Goal: Task Accomplishment & Management: Manage account settings

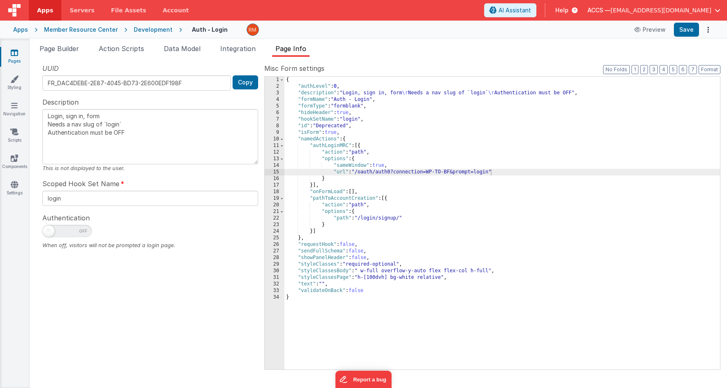
click at [439, 174] on div "{ "authLevel" : 0 , "description" : "Login, sign in, form \r Needs a nav slug o…" at bounding box center [501, 230] width 435 height 306
drag, startPoint x: 490, startPoint y: 172, endPoint x: 393, endPoint y: 174, distance: 97.5
click at [393, 174] on div "{ "authLevel" : 0 , "description" : "Login, sign in, form \r Needs a nav slug o…" at bounding box center [501, 230] width 435 height 306
click at [430, 172] on div "{ "authLevel" : 0 , "description" : "Login, sign in, form \r Needs a nav slug o…" at bounding box center [501, 230] width 435 height 306
click at [429, 173] on div "{ "authLevel" : 0 , "description" : "Login, sign in, form \r Needs a nav slug o…" at bounding box center [501, 230] width 435 height 306
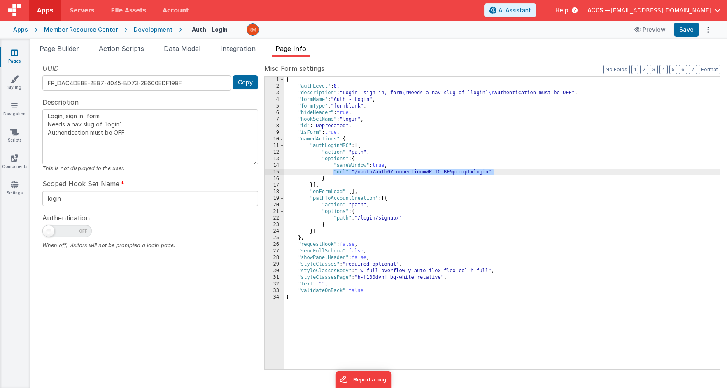
drag, startPoint x: 466, startPoint y: 171, endPoint x: 332, endPoint y: 173, distance: 134.2
click at [332, 173] on div "{ "authLevel" : 0 , "description" : "Login, sign in, form \r Needs a nav slug o…" at bounding box center [501, 230] width 435 height 306
drag, startPoint x: 428, startPoint y: 171, endPoint x: 393, endPoint y: 172, distance: 34.6
click at [393, 172] on div "{ "authLevel" : 0 , "description" : "Login, sign in, form \r Needs a nav slug o…" at bounding box center [501, 230] width 435 height 306
type textarea "Login, sign in, form Needs a nav slug of `login` Authentication must be OFF"
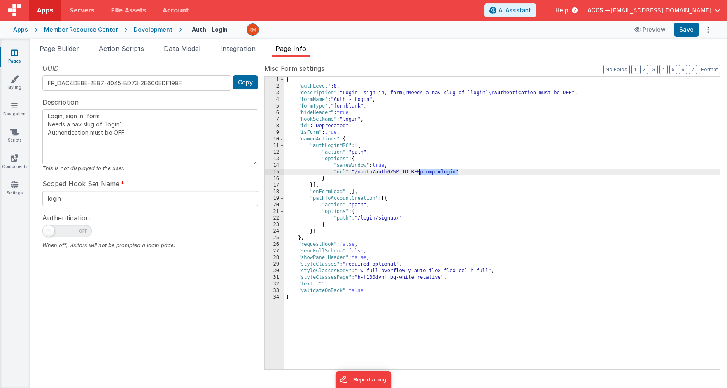
drag, startPoint x: 459, startPoint y: 172, endPoint x: 420, endPoint y: 171, distance: 38.7
click at [420, 171] on div "{ "authLevel" : 0 , "description" : "Login, sign in, form \r Needs a nav slug o…" at bounding box center [501, 230] width 435 height 306
type textarea "Login, sign in, form Needs a nav slug of `login` Authentication must be OFF"
click at [690, 33] on button "Save" at bounding box center [686, 30] width 25 height 14
click at [66, 52] on span "Page Builder" at bounding box center [58, 48] width 39 height 8
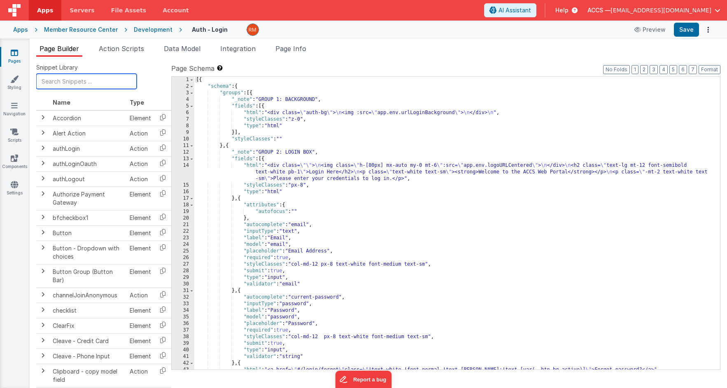
click at [86, 82] on input "text" at bounding box center [86, 81] width 100 height 15
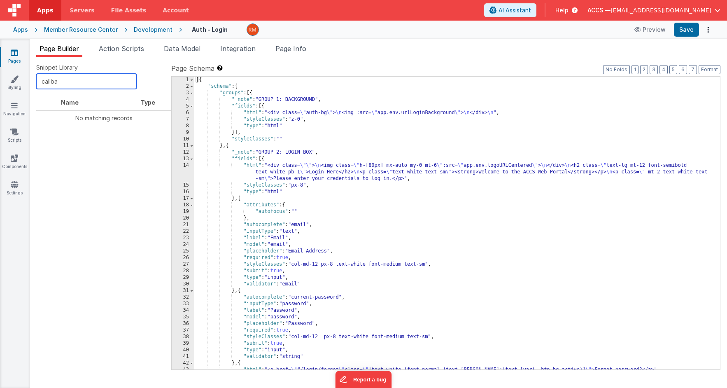
type input "callba"
click at [12, 47] on div "Pages Styling Navigation Scripts Components Settings" at bounding box center [15, 213] width 30 height 349
click at [15, 52] on icon at bounding box center [14, 53] width 7 height 8
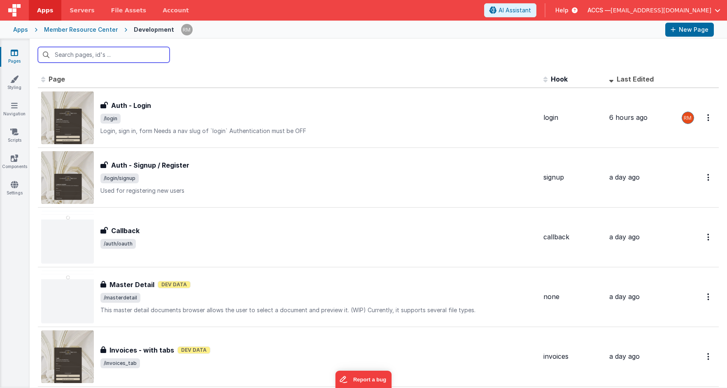
click at [81, 57] on input "text" at bounding box center [104, 55] width 132 height 16
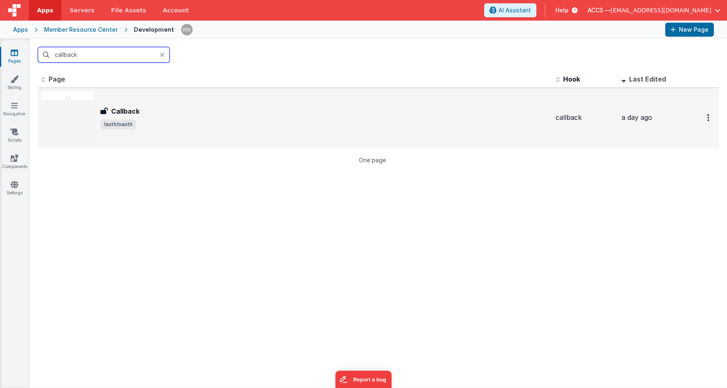
type input "callback"
click at [94, 101] on div "Callback Callback /auth/oauth" at bounding box center [295, 117] width 508 height 53
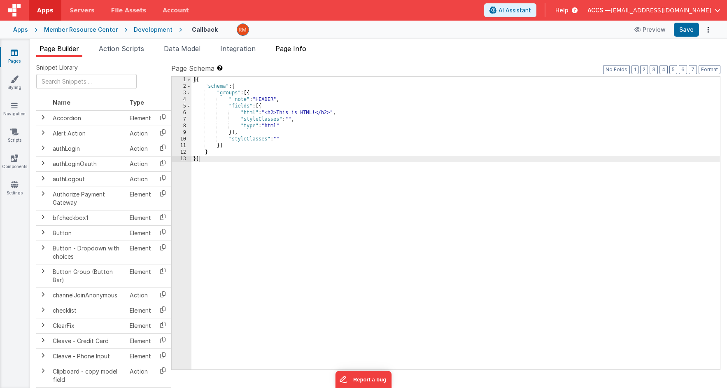
click at [294, 51] on span "Page Info" at bounding box center [290, 48] width 31 height 8
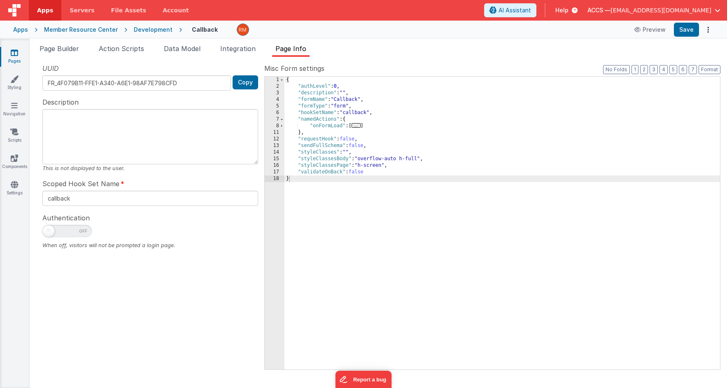
click at [356, 126] on span "..." at bounding box center [355, 125] width 9 height 5
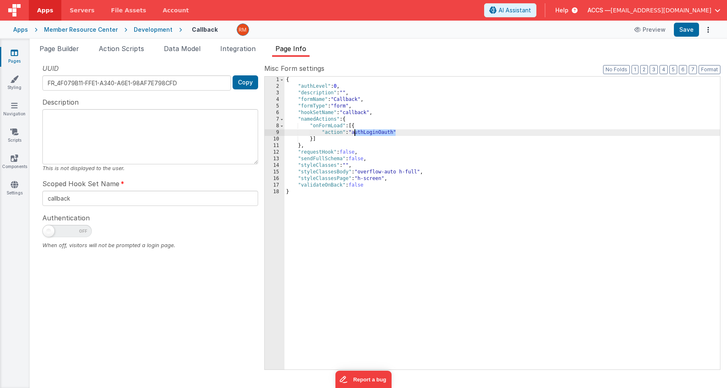
drag, startPoint x: 395, startPoint y: 132, endPoint x: 355, endPoint y: 132, distance: 40.3
click at [355, 132] on div "{ "authLevel" : 0 , "description" : "" , "formName" : "Callback" , "formType" :…" at bounding box center [501, 230] width 435 height 306
click at [577, 12] on icon at bounding box center [572, 10] width 9 height 8
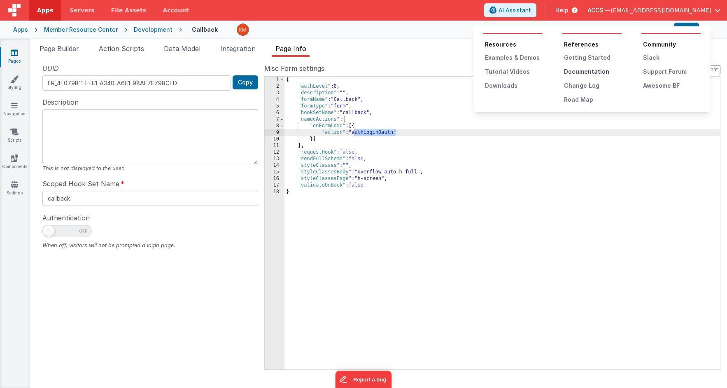
click at [576, 70] on div "Documentation" at bounding box center [593, 71] width 58 height 8
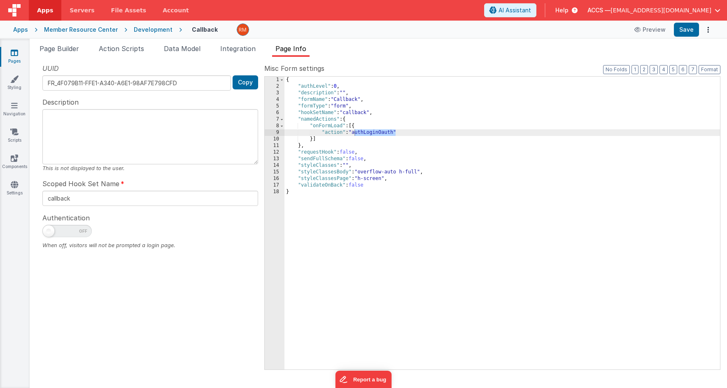
click at [372, 137] on div "{ "authLevel" : 0 , "description" : "" , "formName" : "Callback" , "formType" :…" at bounding box center [501, 230] width 435 height 306
drag, startPoint x: 395, startPoint y: 133, endPoint x: 355, endPoint y: 134, distance: 40.3
click at [355, 134] on div "{ "authLevel" : 0 , "description" : "" , "formName" : "Callback" , "formType" :…" at bounding box center [501, 230] width 435 height 306
click at [678, 31] on button "Save" at bounding box center [686, 30] width 25 height 14
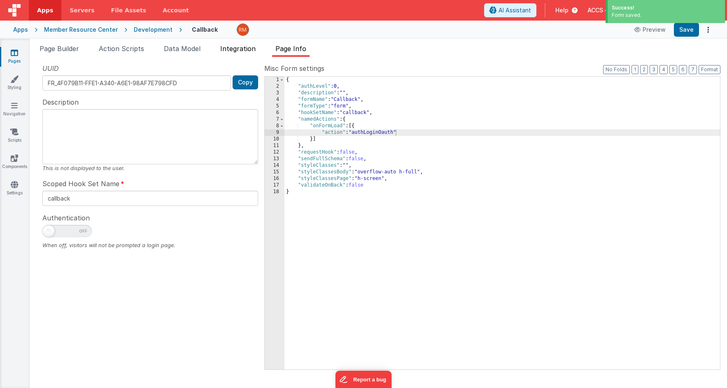
click at [241, 47] on span "Integration" at bounding box center [237, 48] width 35 height 8
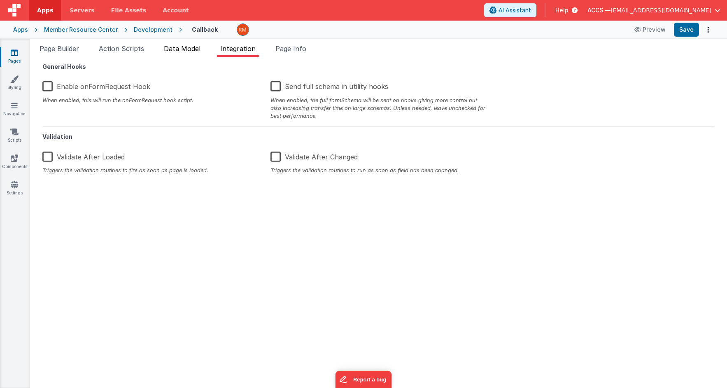
click at [198, 49] on span "Data Model" at bounding box center [182, 48] width 37 height 8
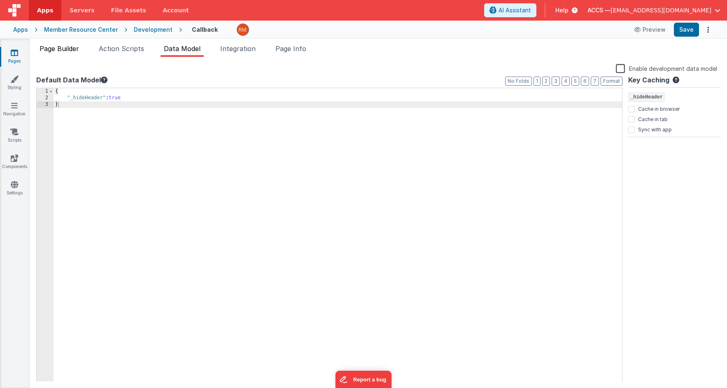
click at [76, 51] on span "Page Builder" at bounding box center [58, 48] width 39 height 8
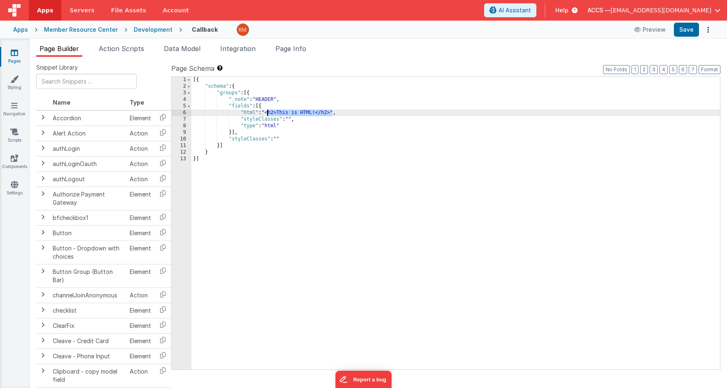
drag, startPoint x: 332, startPoint y: 113, endPoint x: 267, endPoint y: 112, distance: 65.0
click at [267, 112] on div "[{ "schema" : { "groups" : [{ "_note" : "HEADER" , "fields" : [{ "html" : "<h2>…" at bounding box center [455, 230] width 528 height 306
click at [690, 28] on button "Save" at bounding box center [686, 30] width 25 height 14
click at [18, 109] on link "Navigation" at bounding box center [15, 109] width 30 height 16
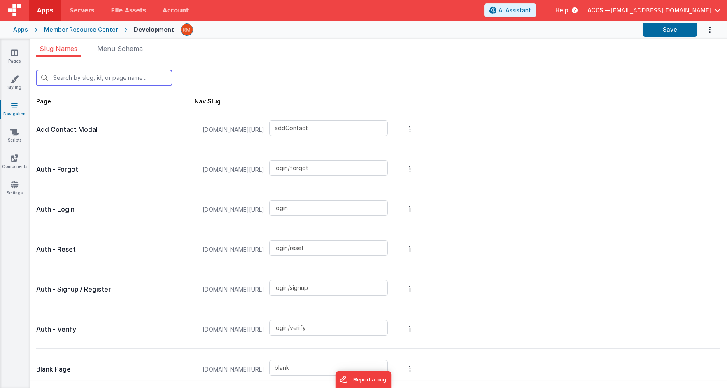
click at [88, 82] on input "text" at bounding box center [104, 78] width 136 height 16
type input "c"
type input "blank"
type input "auth/oauth"
type input "contacts"
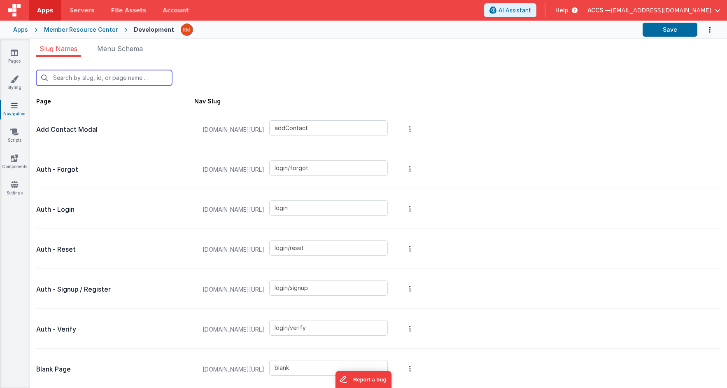
type input "login/reset/success"
type input "default"
type input "invoices_simple"
type input "invoices_tab"
type input "invoicesdetail"
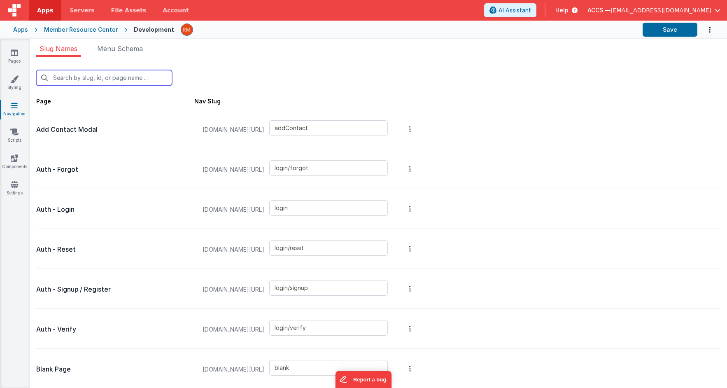
type input "masterdetail"
type input "login/forgot/sent"
type input "upload"
type input "ca"
type input "auth/oauth"
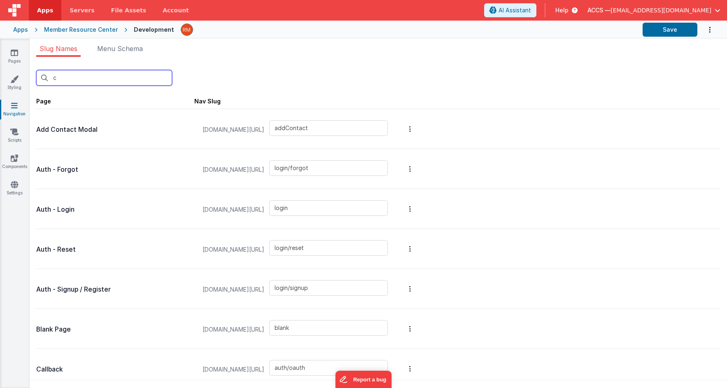
type input "invoices_simple"
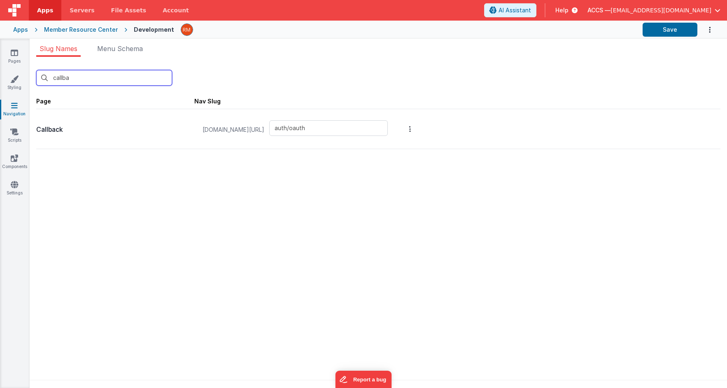
type input "callba"
drag, startPoint x: 354, startPoint y: 126, endPoint x: 312, endPoint y: 125, distance: 42.0
click at [312, 125] on input "auth/oauth" at bounding box center [328, 128] width 118 height 16
click at [353, 128] on input "auth/oauth" at bounding box center [328, 128] width 118 height 16
click at [15, 55] on icon at bounding box center [14, 53] width 7 height 8
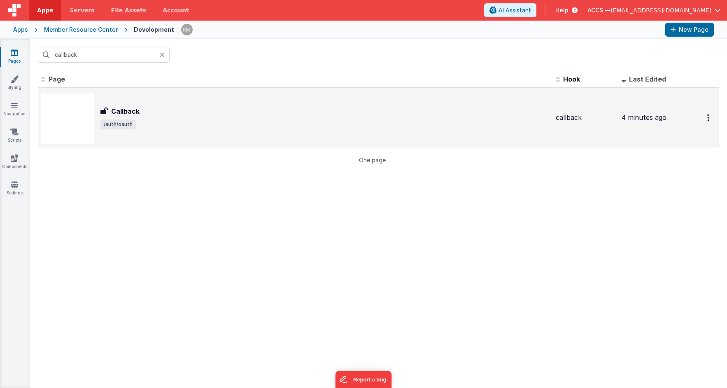
click at [134, 116] on div "Callback Callback /auth/oauth" at bounding box center [324, 117] width 448 height 23
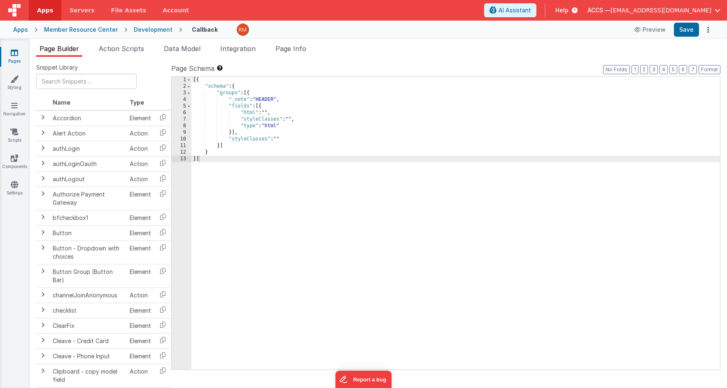
click at [246, 114] on div "[{ "schema" : { "groups" : [{ "_note" : "HEADER" , "fields" : [{ "html" : "" , …" at bounding box center [455, 230] width 528 height 306
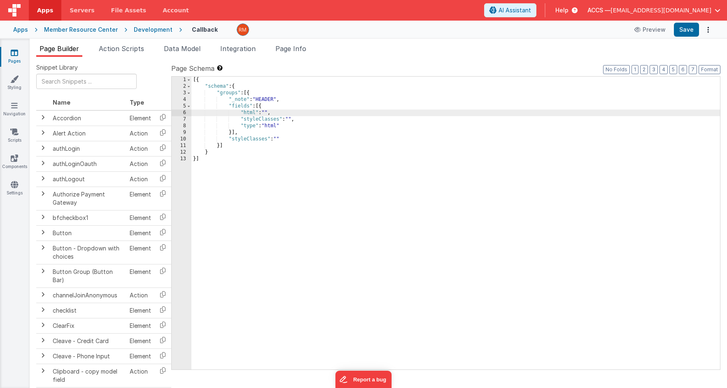
click at [184, 112] on div "6" at bounding box center [182, 112] width 20 height 7
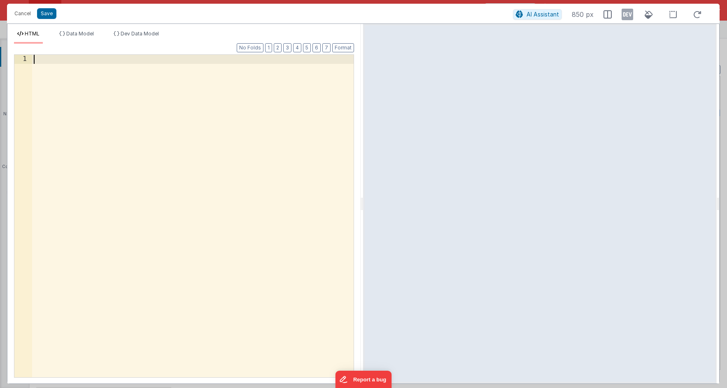
click at [140, 75] on div at bounding box center [192, 225] width 321 height 340
paste textarea
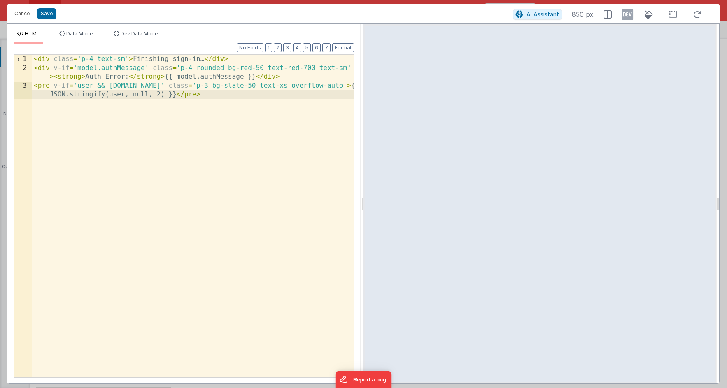
click at [42, 20] on div "Cancel Save AI Assistant 850 px" at bounding box center [363, 14] width 712 height 20
click at [42, 18] on button "Save" at bounding box center [46, 13] width 19 height 11
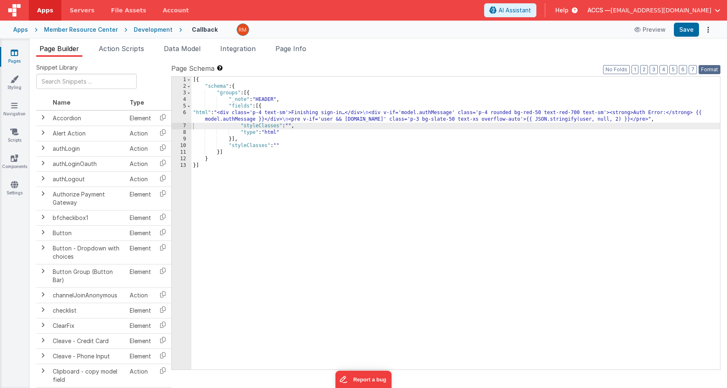
click at [702, 71] on button "Format" at bounding box center [709, 69] width 22 height 9
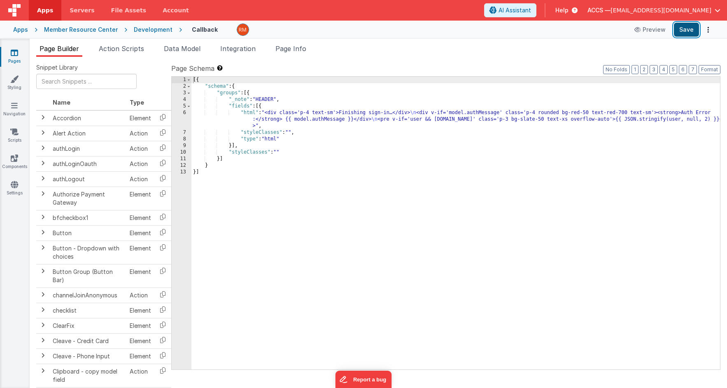
click at [684, 32] on button "Save" at bounding box center [686, 30] width 25 height 14
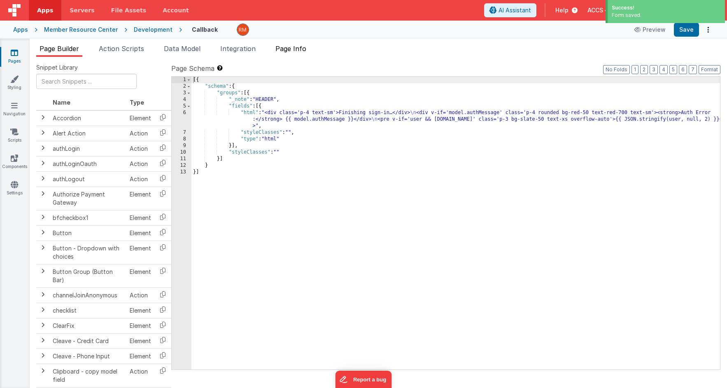
click at [297, 51] on span "Page Info" at bounding box center [290, 48] width 31 height 8
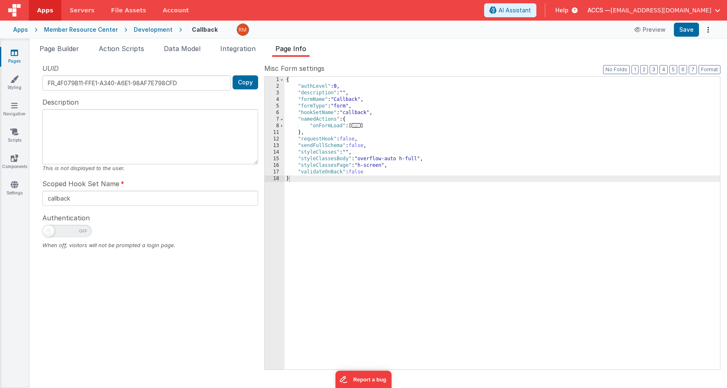
click at [355, 127] on span "..." at bounding box center [355, 125] width 9 height 5
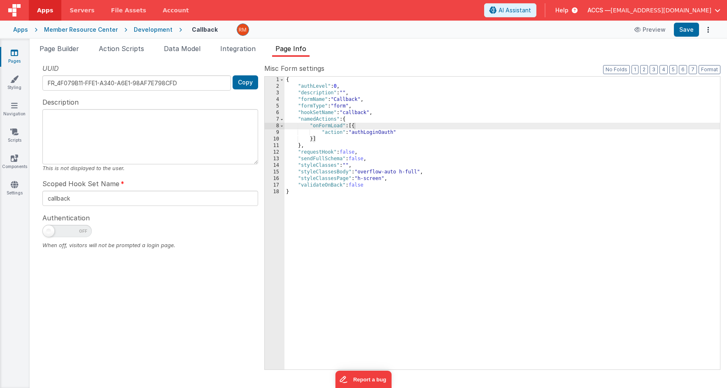
click at [14, 56] on icon at bounding box center [14, 53] width 7 height 8
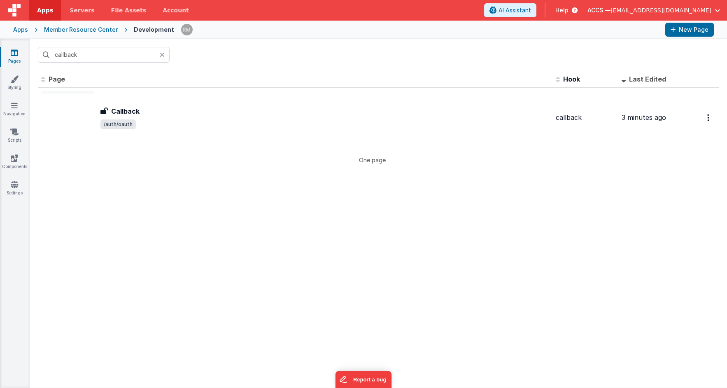
click at [167, 55] on div at bounding box center [165, 55] width 10 height 16
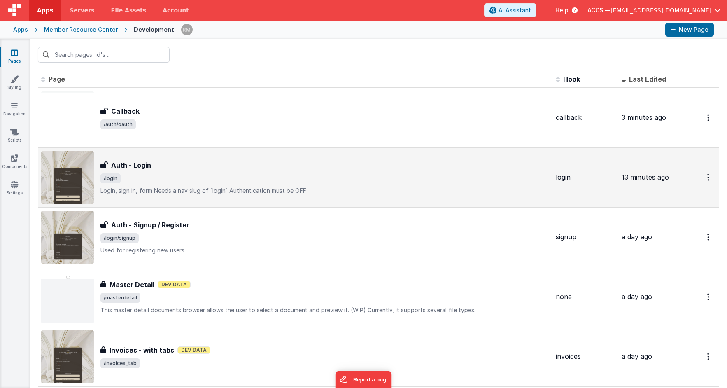
click at [153, 167] on div "Auth - Login" at bounding box center [324, 165] width 448 height 10
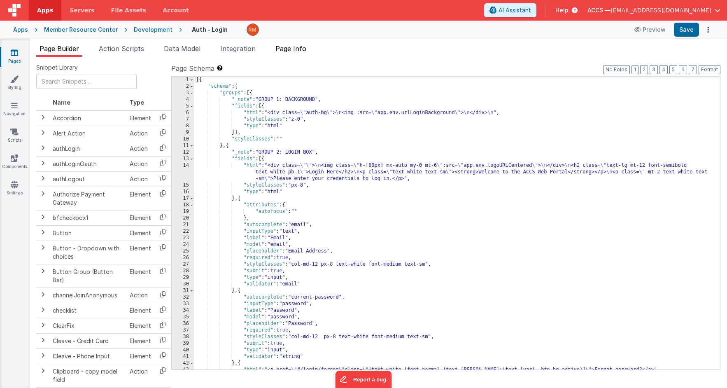
click at [300, 51] on span "Page Info" at bounding box center [290, 48] width 31 height 8
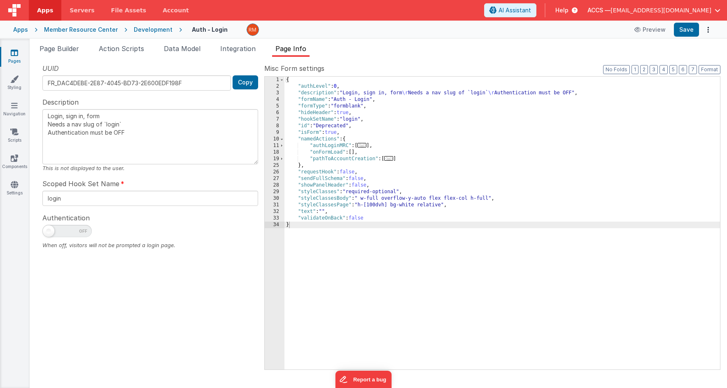
click at [363, 146] on span "..." at bounding box center [361, 145] width 9 height 5
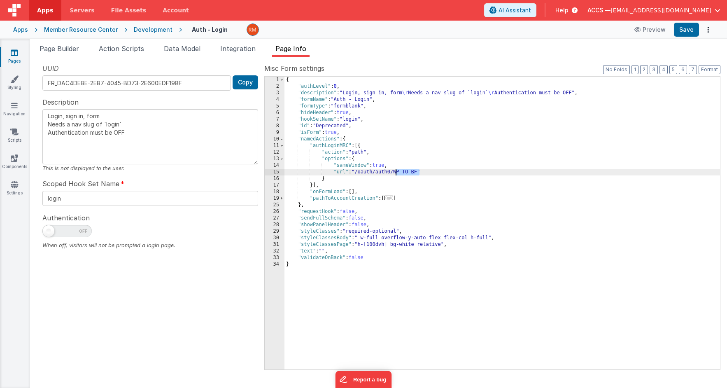
drag, startPoint x: 418, startPoint y: 172, endPoint x: 396, endPoint y: 171, distance: 22.2
click at [396, 171] on div "{ "authLevel" : 0 , "description" : "Login, sign in, form \r Needs a nav slug o…" at bounding box center [501, 230] width 435 height 306
type textarea "Login, sign in, form Needs a nav slug of `login` Authentication must be OFF"
click at [679, 33] on button "Save" at bounding box center [686, 30] width 25 height 14
click at [11, 184] on icon at bounding box center [14, 184] width 7 height 8
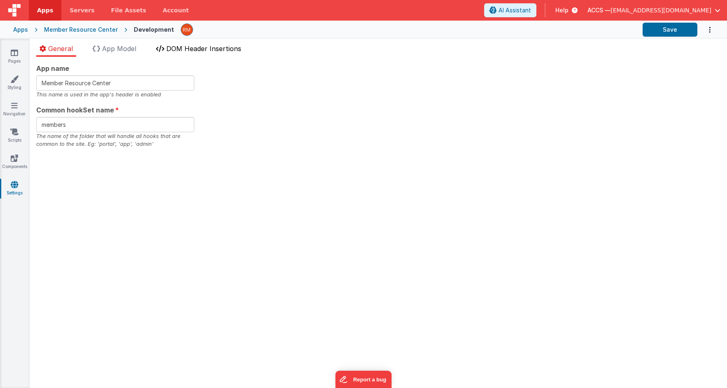
click at [195, 50] on span "DOM Header Insertions" at bounding box center [203, 48] width 75 height 8
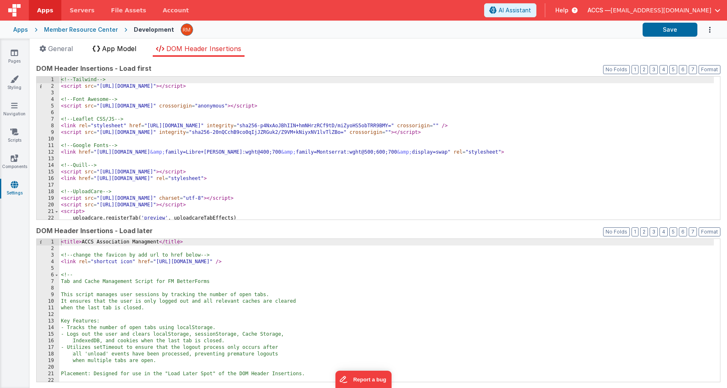
click at [132, 51] on span "App Model" at bounding box center [119, 48] width 34 height 8
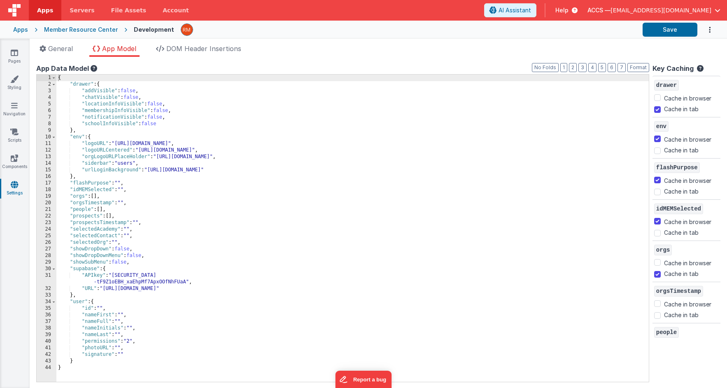
click at [77, 32] on div "Member Resource Center" at bounding box center [81, 30] width 74 height 8
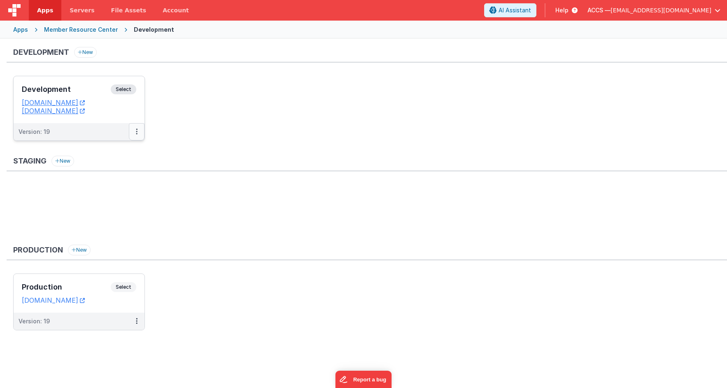
click at [133, 131] on button at bounding box center [137, 131] width 16 height 17
click at [134, 135] on button at bounding box center [137, 131] width 16 height 17
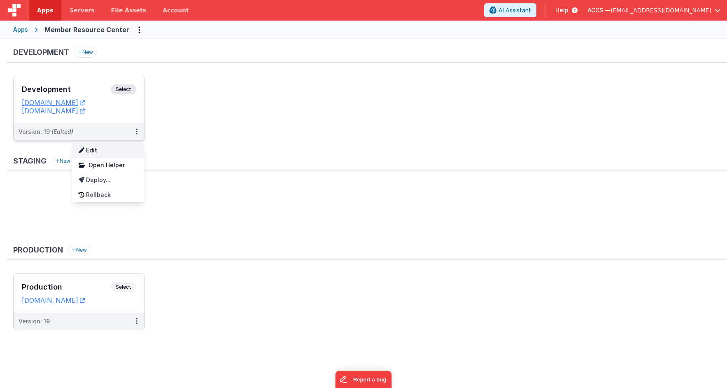
click at [119, 151] on link "Edit" at bounding box center [108, 150] width 72 height 15
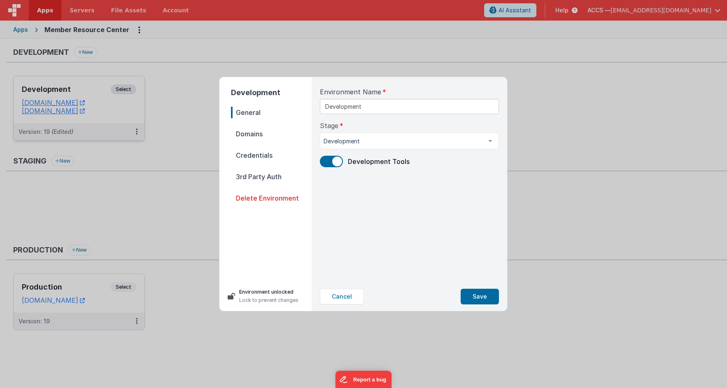
click at [249, 139] on span "Domains" at bounding box center [271, 134] width 81 height 12
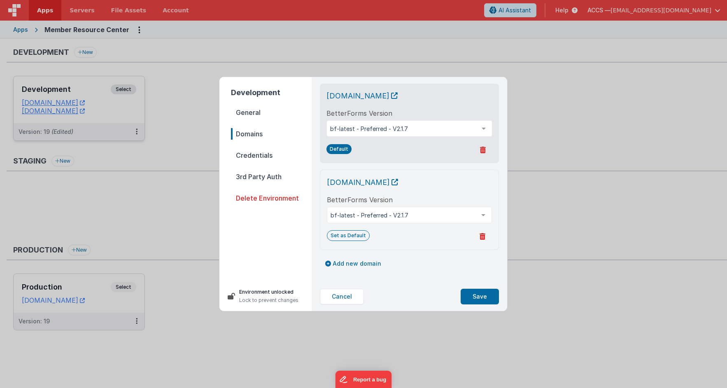
click at [253, 155] on span "Credentials" at bounding box center [271, 155] width 81 height 12
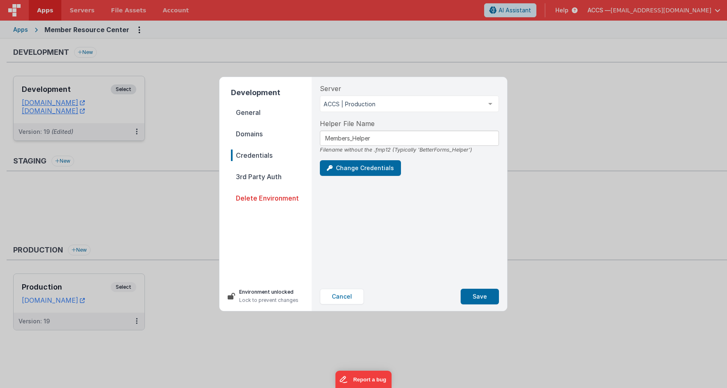
click at [254, 177] on span "3rd Party Auth" at bounding box center [271, 177] width 81 height 12
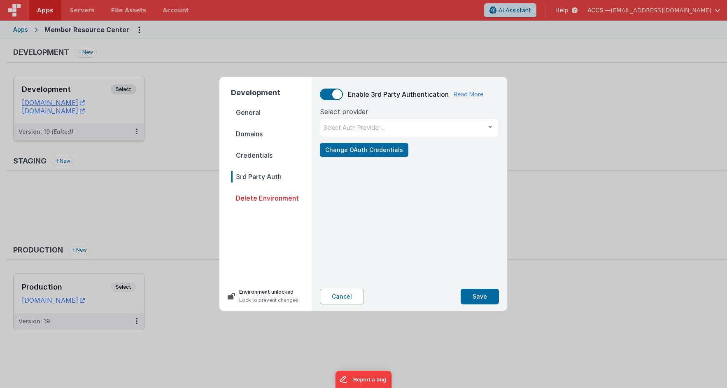
click at [344, 298] on button "Cancel" at bounding box center [342, 296] width 44 height 16
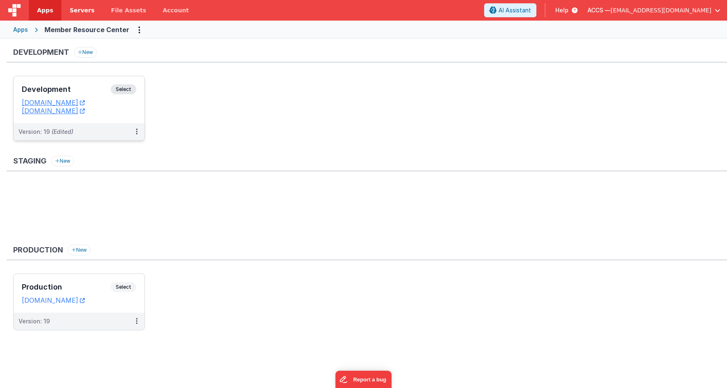
click at [73, 10] on span "Servers" at bounding box center [82, 10] width 25 height 8
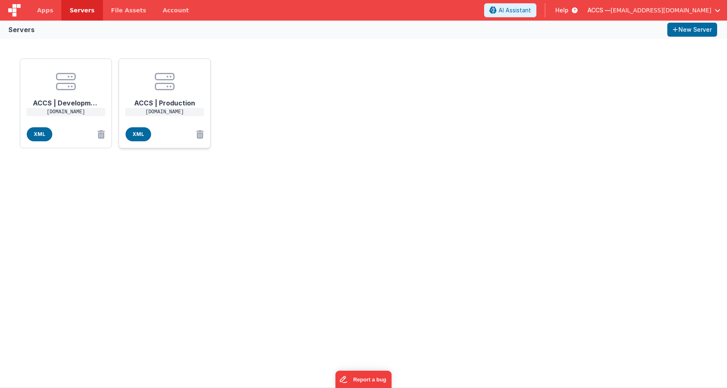
click at [169, 95] on h1 "ACCS | Production" at bounding box center [165, 99] width 66 height 16
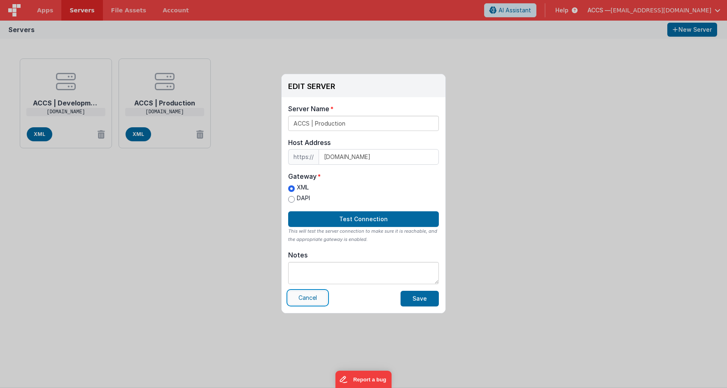
click at [321, 295] on button "Cancel" at bounding box center [307, 297] width 39 height 14
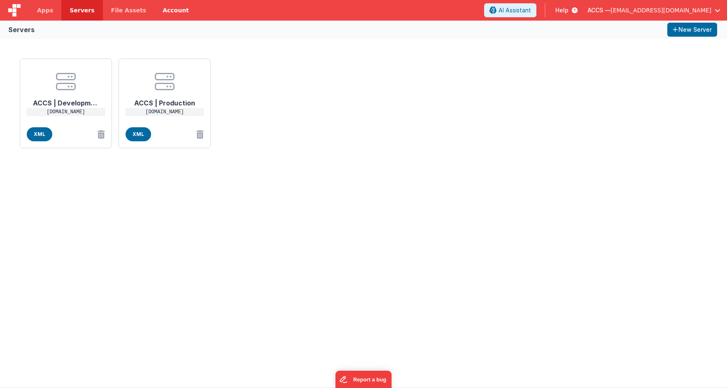
click at [163, 11] on link "Account" at bounding box center [175, 10] width 43 height 21
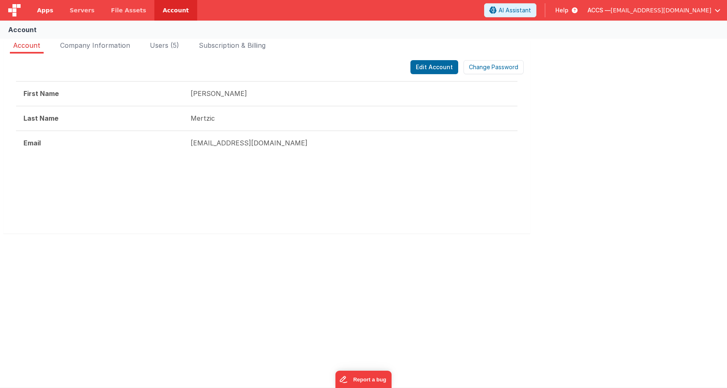
click at [46, 14] on link "Apps" at bounding box center [45, 10] width 33 height 21
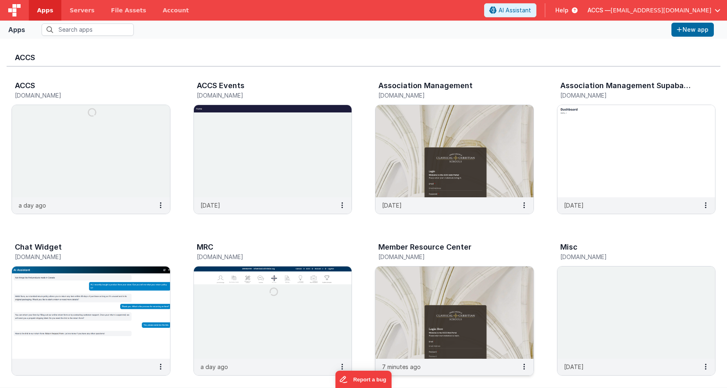
click at [465, 292] on img at bounding box center [454, 312] width 158 height 92
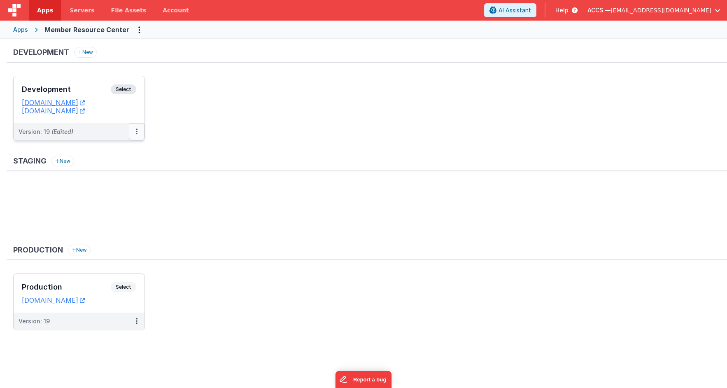
click at [133, 132] on button at bounding box center [137, 131] width 16 height 17
click at [176, 267] on div at bounding box center [363, 194] width 727 height 388
click at [138, 322] on button at bounding box center [137, 320] width 16 height 17
click at [127, 338] on link "Edit" at bounding box center [108, 339] width 72 height 15
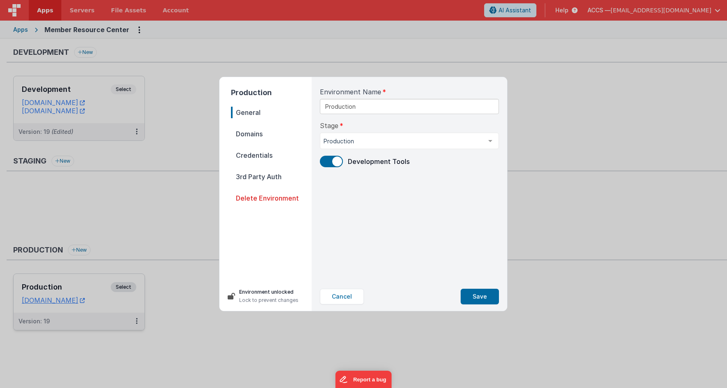
click at [251, 135] on span "Domains" at bounding box center [271, 134] width 81 height 12
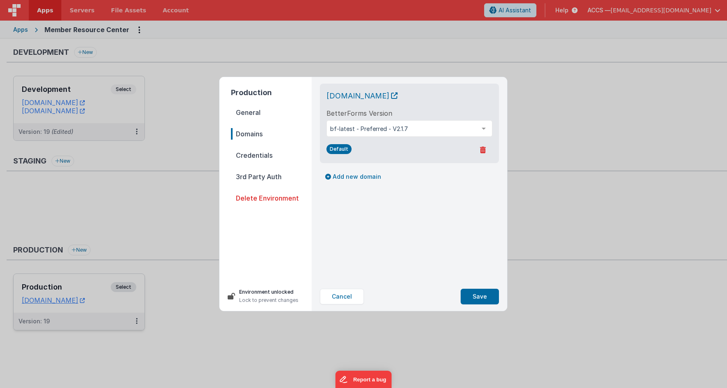
click at [252, 116] on span "General" at bounding box center [271, 113] width 81 height 12
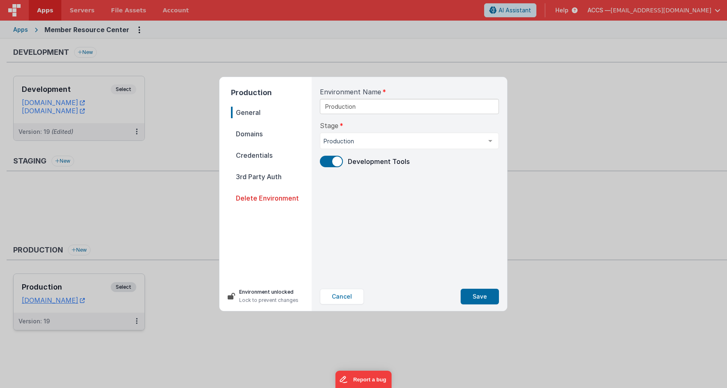
click at [254, 132] on span "Domains" at bounding box center [271, 134] width 81 height 12
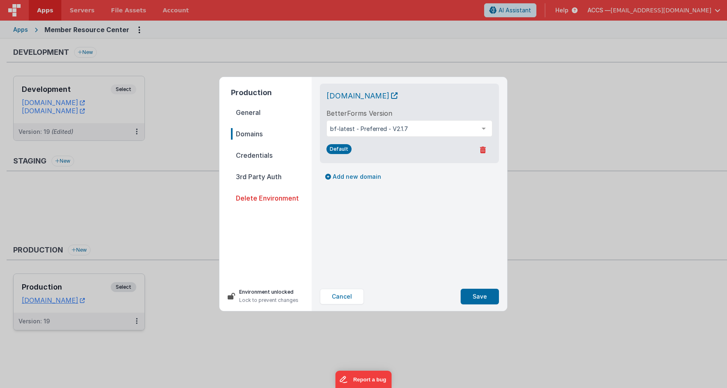
click at [256, 153] on span "Credentials" at bounding box center [271, 155] width 81 height 12
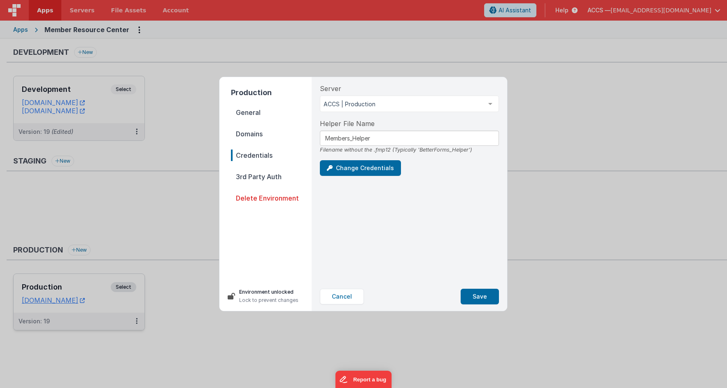
click at [266, 178] on span "3rd Party Auth" at bounding box center [271, 177] width 81 height 12
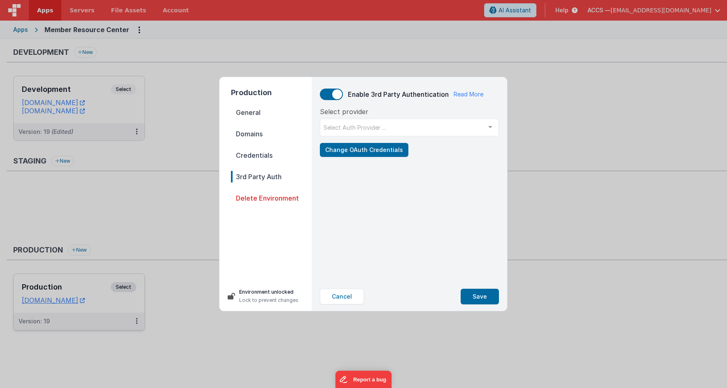
click at [254, 114] on span "General" at bounding box center [271, 113] width 81 height 12
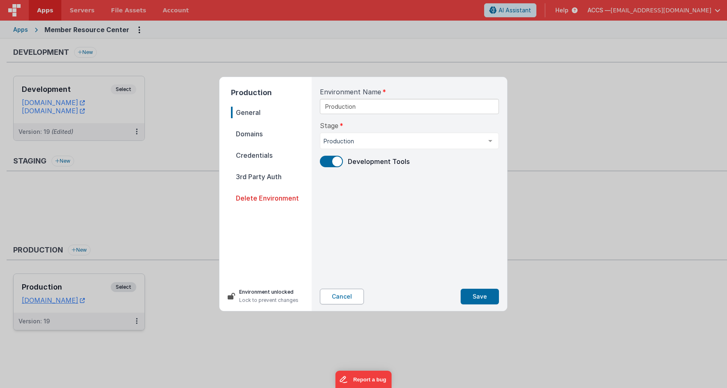
click at [342, 293] on button "Cancel" at bounding box center [342, 296] width 44 height 16
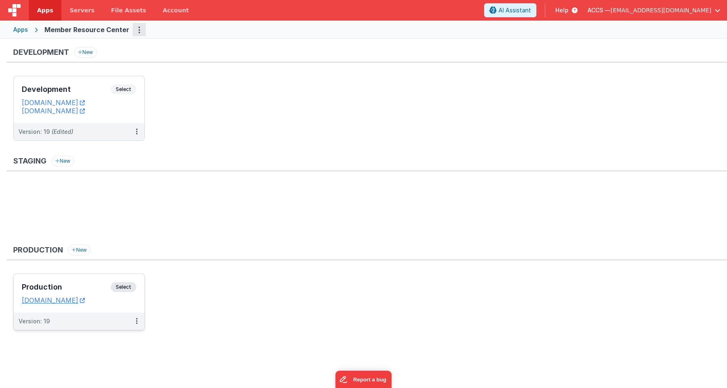
click at [132, 33] on button "Options" at bounding box center [138, 29] width 13 height 13
click at [104, 75] on link "Copy API Key" at bounding box center [109, 76] width 72 height 15
click at [107, 49] on link "App Settings" at bounding box center [109, 46] width 72 height 15
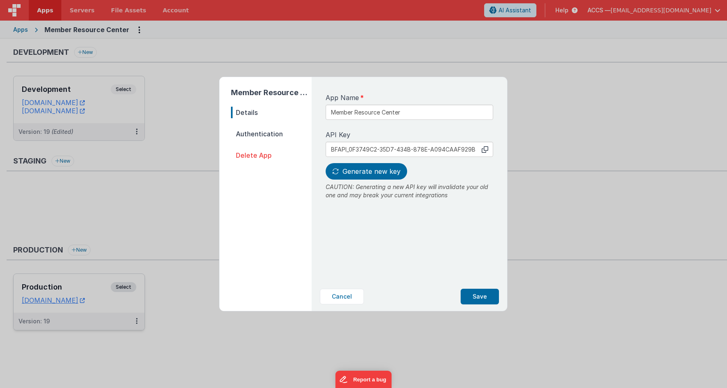
click at [260, 132] on span "Authentication" at bounding box center [271, 134] width 81 height 12
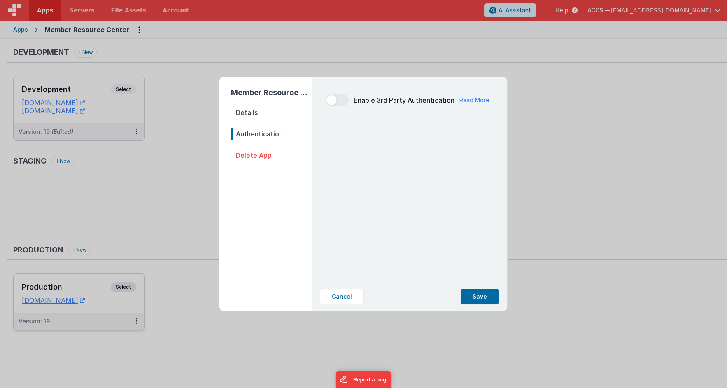
click at [341, 99] on span at bounding box center [336, 100] width 23 height 12
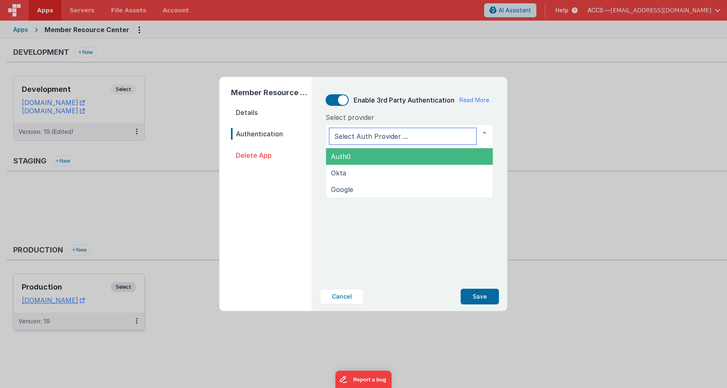
click at [365, 157] on span "Auth0" at bounding box center [409, 156] width 167 height 16
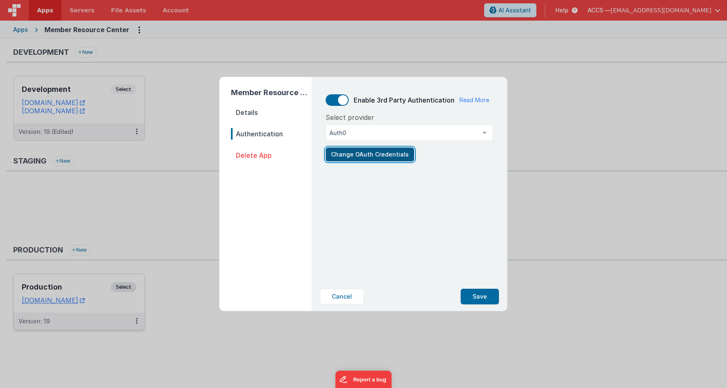
click at [365, 157] on button "Change OAuth Credentials" at bounding box center [369, 154] width 88 height 14
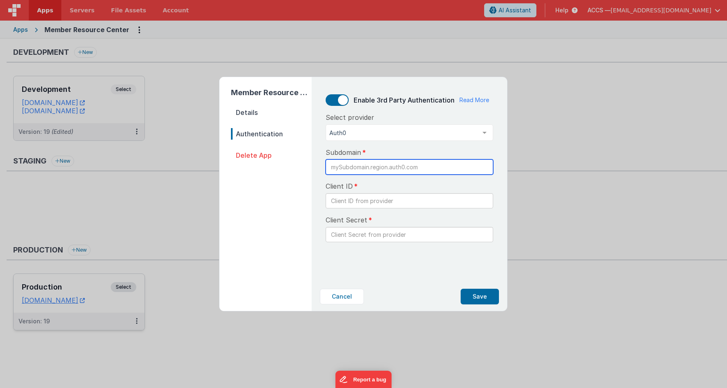
click at [367, 167] on input "text" at bounding box center [408, 166] width 167 height 15
click at [341, 299] on button "Cancel" at bounding box center [342, 296] width 44 height 16
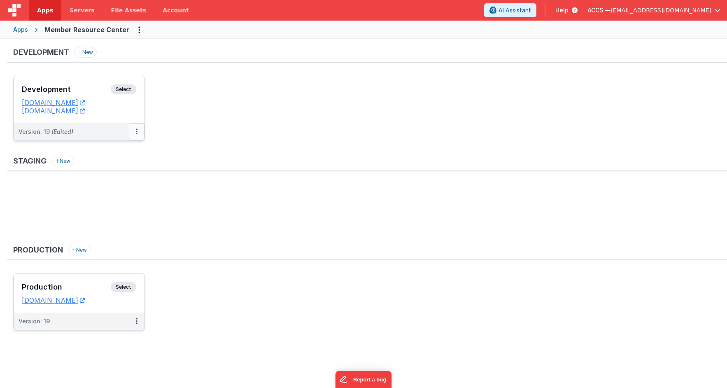
click at [143, 132] on button at bounding box center [137, 131] width 16 height 17
click at [118, 148] on link "Edit" at bounding box center [108, 150] width 72 height 15
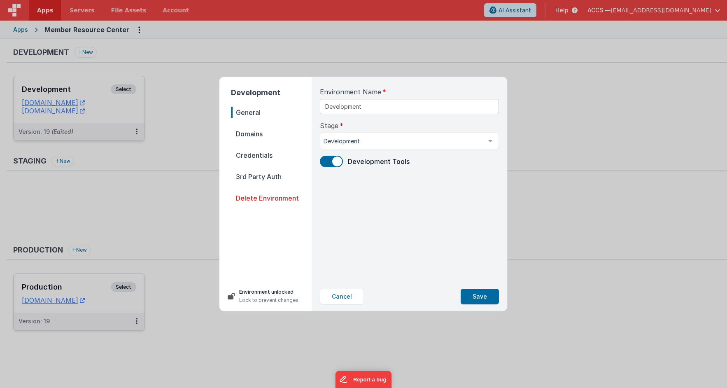
click at [274, 175] on span "3rd Party Auth" at bounding box center [271, 177] width 81 height 12
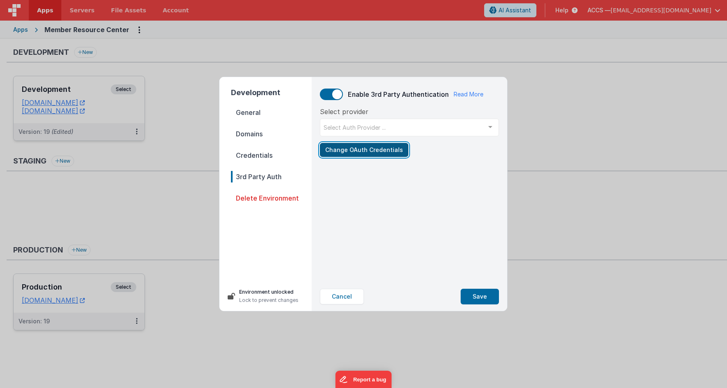
click at [356, 149] on button "Change OAuth Credentials" at bounding box center [364, 150] width 88 height 14
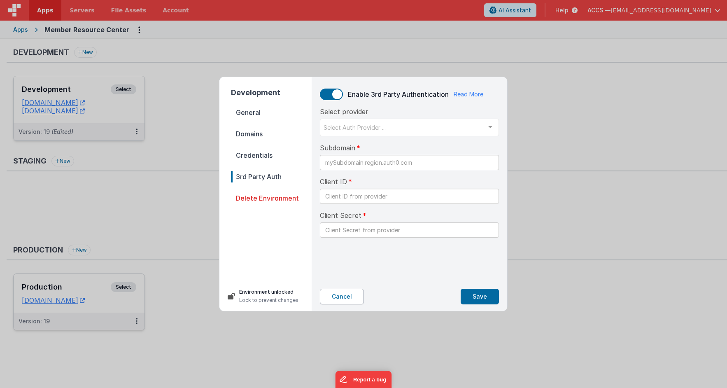
click at [352, 290] on button "Cancel" at bounding box center [342, 296] width 44 height 16
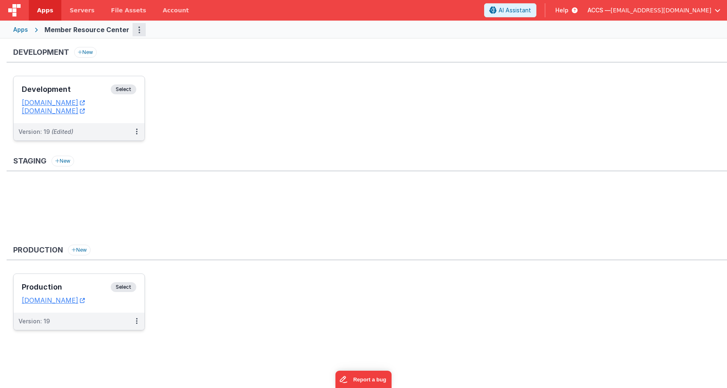
click at [137, 33] on button "Options" at bounding box center [138, 29] width 13 height 13
click at [115, 50] on link "App Settings" at bounding box center [109, 46] width 72 height 15
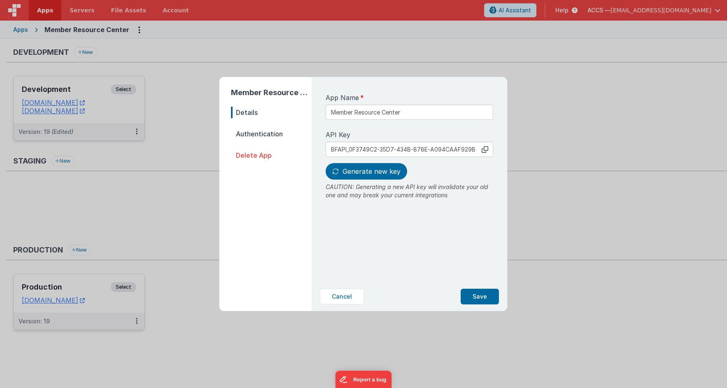
click at [259, 135] on span "Authentication" at bounding box center [271, 134] width 81 height 12
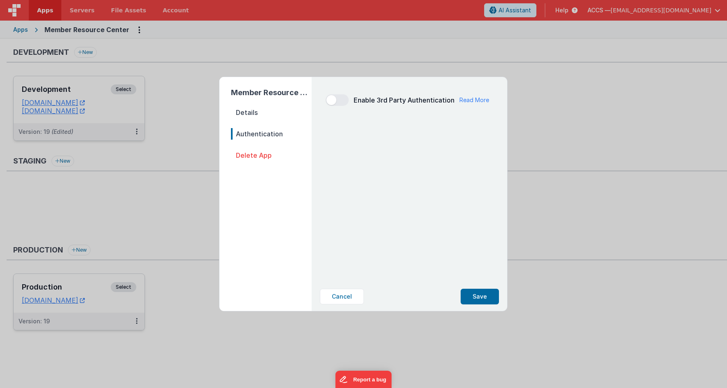
click at [331, 106] on div "Enable 3rd Party Authentication Read More" at bounding box center [409, 100] width 180 height 35
click at [331, 102] on span at bounding box center [331, 100] width 10 height 10
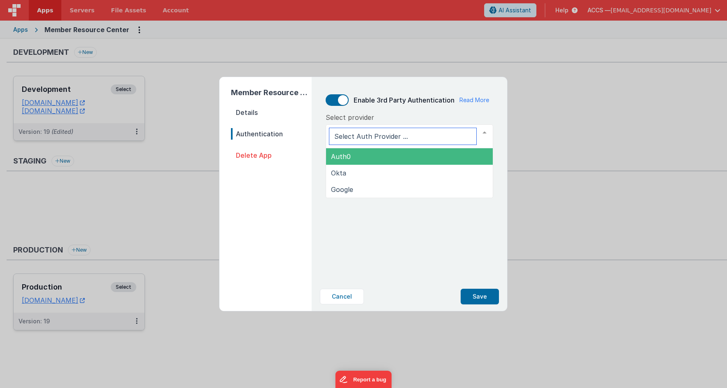
click at [359, 160] on span "Auth0" at bounding box center [409, 156] width 167 height 16
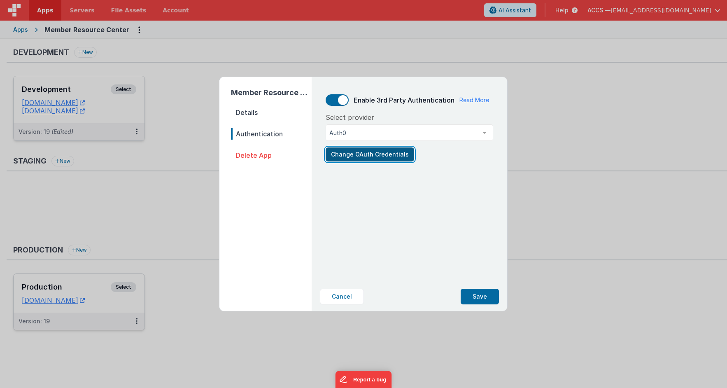
click at [362, 156] on button "Change OAuth Credentials" at bounding box center [369, 154] width 88 height 14
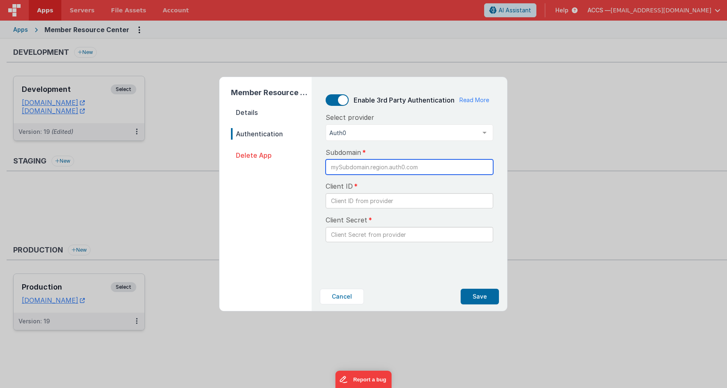
click at [362, 172] on input "text" at bounding box center [408, 166] width 167 height 15
paste input "dev-43l34dmb.us.auth0.com"
drag, startPoint x: 414, startPoint y: 166, endPoint x: 381, endPoint y: 166, distance: 32.9
click at [381, 166] on input "dev-43l34dmb.us.auth0.com" at bounding box center [408, 166] width 167 height 15
type input "dev-43l34dmb.us"
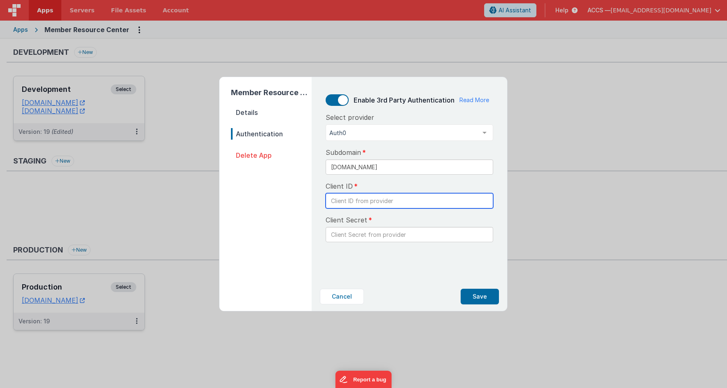
click at [337, 202] on input "text" at bounding box center [408, 200] width 167 height 15
paste input "dev-43l34dmb.us.auth0.com"
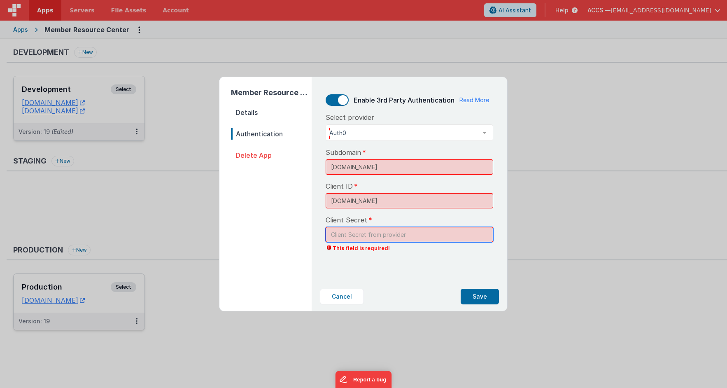
click at [357, 242] on input "text" at bounding box center [408, 234] width 167 height 15
drag, startPoint x: 414, startPoint y: 209, endPoint x: 323, endPoint y: 205, distance: 91.4
click at [323, 205] on div "Enable 3rd Party Authentication Read More Select provider Auth0 Auth0 Okta Goog…" at bounding box center [409, 173] width 180 height 181
paste input "K6hNkJqIYw579gVcBJaYVFSQFkVEvp3c"
type input "K6hNkJqIYw579gVcBJaYVFSQFkVEvp3c"
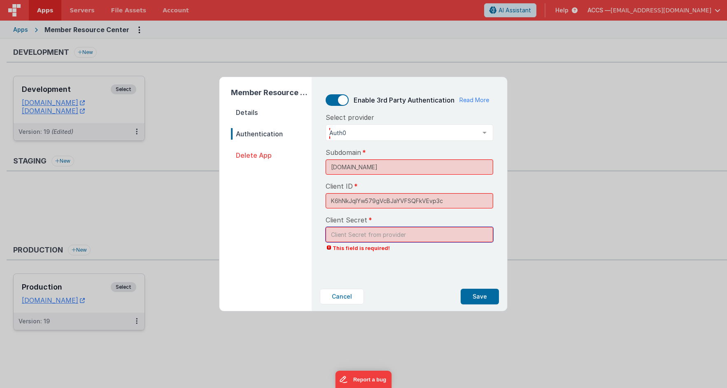
click at [369, 242] on input "text" at bounding box center [408, 234] width 167 height 15
paste input "ZMqTY3pgOrLLtFmlqBjXtM5i4UjY9b8-I1OEcifMoI3V9BFIsJTwMVFs3KJeg-HA"
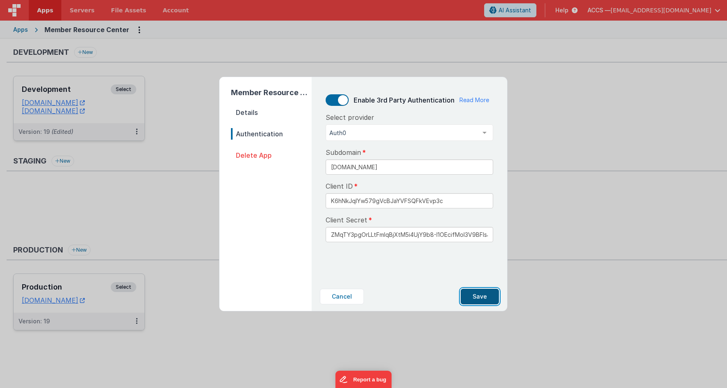
click at [478, 299] on button "Save" at bounding box center [479, 296] width 38 height 16
type input "*****g-HA"
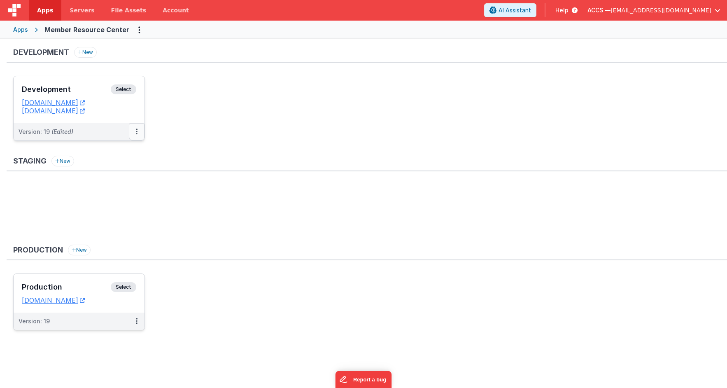
click at [139, 130] on button at bounding box center [137, 131] width 16 height 17
click at [125, 147] on link "Edit" at bounding box center [108, 150] width 72 height 15
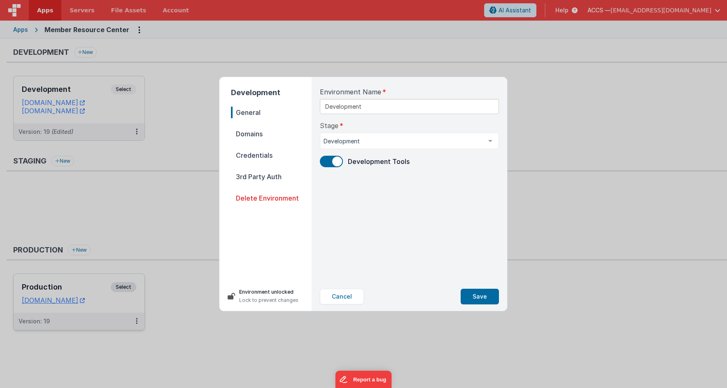
click at [267, 176] on span "3rd Party Auth" at bounding box center [271, 177] width 81 height 12
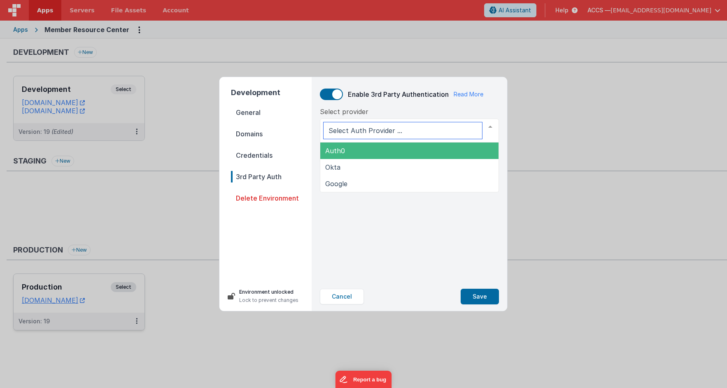
click at [375, 150] on span "Auth0" at bounding box center [409, 150] width 178 height 16
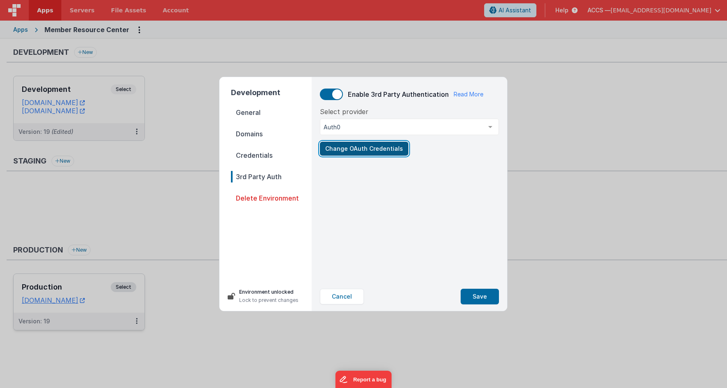
click at [375, 152] on button "Change OAuth Credentials" at bounding box center [364, 149] width 88 height 14
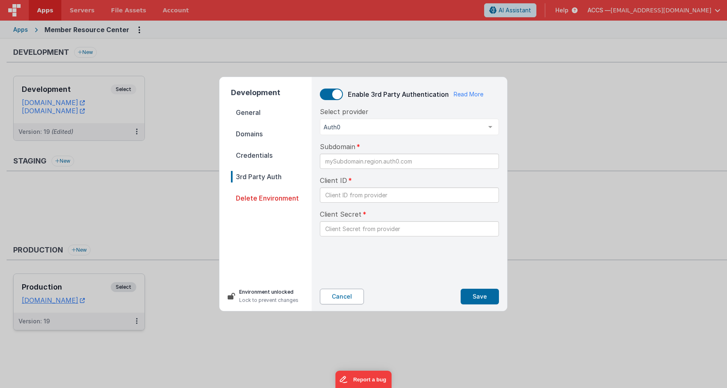
click at [345, 292] on button "Cancel" at bounding box center [342, 296] width 44 height 16
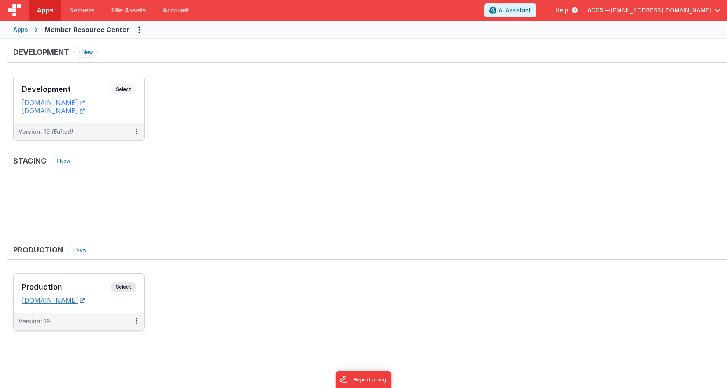
click at [85, 302] on link "members.classicalchristian.org" at bounding box center [53, 300] width 63 height 8
click at [85, 103] on link "membersdev.classicalchristian.org" at bounding box center [53, 102] width 63 height 8
click at [136, 131] on icon at bounding box center [137, 131] width 2 height 0
click at [129, 150] on link "Edit" at bounding box center [108, 150] width 72 height 15
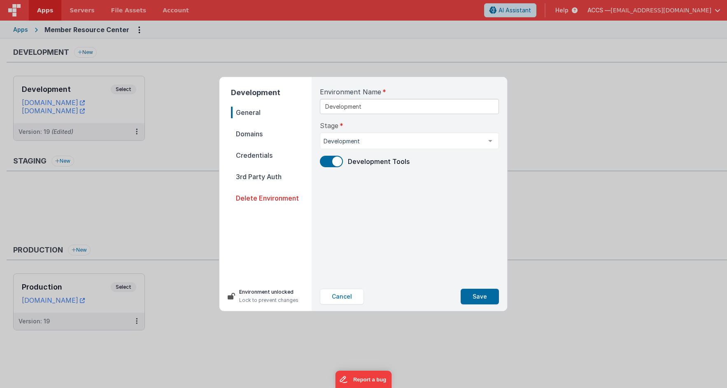
click at [262, 174] on span "3rd Party Auth" at bounding box center [271, 177] width 81 height 12
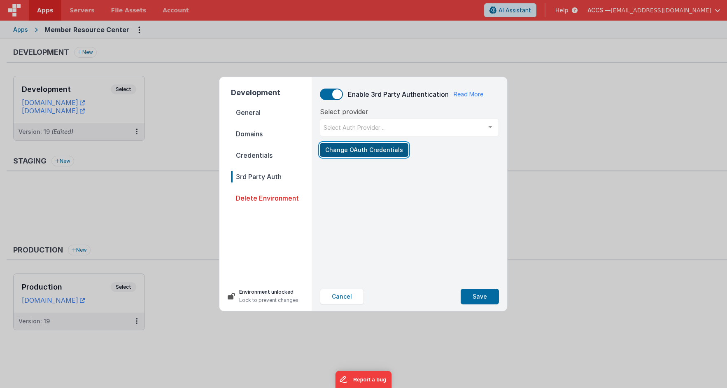
click at [355, 152] on button "Change OAuth Credentials" at bounding box center [364, 150] width 88 height 14
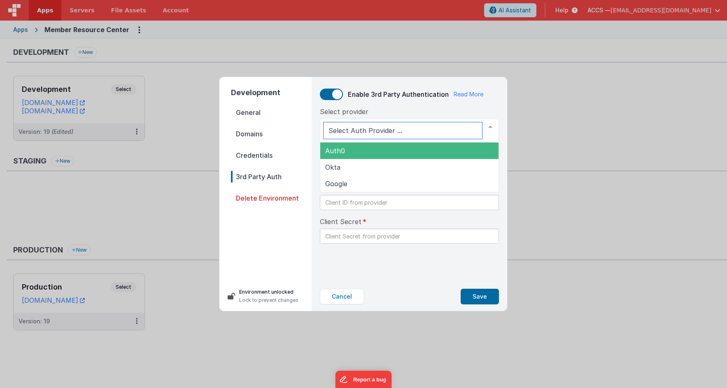
click at [356, 151] on span "Auth0" at bounding box center [409, 150] width 178 height 16
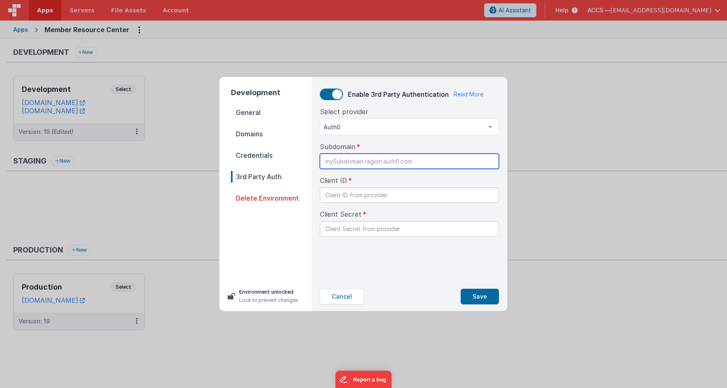
click at [359, 162] on input "text" at bounding box center [409, 160] width 179 height 15
click at [344, 160] on input "text" at bounding box center [409, 160] width 179 height 15
paste input "dev-43l34dmb.us.auth0.com"
drag, startPoint x: 412, startPoint y: 160, endPoint x: 374, endPoint y: 160, distance: 37.9
click at [374, 160] on input "dev-43l34dmb.us.auth0.com" at bounding box center [409, 160] width 179 height 15
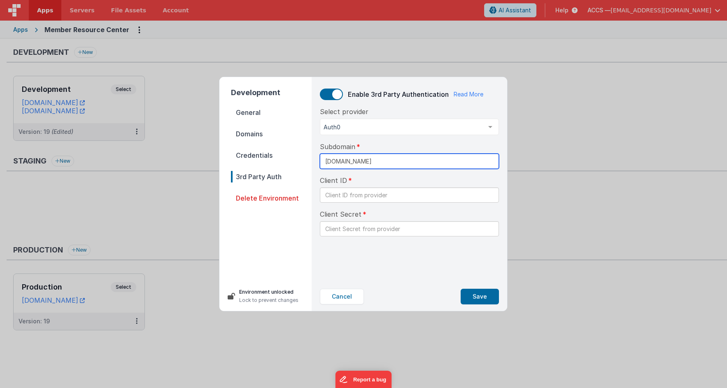
type input "dev-43l34dmb.us"
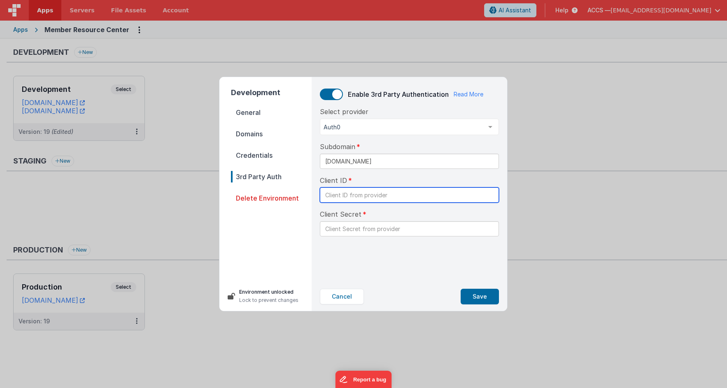
click at [354, 198] on input "text" at bounding box center [409, 194] width 179 height 15
click at [357, 198] on input "text" at bounding box center [409, 194] width 179 height 15
paste input "K6hNkJqIYw579gVcBJaYVFSQFkVEvp3c"
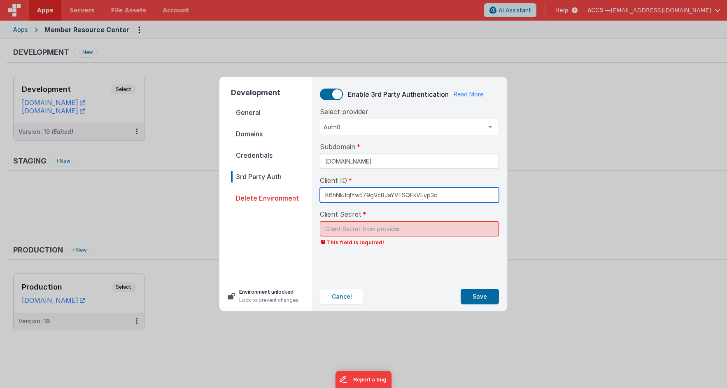
type input "K6hNkJqIYw579gVcBJaYVFSQFkVEvp3c"
click at [334, 225] on input "text" at bounding box center [409, 228] width 179 height 15
paste input "ZMqTY3pgOrLLtFmlqBjXtM5i4UjY9b8-I1OEcifMoI3V9BFIsJTwMVFs3KJeg-HA"
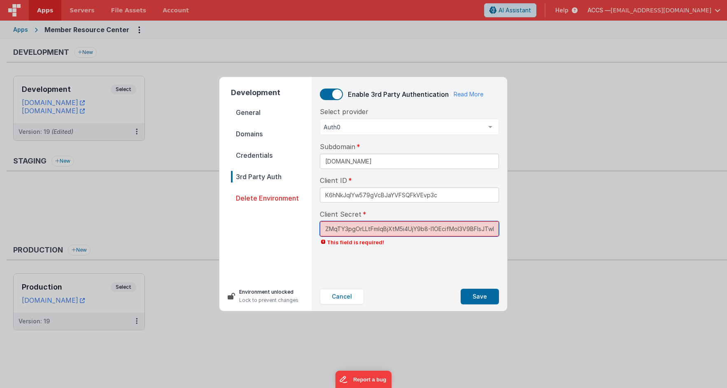
scroll to position [0, 45]
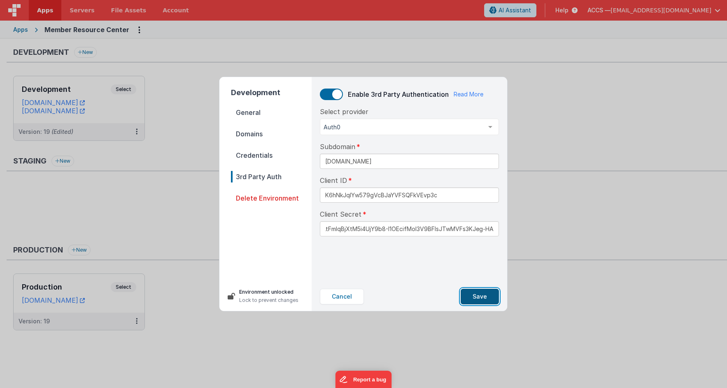
click at [479, 295] on button "Save" at bounding box center [479, 296] width 38 height 16
type input "*****g-HA"
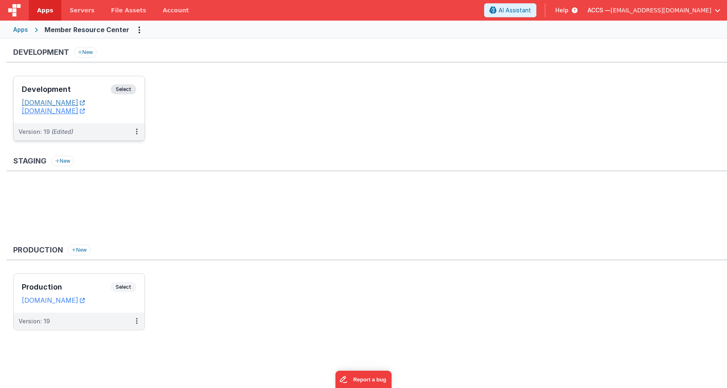
click at [85, 103] on link "membersdev.classicalchristian.org" at bounding box center [53, 102] width 63 height 8
click at [85, 104] on link "membersdev.classicalchristian.org" at bounding box center [53, 102] width 63 height 8
click at [93, 93] on h3 "Development" at bounding box center [66, 89] width 89 height 8
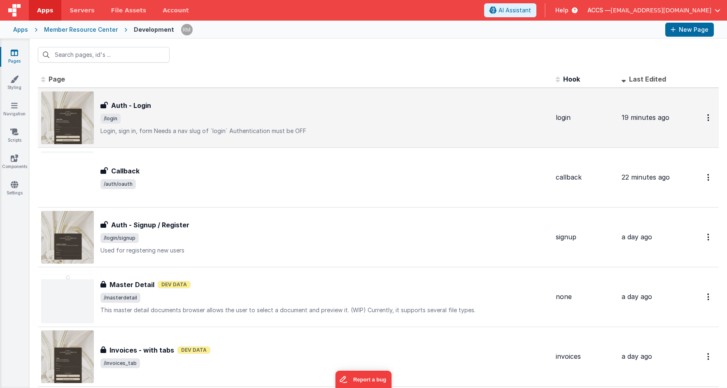
click at [227, 120] on span "/login" at bounding box center [324, 119] width 448 height 10
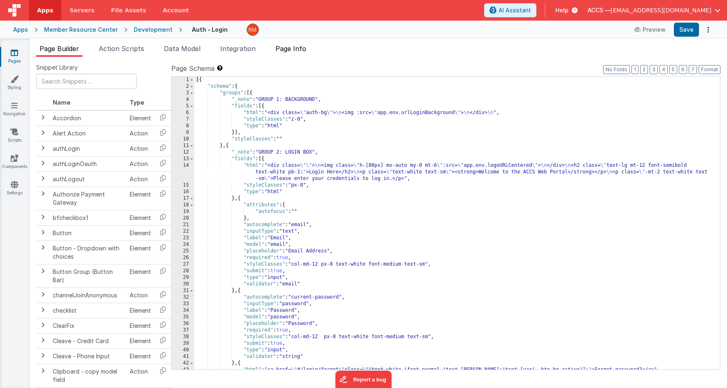
click at [293, 51] on span "Page Info" at bounding box center [290, 48] width 31 height 8
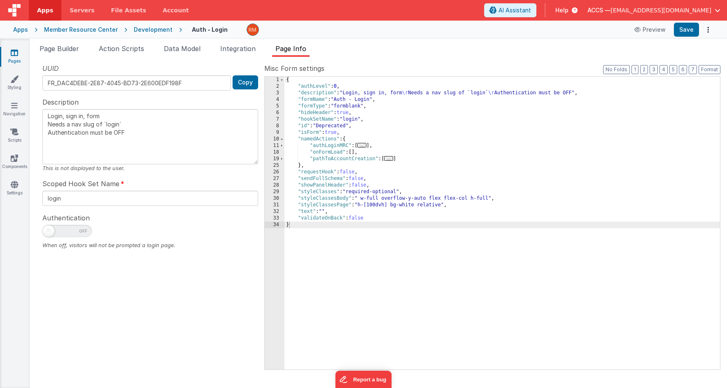
click at [366, 147] on span "..." at bounding box center [361, 145] width 9 height 5
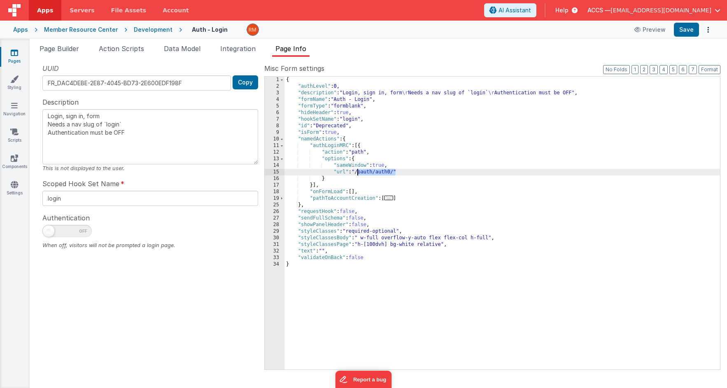
drag, startPoint x: 395, startPoint y: 172, endPoint x: 358, endPoint y: 171, distance: 37.5
click at [358, 171] on div "{ "authLevel" : 0 , "description" : "Login, sign in, form \r Needs a nav slug o…" at bounding box center [501, 230] width 435 height 306
type textarea "Login, sign in, form Needs a nav slug of `login` Authentication must be OFF"
click at [681, 34] on button "Save" at bounding box center [686, 30] width 25 height 14
click at [72, 50] on span "Page Builder" at bounding box center [58, 48] width 39 height 8
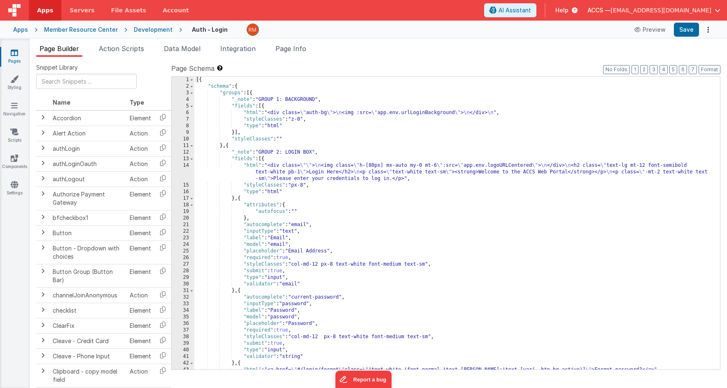
click at [55, 29] on div "Member Resource Center" at bounding box center [81, 30] width 74 height 8
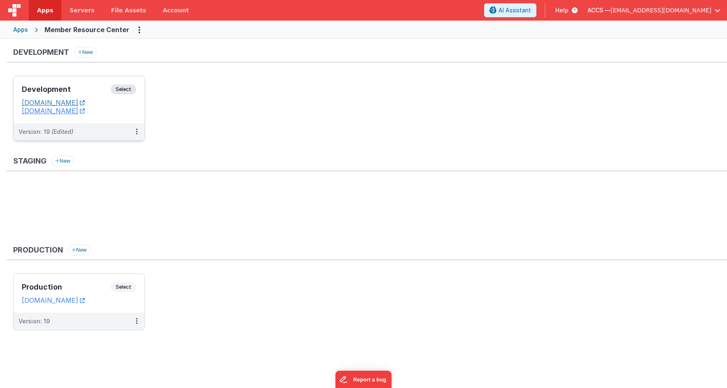
click at [85, 105] on link "membersdev.classicalchristian.org" at bounding box center [53, 102] width 63 height 8
click at [85, 102] on link "membersdev.classicalchristian.org" at bounding box center [53, 102] width 63 height 8
click at [97, 94] on div "Development Select" at bounding box center [79, 91] width 114 height 14
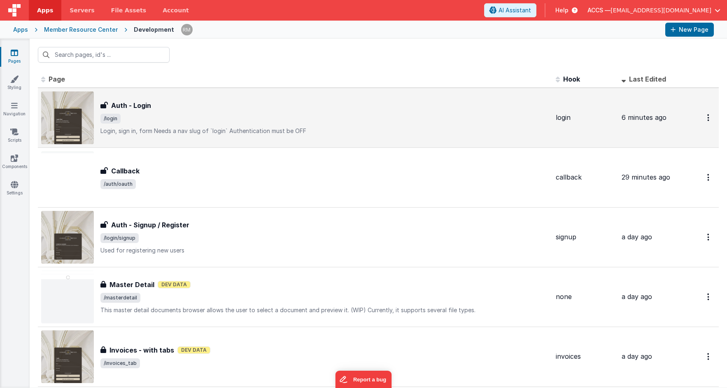
click at [209, 119] on span "/login" at bounding box center [324, 119] width 448 height 10
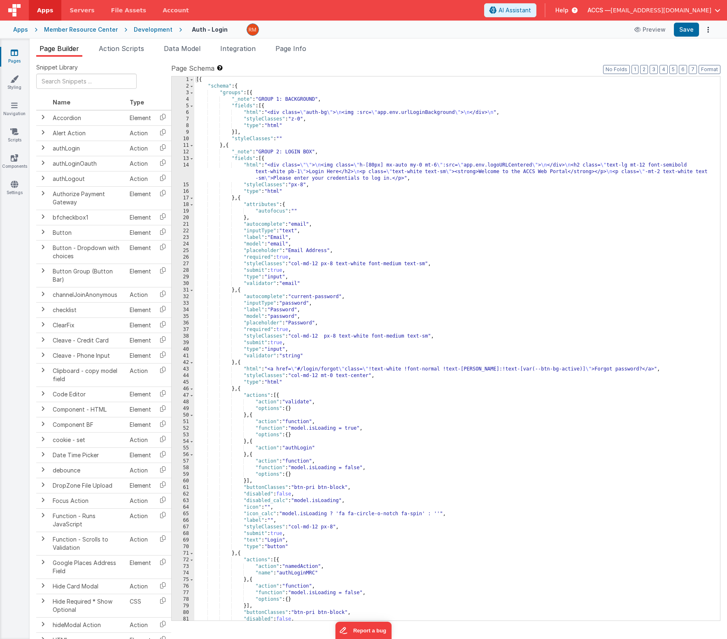
click at [74, 32] on div "Member Resource Center" at bounding box center [81, 30] width 74 height 8
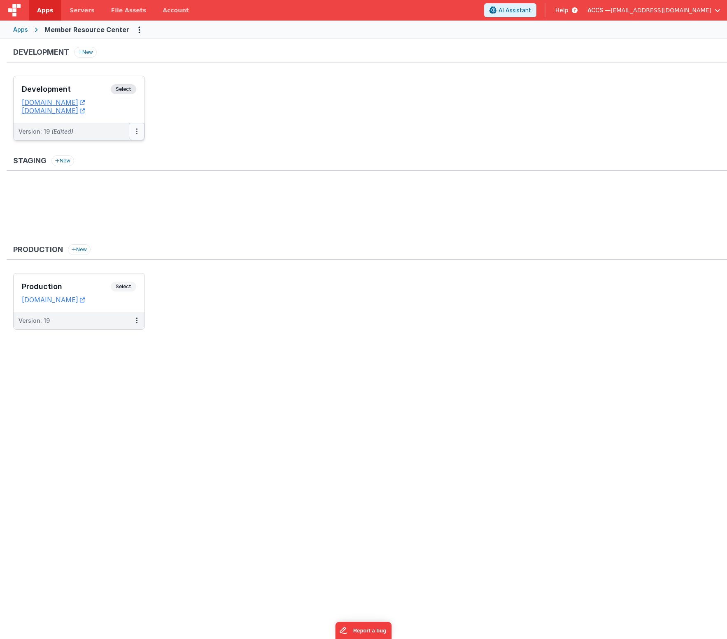
click at [138, 135] on button at bounding box center [137, 131] width 16 height 17
click at [127, 181] on link "Deploy..." at bounding box center [108, 179] width 72 height 15
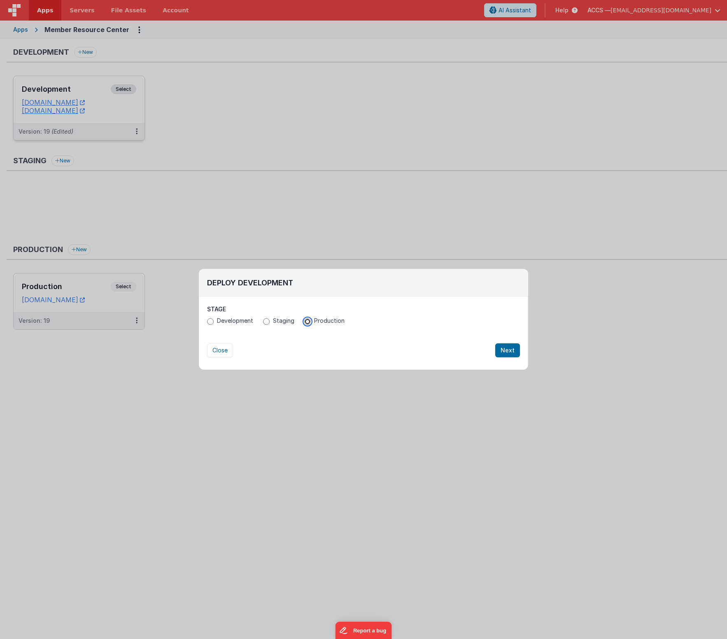
click at [307, 324] on input "Production" at bounding box center [307, 321] width 7 height 7
radio input "true"
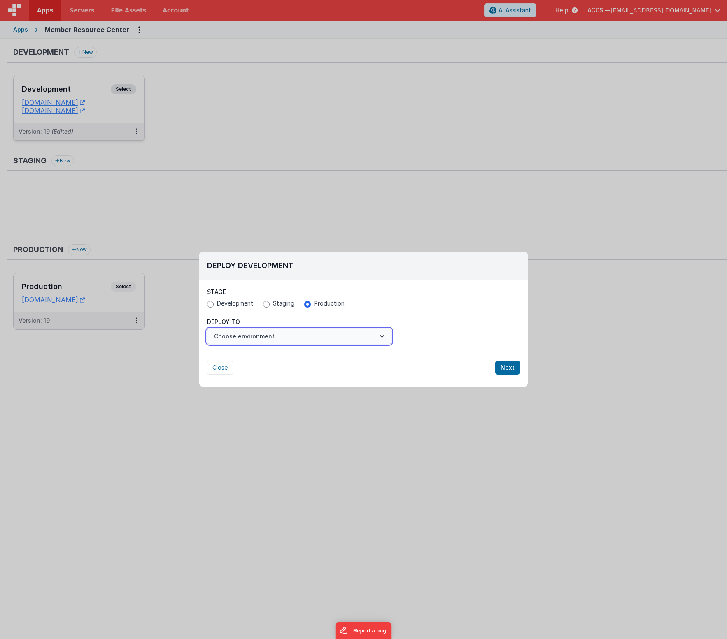
click at [335, 335] on button "Choose environment" at bounding box center [299, 337] width 184 height 16
click at [329, 355] on link "Production" at bounding box center [299, 356] width 184 height 15
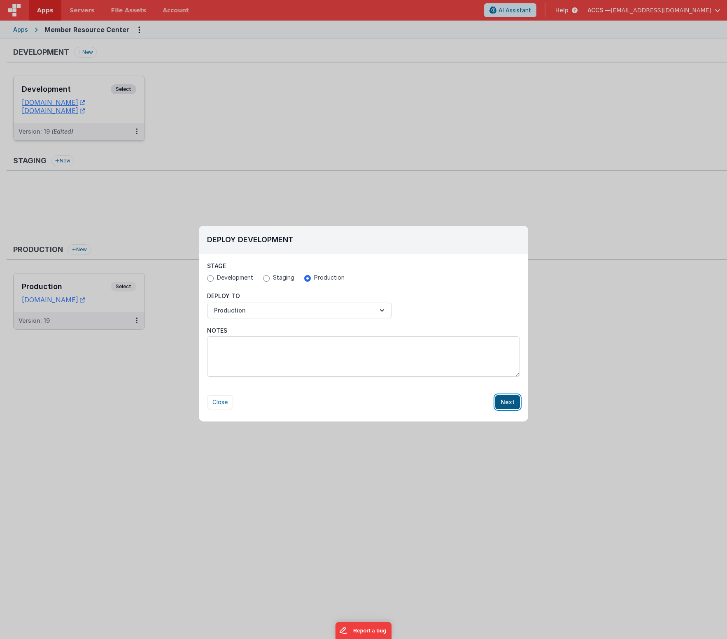
click at [501, 387] on button "Next" at bounding box center [507, 402] width 25 height 14
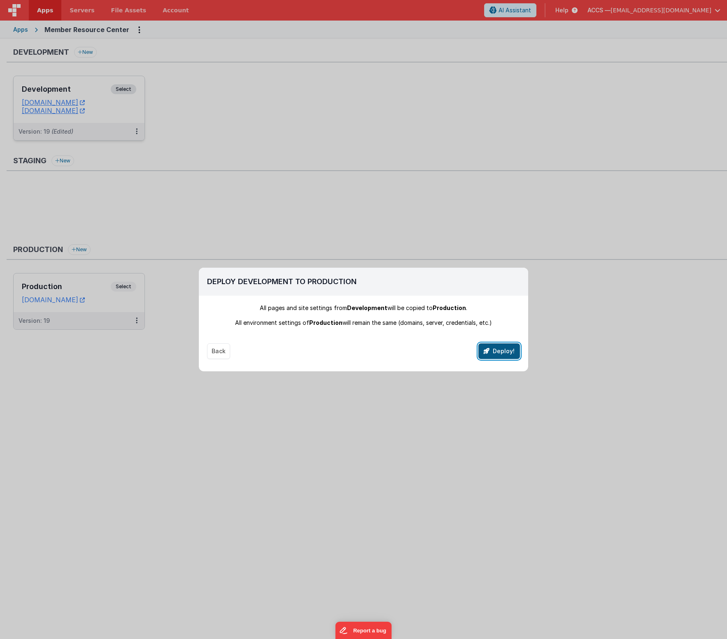
click at [489, 356] on button "Deploy!" at bounding box center [499, 352] width 42 height 16
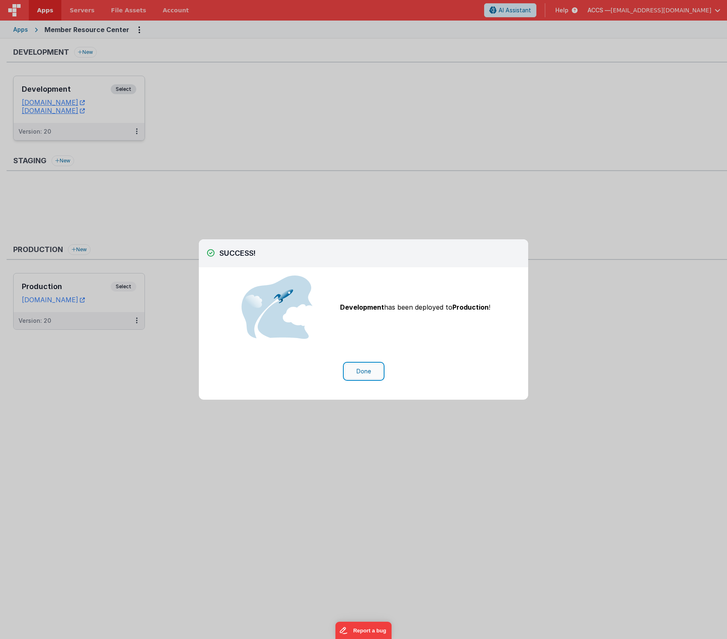
click at [365, 372] on button "Done" at bounding box center [363, 372] width 38 height 16
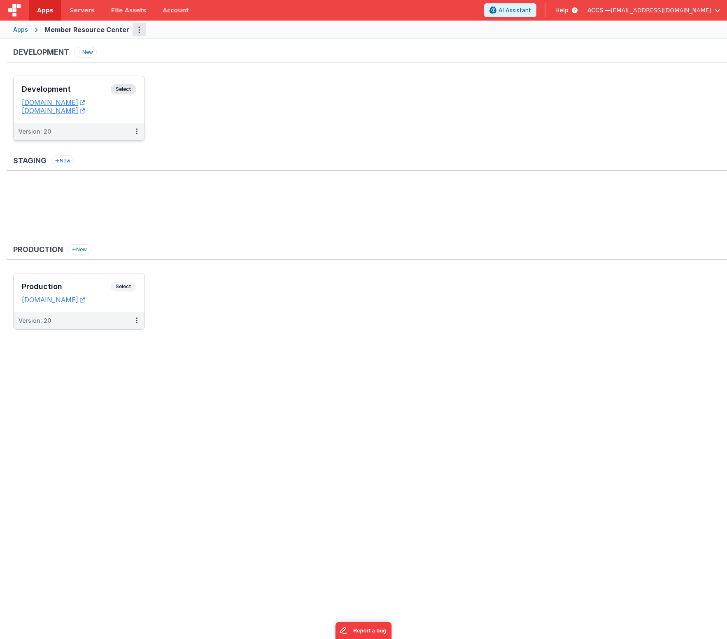
click at [132, 32] on button "Options" at bounding box center [138, 29] width 13 height 13
click at [118, 50] on link "App Settings" at bounding box center [109, 46] width 72 height 15
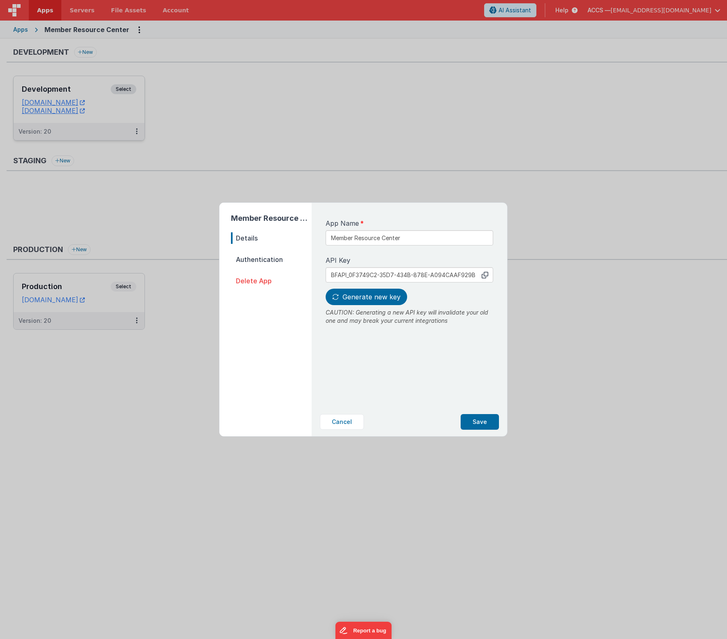
click at [267, 257] on span "Authentication" at bounding box center [271, 260] width 81 height 12
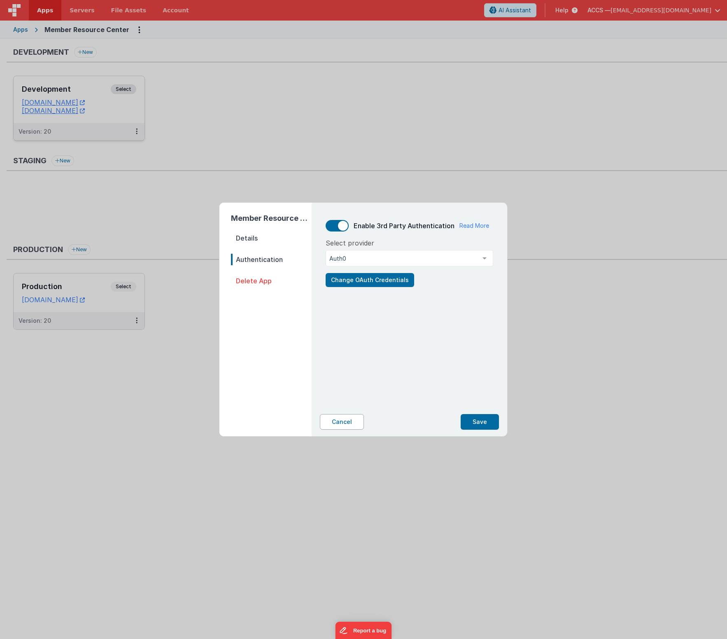
click at [353, 387] on button "Cancel" at bounding box center [342, 422] width 44 height 16
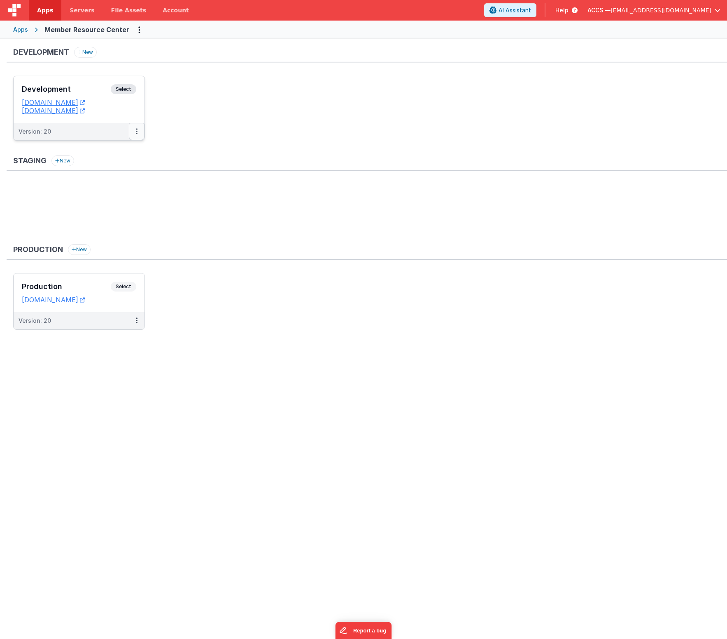
click at [138, 137] on button at bounding box center [137, 131] width 16 height 17
click at [125, 151] on link "Edit" at bounding box center [108, 150] width 72 height 15
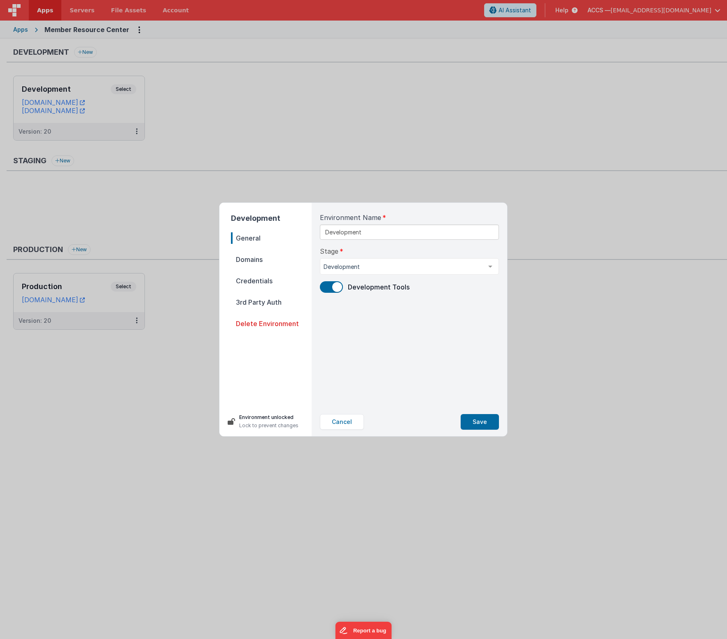
click at [259, 304] on span "3rd Party Auth" at bounding box center [271, 303] width 81 height 12
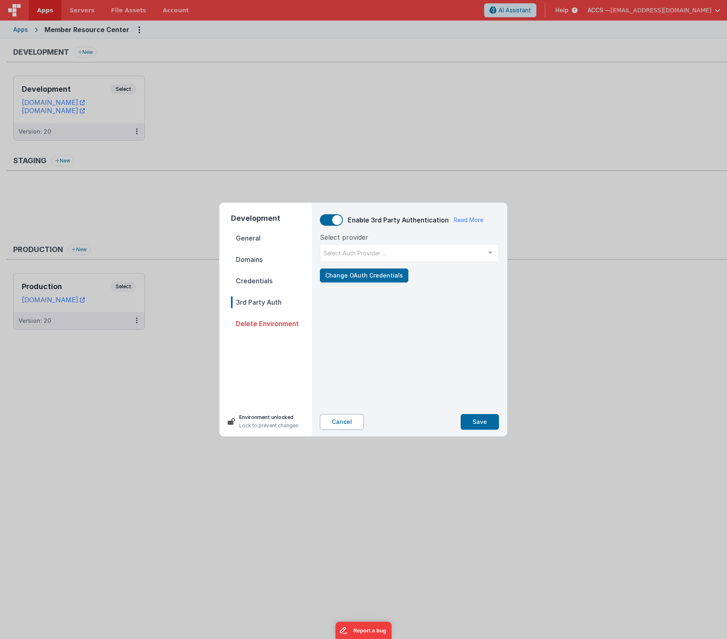
click at [351, 387] on button "Cancel" at bounding box center [342, 422] width 44 height 16
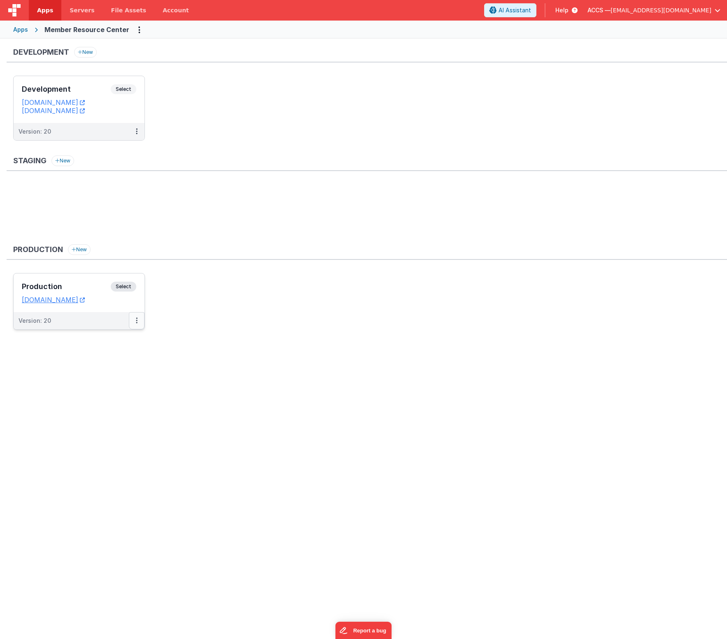
click at [140, 324] on button at bounding box center [137, 320] width 16 height 17
click at [139, 324] on button at bounding box center [137, 320] width 16 height 17
click at [128, 340] on link "Edit" at bounding box center [108, 339] width 72 height 15
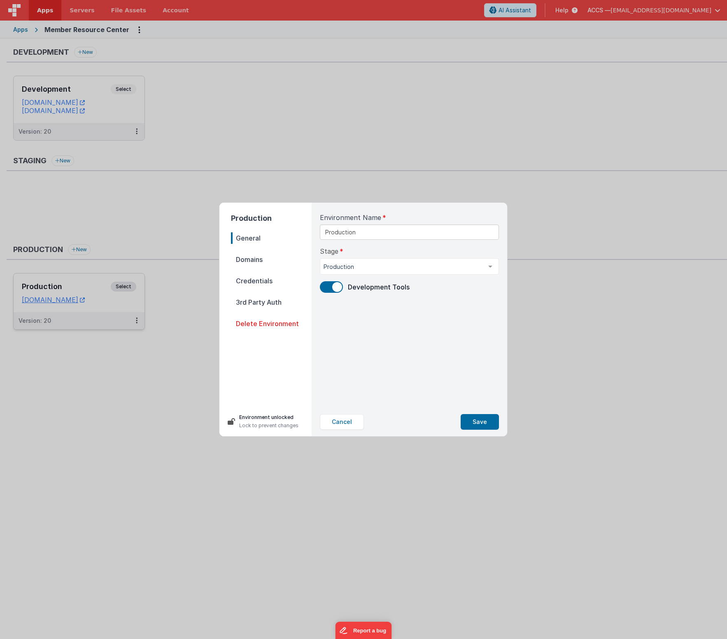
click at [279, 300] on span "3rd Party Auth" at bounding box center [271, 303] width 81 height 12
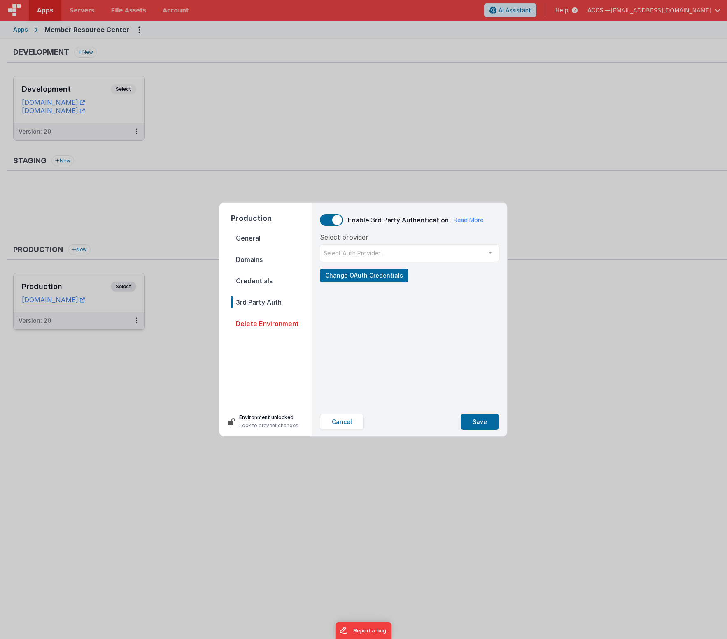
click at [264, 284] on span "Credentials" at bounding box center [271, 281] width 81 height 12
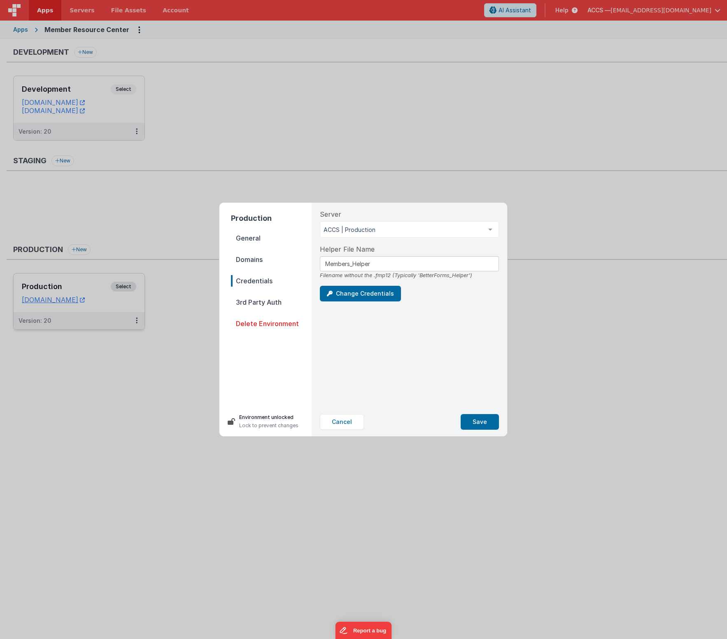
click at [259, 243] on span "General" at bounding box center [271, 238] width 81 height 12
click at [343, 387] on button "Cancel" at bounding box center [342, 422] width 44 height 16
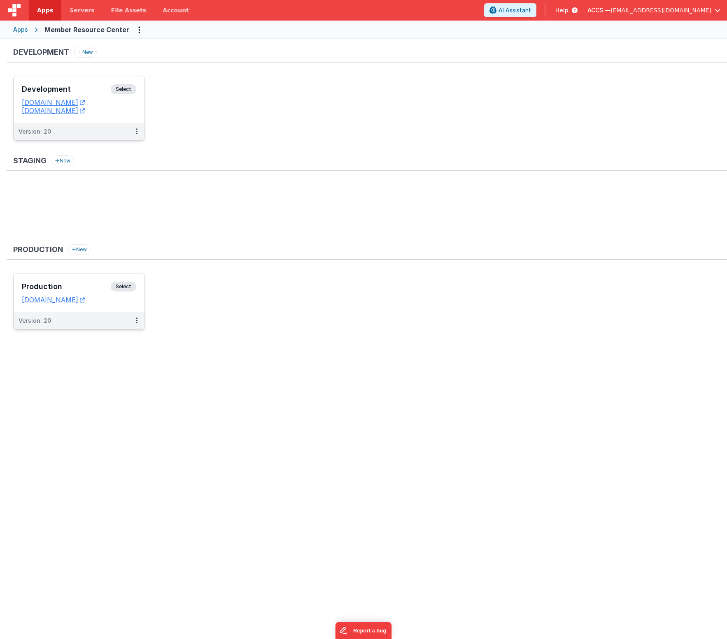
click at [86, 79] on div "Development Select URLs membersdev.classicalchristian.org membersdev.clientport…" at bounding box center [79, 99] width 131 height 47
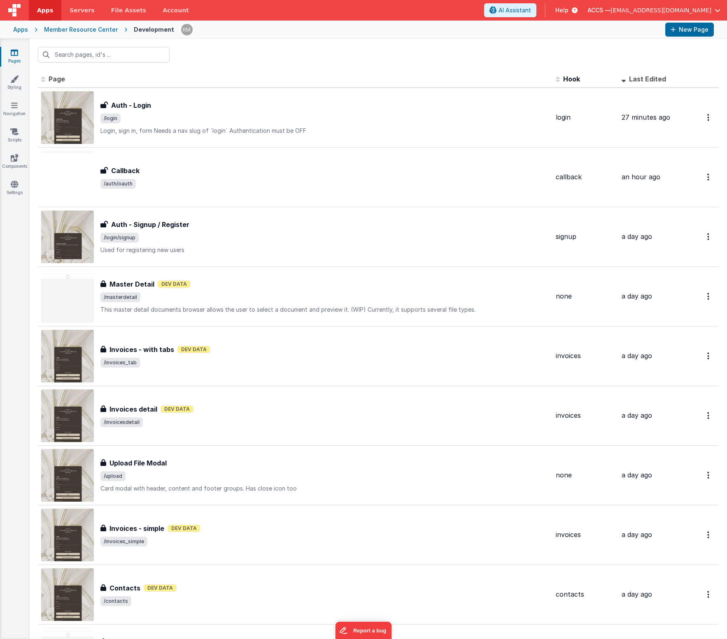
click at [109, 31] on div "Member Resource Center" at bounding box center [81, 30] width 74 height 8
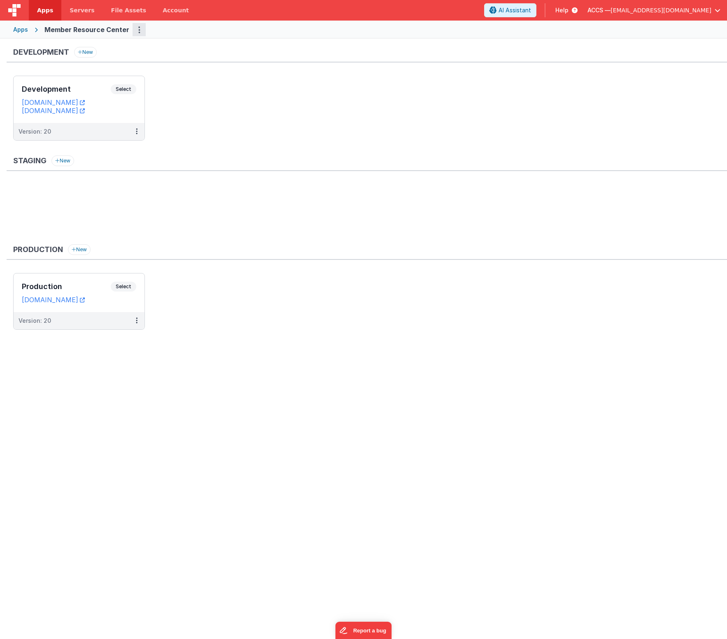
click at [138, 33] on button "Options" at bounding box center [138, 29] width 13 height 13
click at [120, 51] on link "App Settings" at bounding box center [109, 46] width 72 height 15
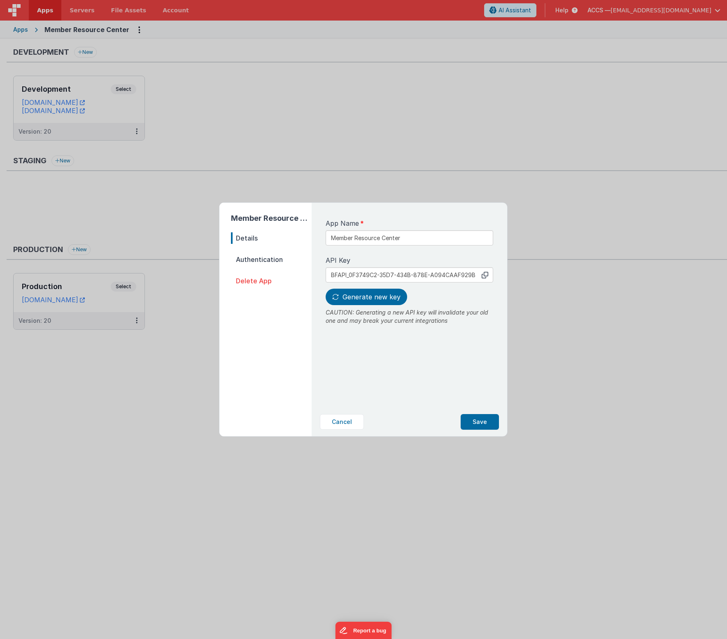
click at [256, 264] on span "Authentication" at bounding box center [271, 260] width 81 height 12
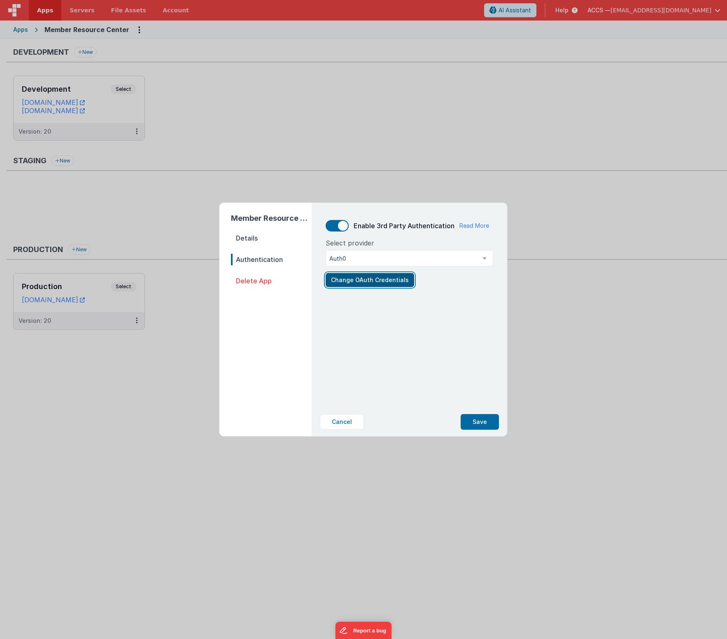
click at [362, 278] on button "Change OAuth Credentials" at bounding box center [369, 280] width 88 height 14
click at [337, 387] on button "Cancel" at bounding box center [342, 422] width 44 height 16
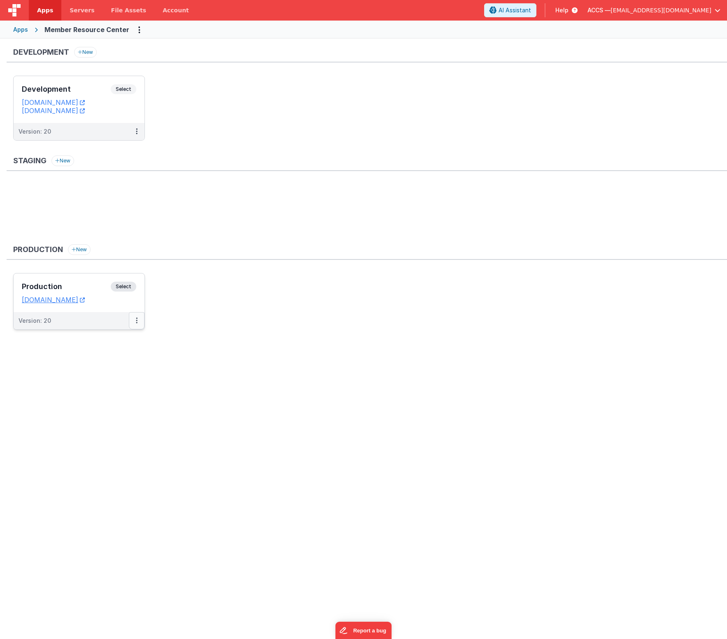
click at [134, 323] on button at bounding box center [137, 320] width 16 height 17
click at [126, 337] on link "Edit" at bounding box center [108, 339] width 72 height 15
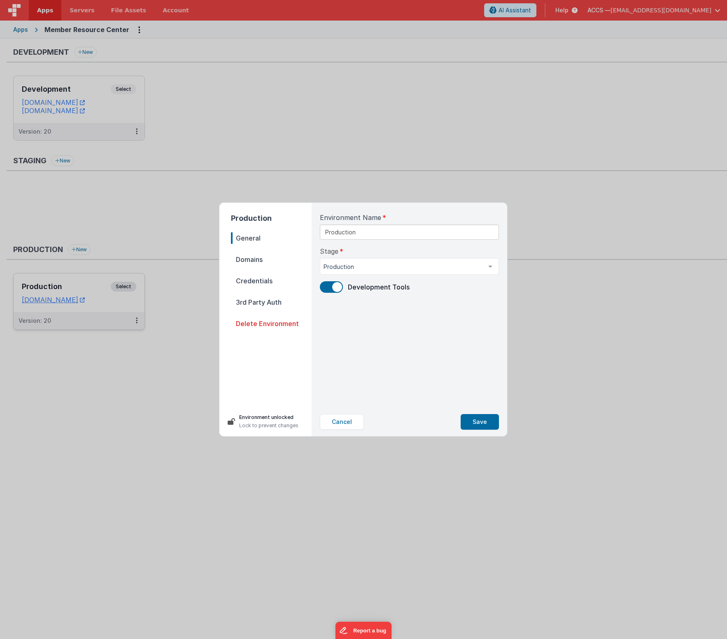
click at [254, 263] on span "Domains" at bounding box center [271, 260] width 81 height 12
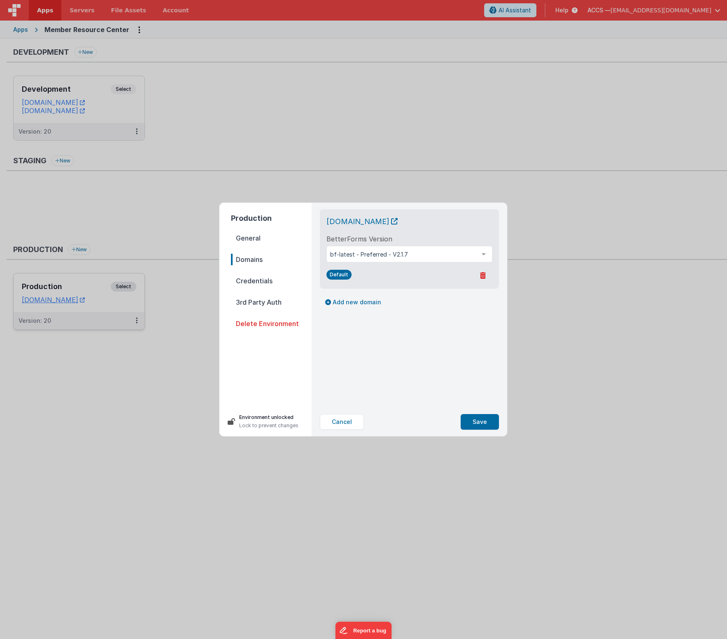
click at [255, 282] on span "Credentials" at bounding box center [271, 281] width 81 height 12
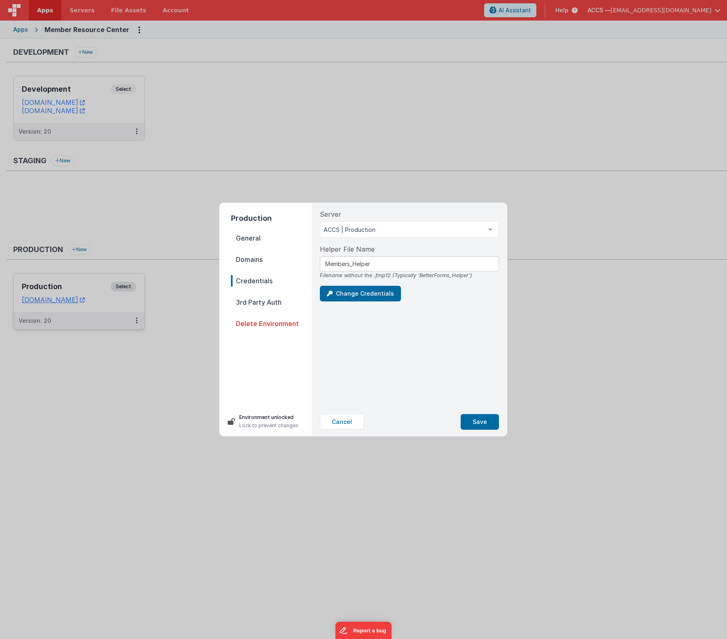
click at [274, 300] on span "3rd Party Auth" at bounding box center [271, 303] width 81 height 12
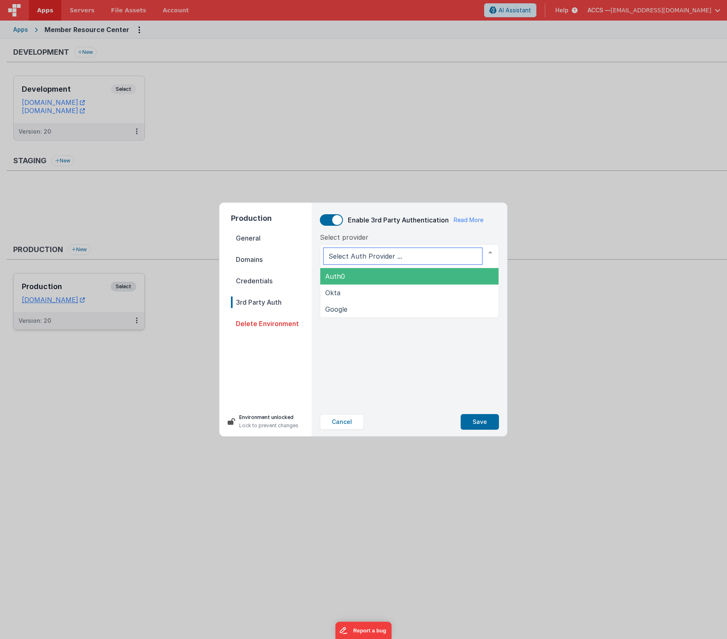
click at [346, 258] on div at bounding box center [409, 256] width 179 height 24
click at [345, 276] on span "Auth0" at bounding box center [409, 276] width 178 height 16
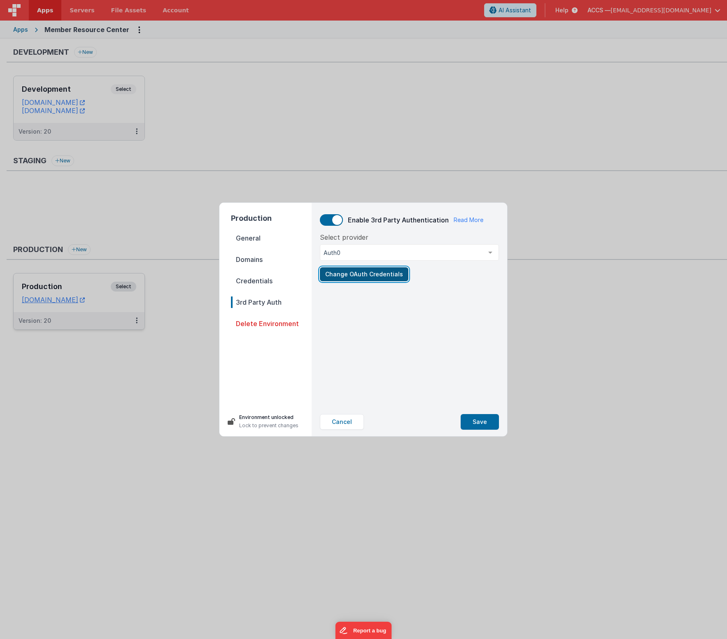
click at [345, 278] on button "Change OAuth Credentials" at bounding box center [364, 274] width 88 height 14
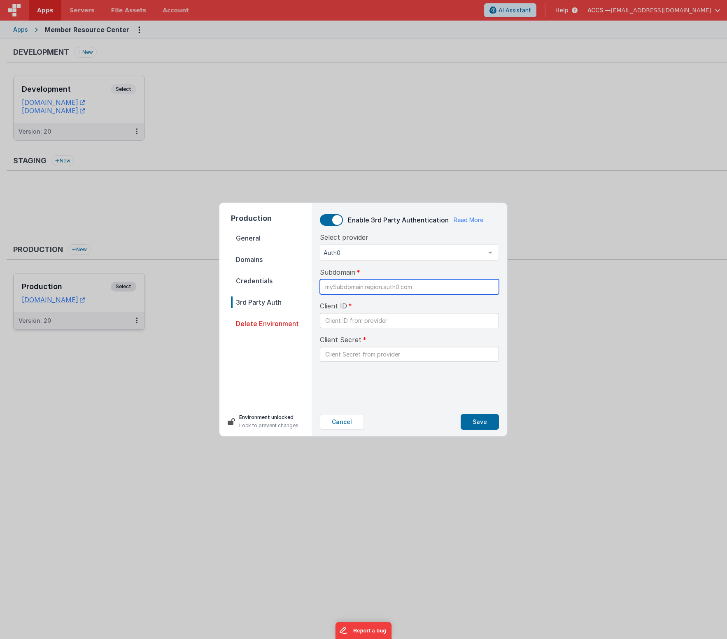
click at [357, 290] on input "text" at bounding box center [409, 286] width 179 height 15
paste input "dev-43l34dmb.us.auth0.com"
type input "dev-43l34dmb.us"
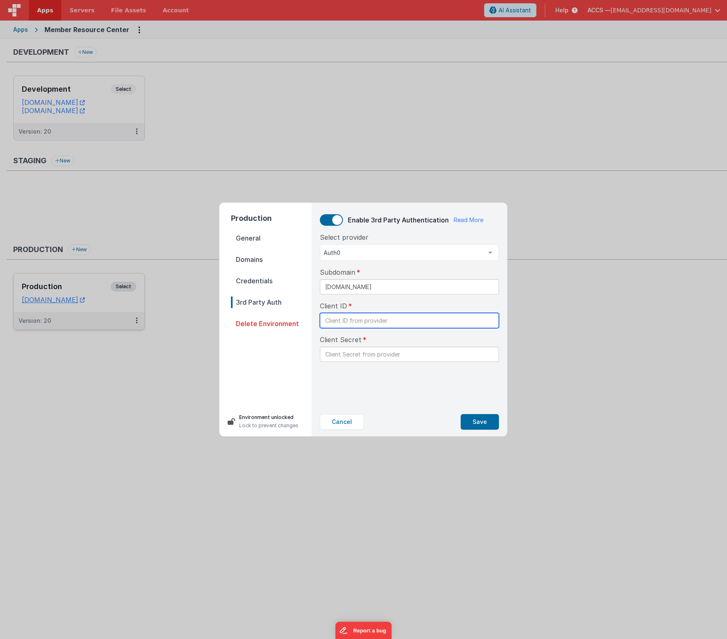
click at [342, 323] on input "text" at bounding box center [409, 320] width 179 height 15
paste input "K6hNkJqIYw579gVcBJaYVFSQFkVEvp3c"
type input "K6hNkJqIYw579gVcBJaYVFSQFkVEvp3c"
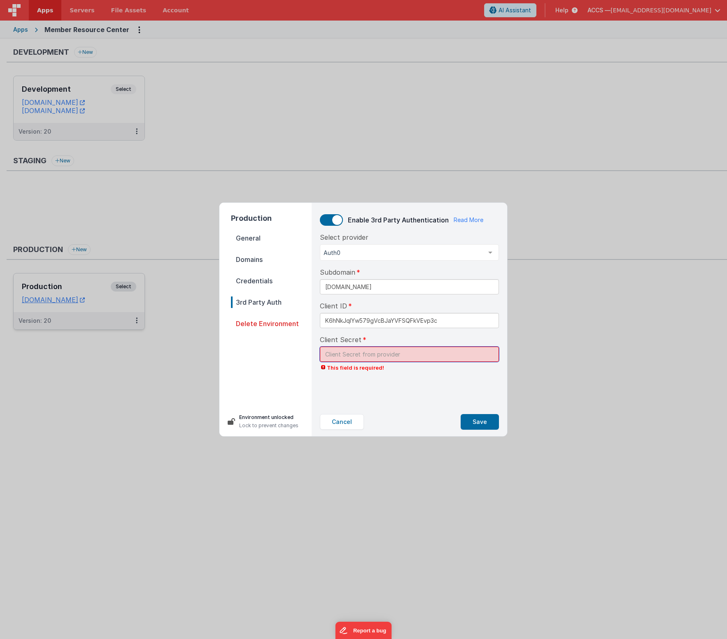
click at [345, 354] on input "text" at bounding box center [409, 354] width 179 height 15
paste input "ZMqTY3pgOrLLtFmlqBjXtM5i4UjY9b8-I1OEcifMoI3V9BFIsJTwMVFs3KJeg-HA"
click at [482, 387] on button "Save" at bounding box center [479, 422] width 38 height 16
type input "*****g-HA"
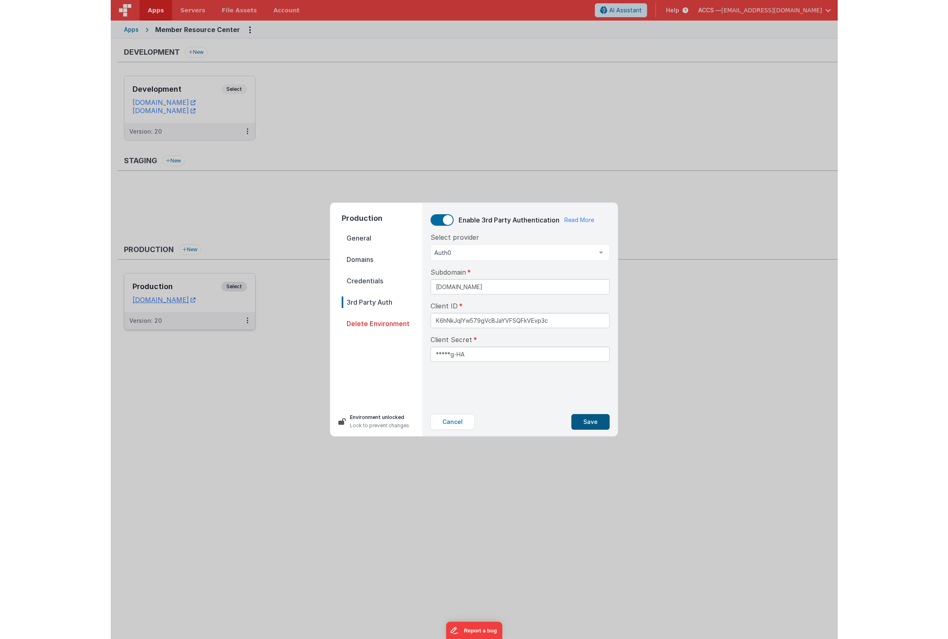
scroll to position [0, 0]
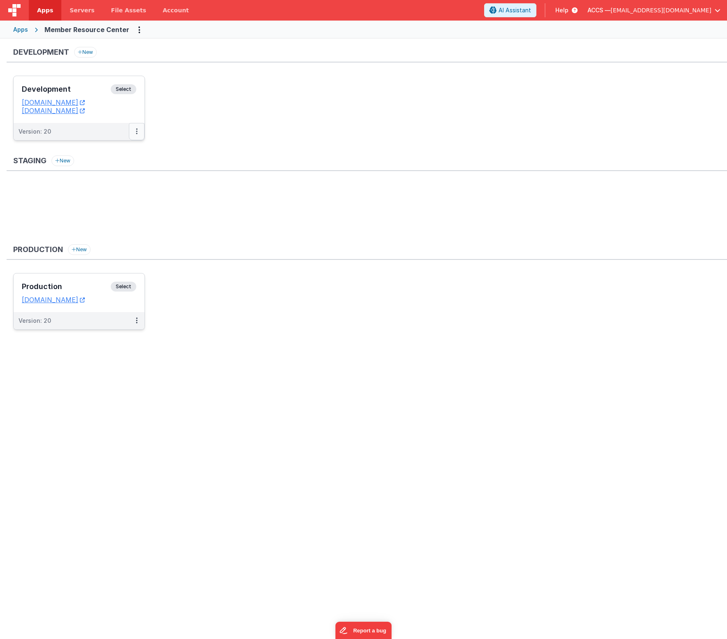
click at [133, 135] on button at bounding box center [137, 131] width 16 height 17
click at [111, 164] on link "Deploy..." at bounding box center [108, 165] width 72 height 15
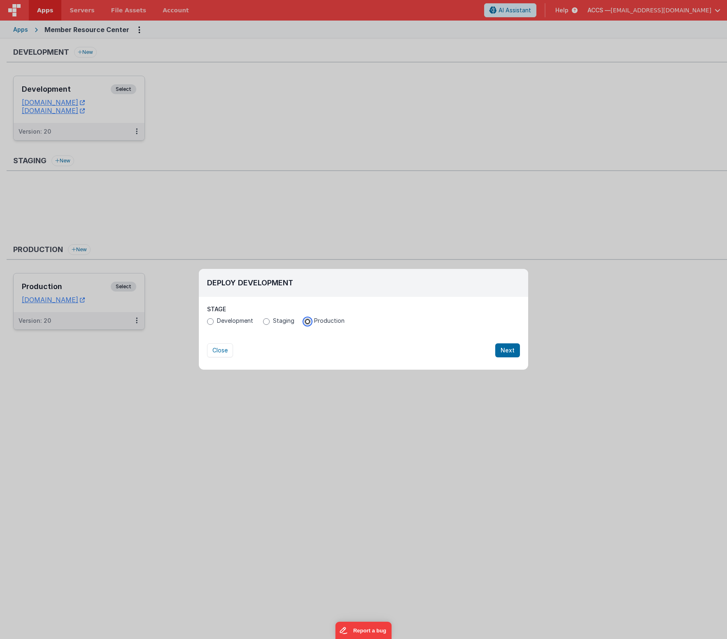
click at [307, 323] on input "Production" at bounding box center [307, 321] width 7 height 7
radio input "true"
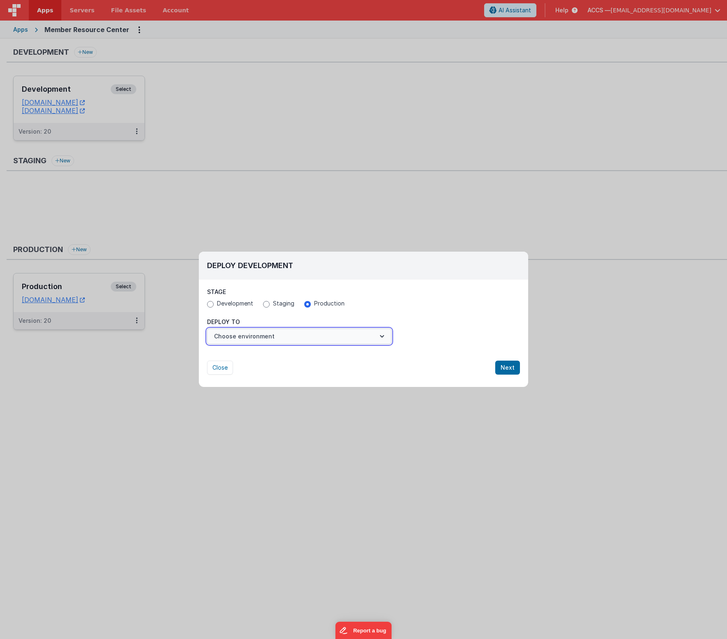
click at [316, 334] on button "Choose environment" at bounding box center [299, 337] width 184 height 16
click at [295, 355] on link "Production" at bounding box center [299, 356] width 184 height 15
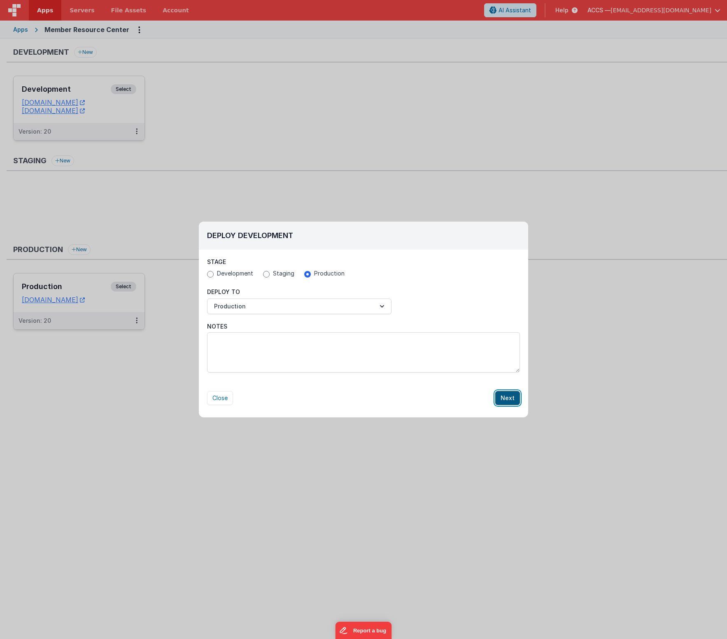
click at [499, 387] on button "Next" at bounding box center [507, 398] width 25 height 14
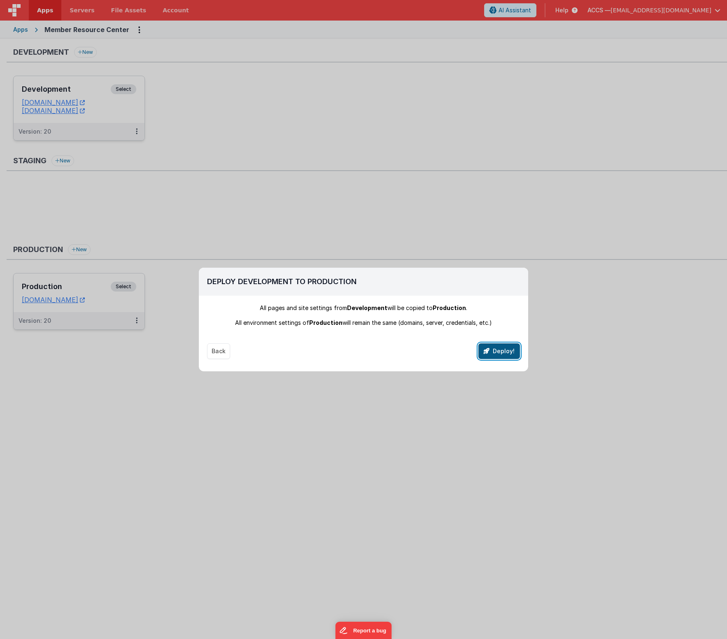
click at [490, 354] on button "Deploy!" at bounding box center [499, 352] width 42 height 16
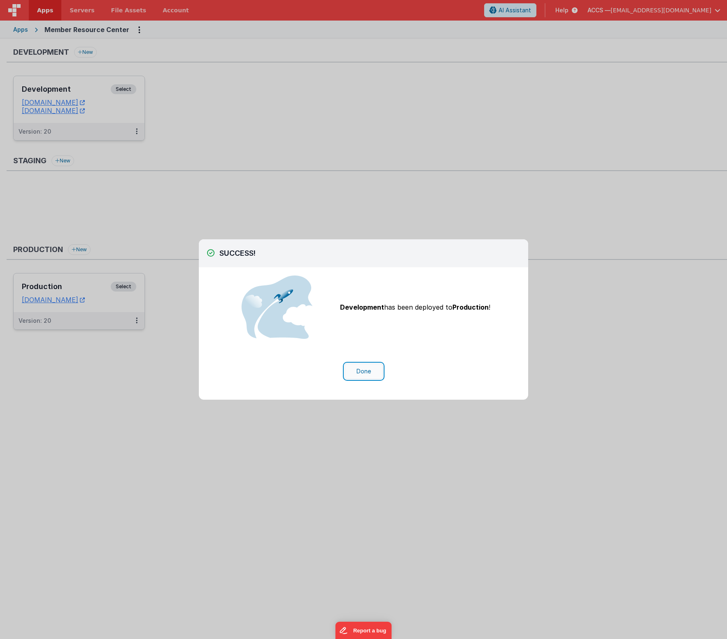
click at [371, 372] on button "Done" at bounding box center [363, 372] width 38 height 16
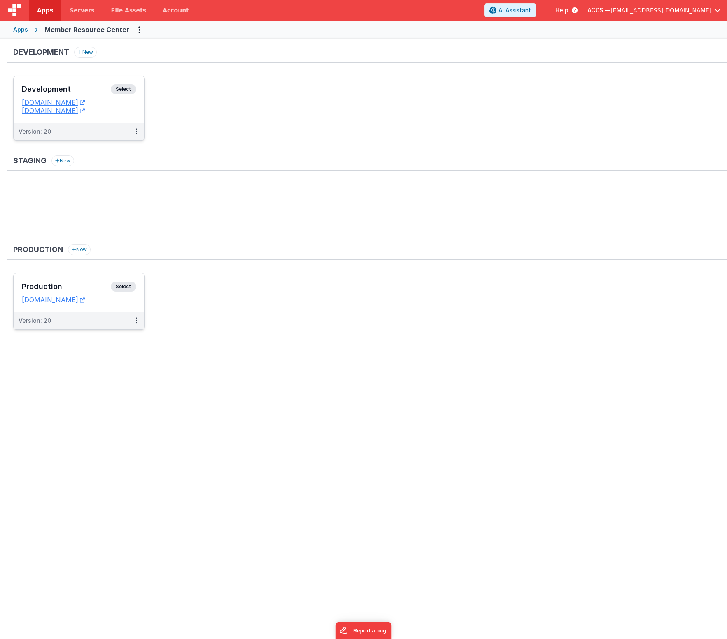
click at [80, 284] on h3 "Production" at bounding box center [66, 287] width 89 height 8
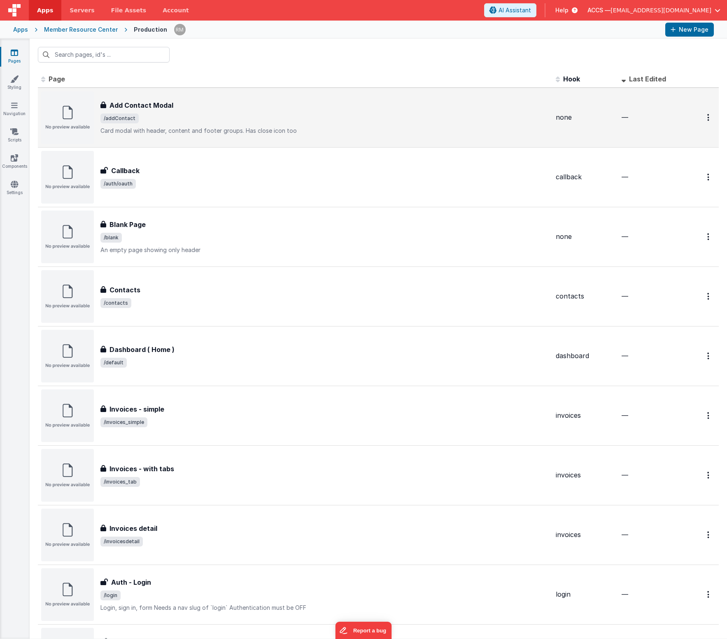
click at [259, 112] on div "Add Contact Modal Add Contact Modal /addContact Card modal with header, content…" at bounding box center [324, 117] width 448 height 35
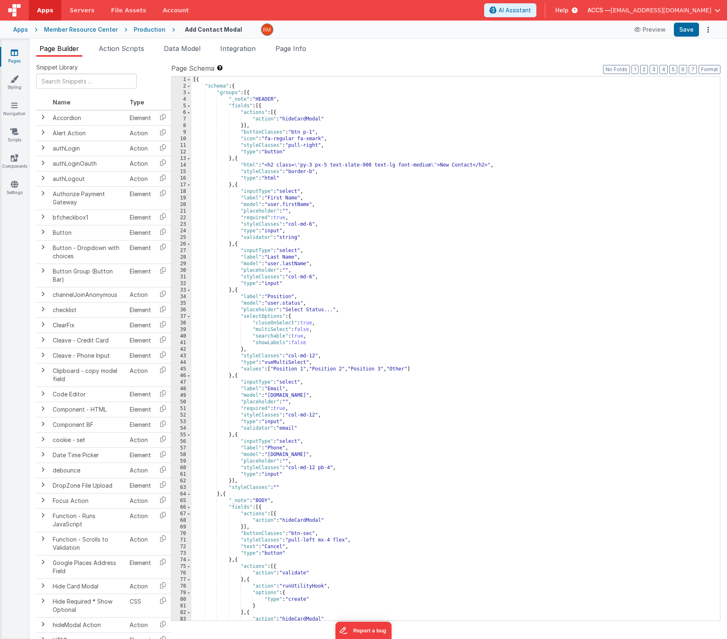
click at [276, 100] on div "[{ "schema" : { "groups" : [{ "_note" : "HEADER" , "fields" : [{ "actions" : [{…" at bounding box center [452, 356] width 522 height 558
click at [693, 26] on button "Save" at bounding box center [686, 30] width 25 height 14
click at [12, 186] on icon at bounding box center [14, 184] width 7 height 8
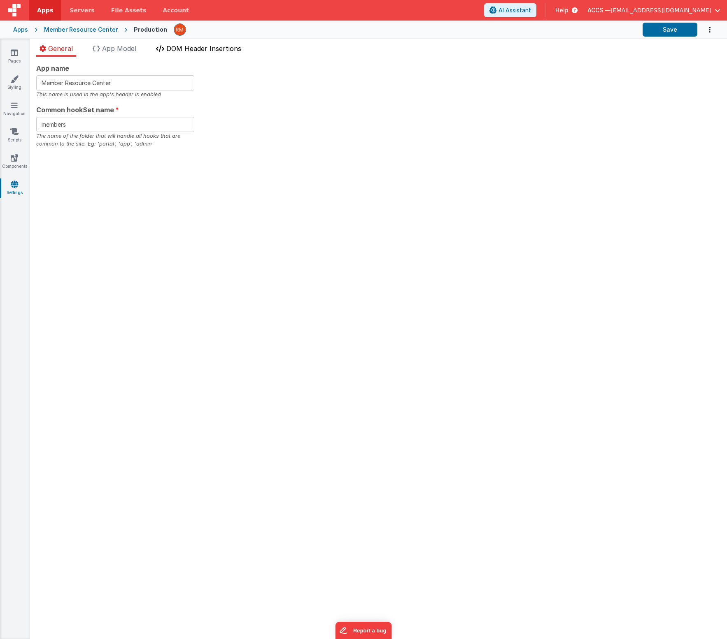
click at [186, 52] on span "DOM Header Insertions" at bounding box center [203, 48] width 75 height 8
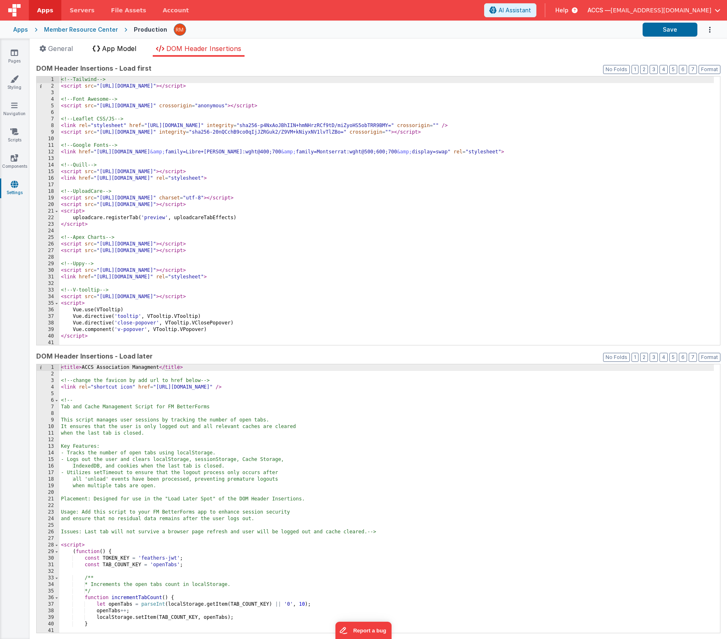
click at [139, 51] on li "App Model" at bounding box center [114, 50] width 50 height 13
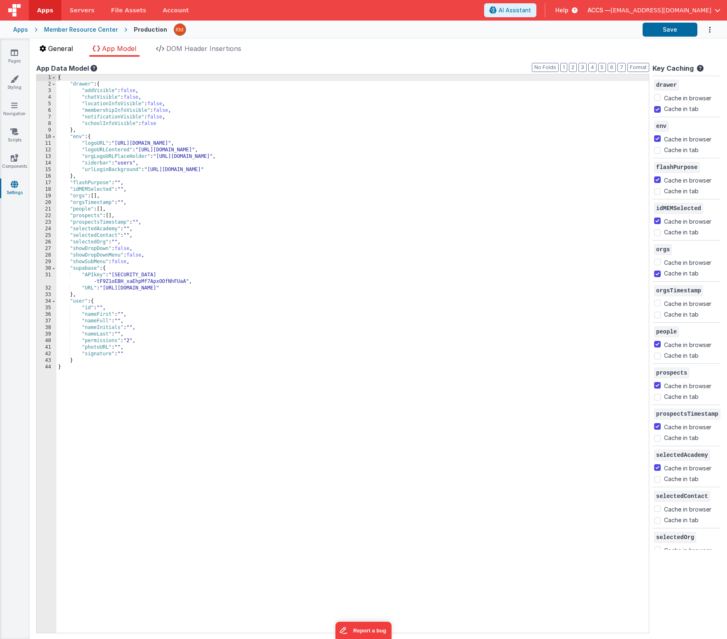
click at [70, 53] on li "General" at bounding box center [56, 50] width 40 height 13
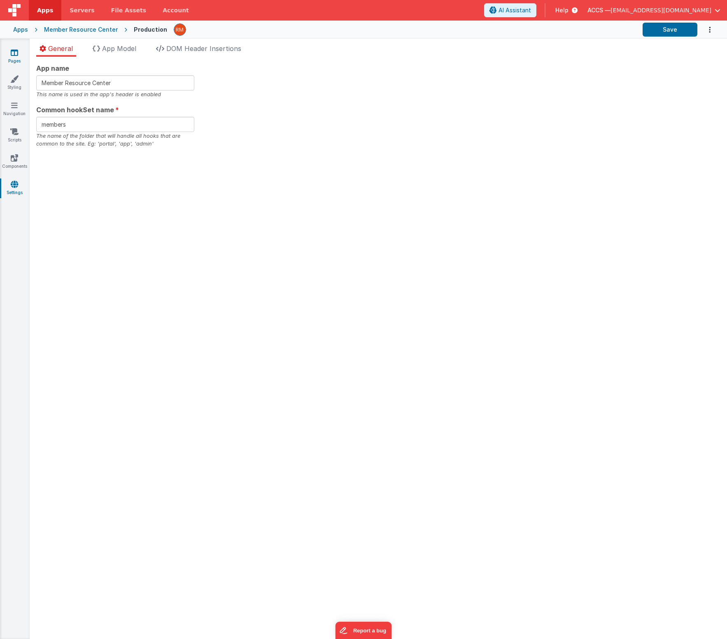
click at [13, 56] on link "Pages" at bounding box center [15, 57] width 30 height 16
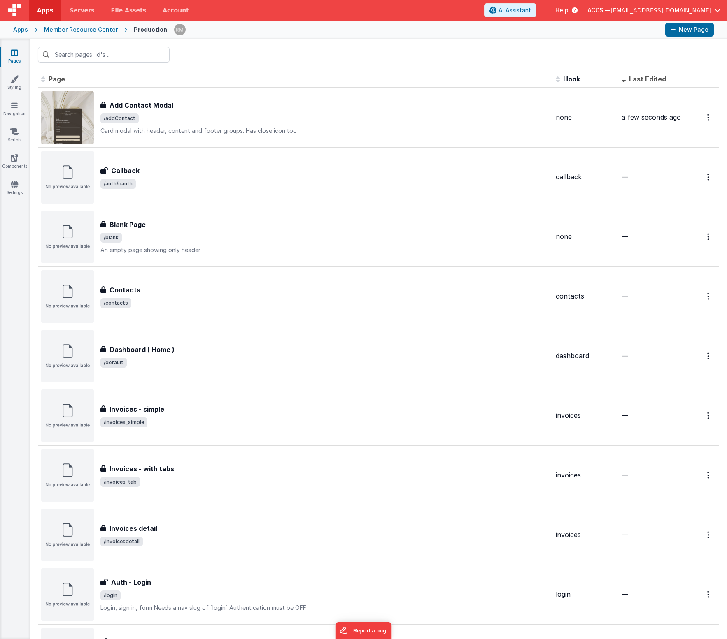
click at [18, 31] on div "Apps" at bounding box center [20, 30] width 15 height 8
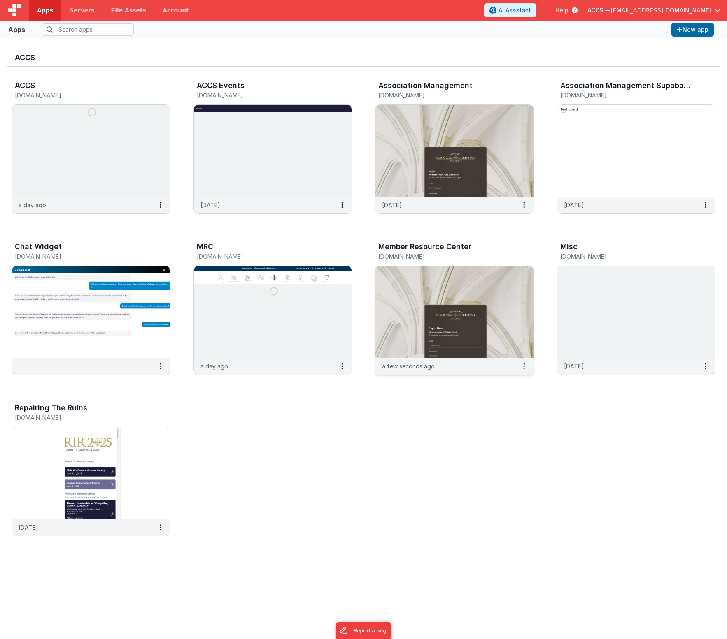
click at [425, 286] on img at bounding box center [454, 312] width 158 height 92
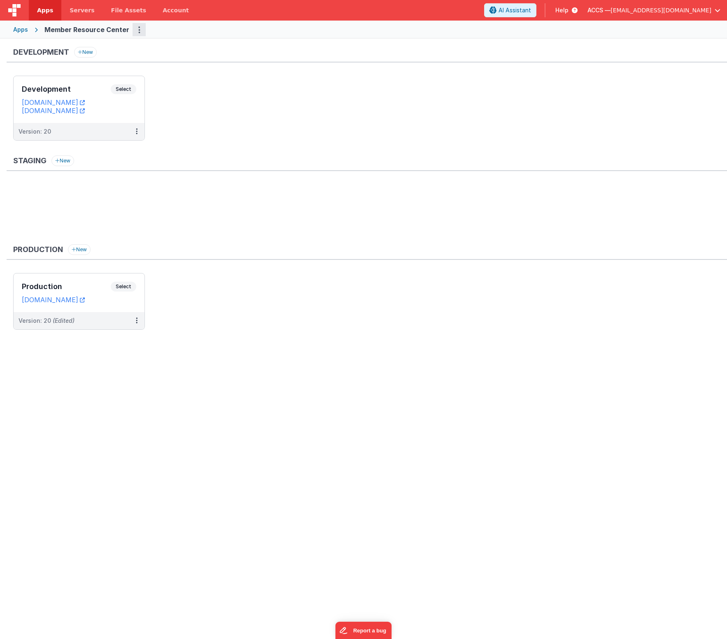
click at [133, 33] on button "Options" at bounding box center [138, 29] width 13 height 13
click at [117, 58] on link "Merge App" at bounding box center [109, 61] width 72 height 15
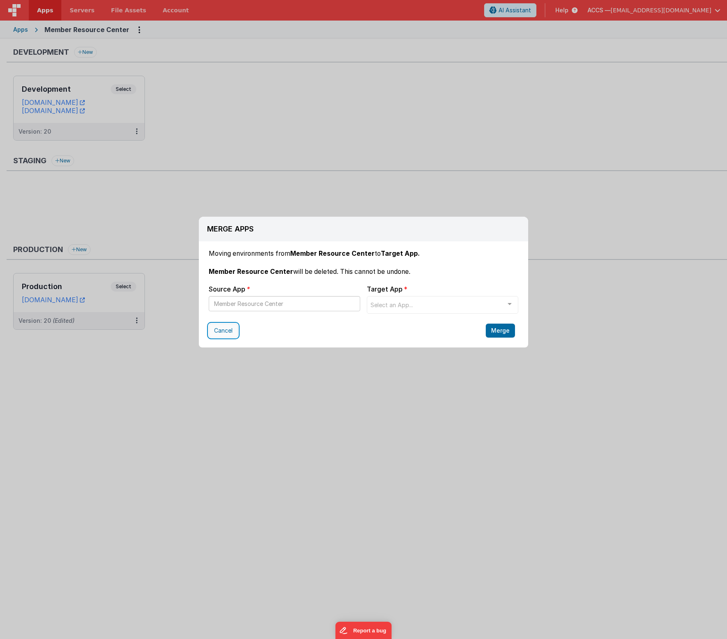
click at [230, 330] on button "Cancel" at bounding box center [223, 331] width 29 height 14
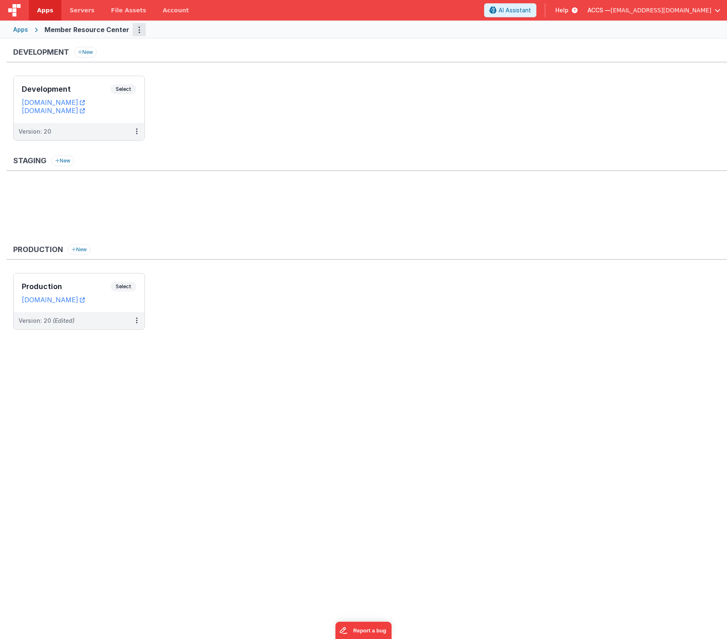
click at [139, 30] on button "Options" at bounding box center [138, 29] width 13 height 13
click at [114, 46] on link "App Settings" at bounding box center [109, 46] width 72 height 15
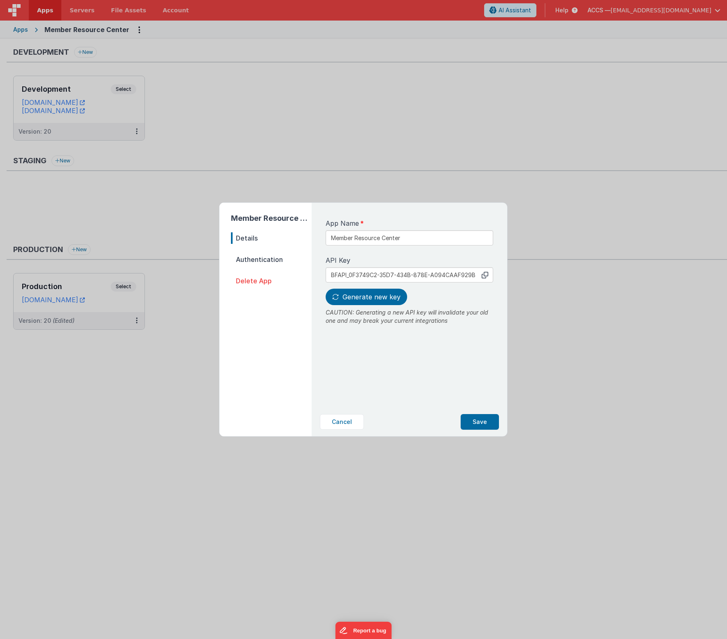
click at [282, 263] on span "Authentication" at bounding box center [271, 260] width 81 height 12
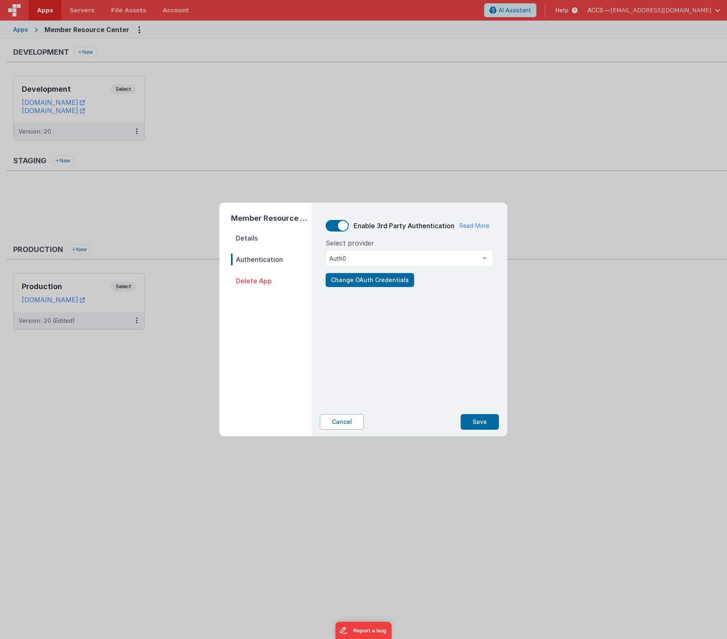
click at [350, 387] on button "Cancel" at bounding box center [342, 422] width 44 height 16
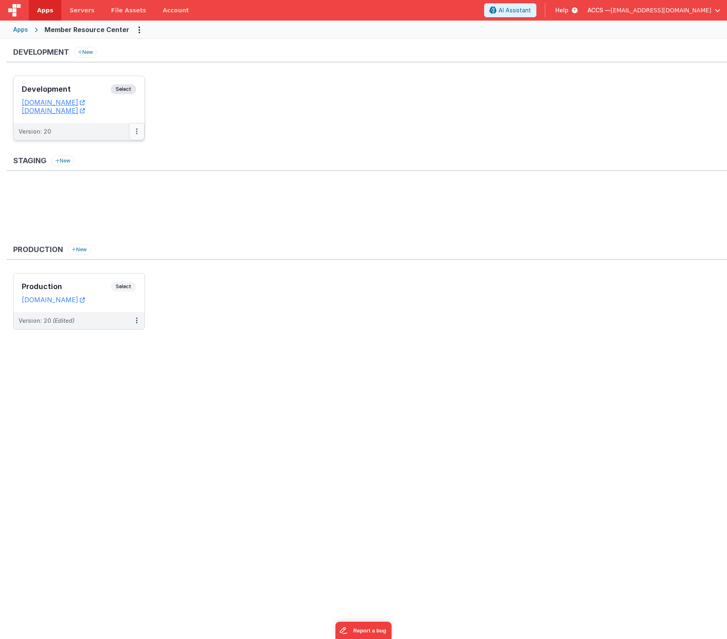
click at [136, 135] on button at bounding box center [137, 131] width 16 height 17
click at [135, 324] on div at bounding box center [363, 319] width 727 height 639
click at [135, 323] on button at bounding box center [137, 320] width 16 height 17
click at [112, 343] on link "Edit" at bounding box center [108, 339] width 72 height 15
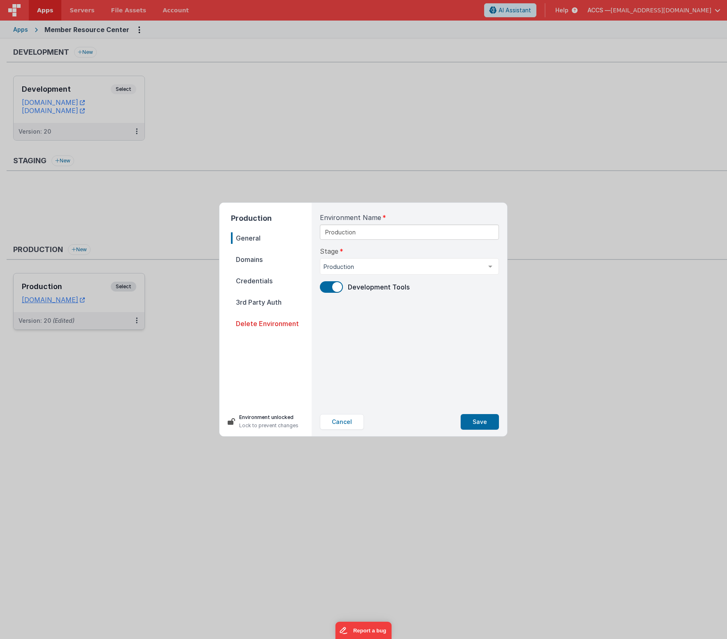
click at [246, 265] on span "Domains" at bounding box center [271, 260] width 81 height 12
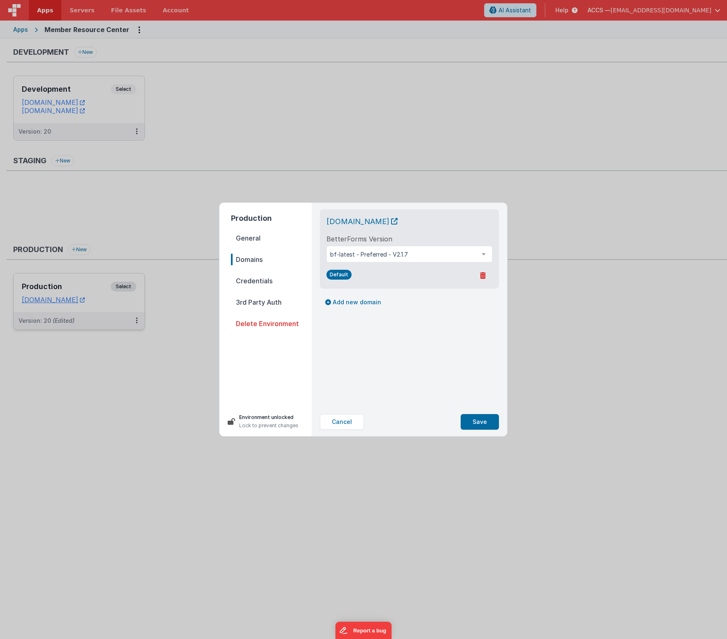
click at [246, 279] on span "Credentials" at bounding box center [271, 281] width 81 height 12
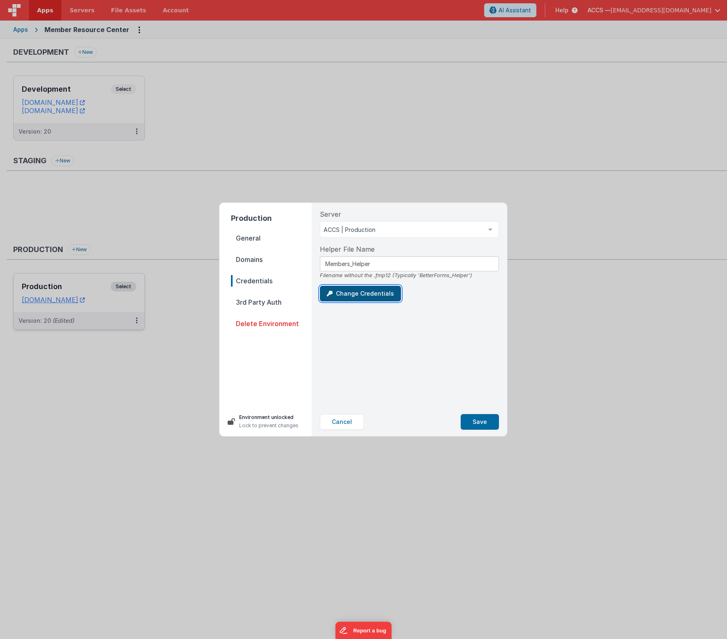
click at [330, 295] on icon "button" at bounding box center [330, 294] width 6 height 6
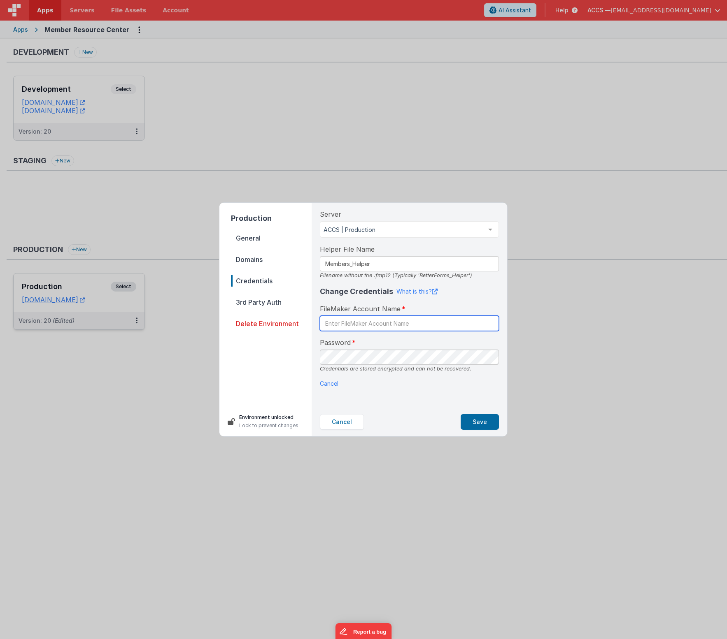
click at [351, 327] on input "text" at bounding box center [409, 323] width 179 height 15
paste input "BetterForms"
type input "BetterForms"
click at [476, 387] on button "Save" at bounding box center [479, 422] width 38 height 16
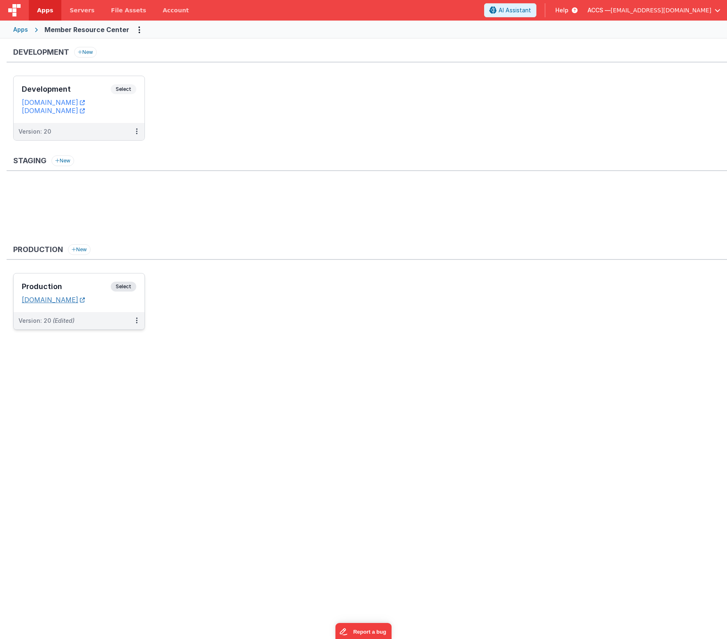
click at [81, 303] on link "members.classicalchristian.org" at bounding box center [53, 300] width 63 height 8
click at [577, 13] on icon at bounding box center [572, 10] width 9 height 8
click at [649, 69] on div "Support Forum" at bounding box center [672, 71] width 58 height 8
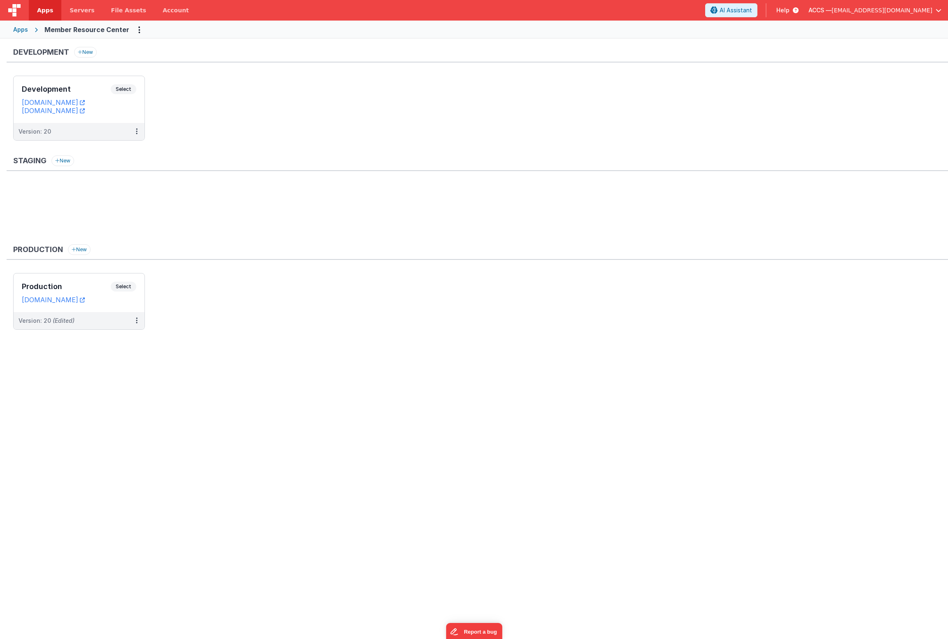
click at [726, 14] on span "rmertzic@accsedu.org" at bounding box center [881, 10] width 101 height 8
click at [726, 67] on div "Logout" at bounding box center [875, 70] width 122 height 8
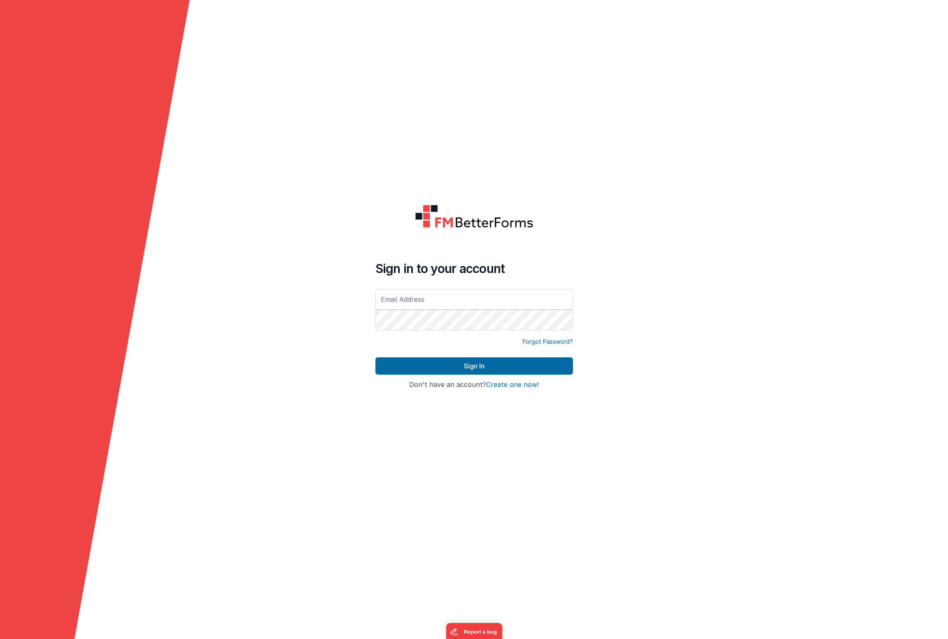
click at [504, 304] on input "text" at bounding box center [473, 299] width 197 height 21
drag, startPoint x: 685, startPoint y: 118, endPoint x: 684, endPoint y: 106, distance: 12.8
click at [685, 118] on form "Sign in to your account Forgot Password? Sign In Sign in with Google Don't have…" at bounding box center [474, 319] width 948 height 639
click at [433, 302] on input "text" at bounding box center [473, 299] width 197 height 21
click at [418, 306] on input "text" at bounding box center [473, 299] width 197 height 21
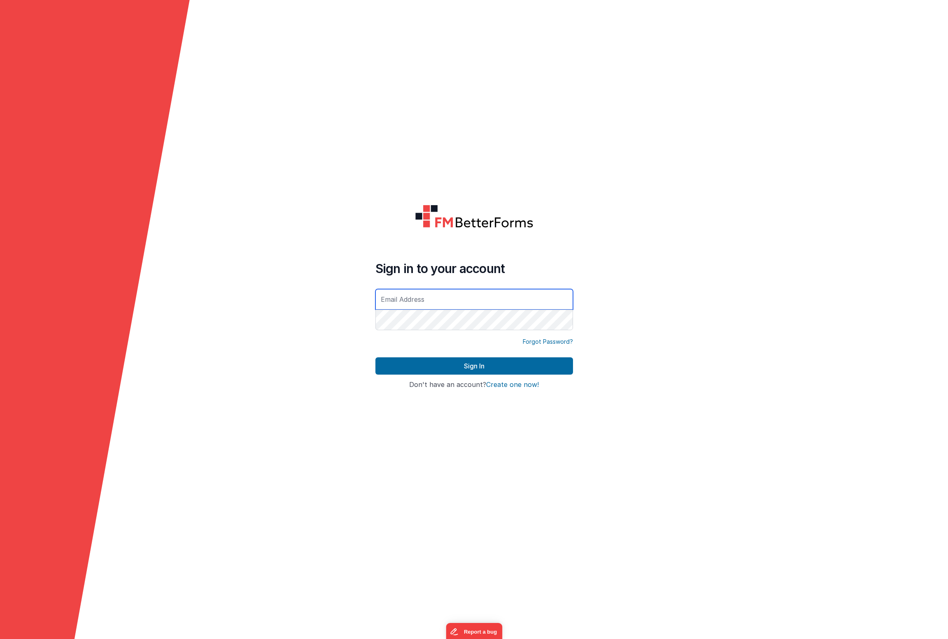
type input "[EMAIL_ADDRESS][DOMAIN_NAME]"
click at [510, 362] on button "Sign In" at bounding box center [473, 366] width 197 height 17
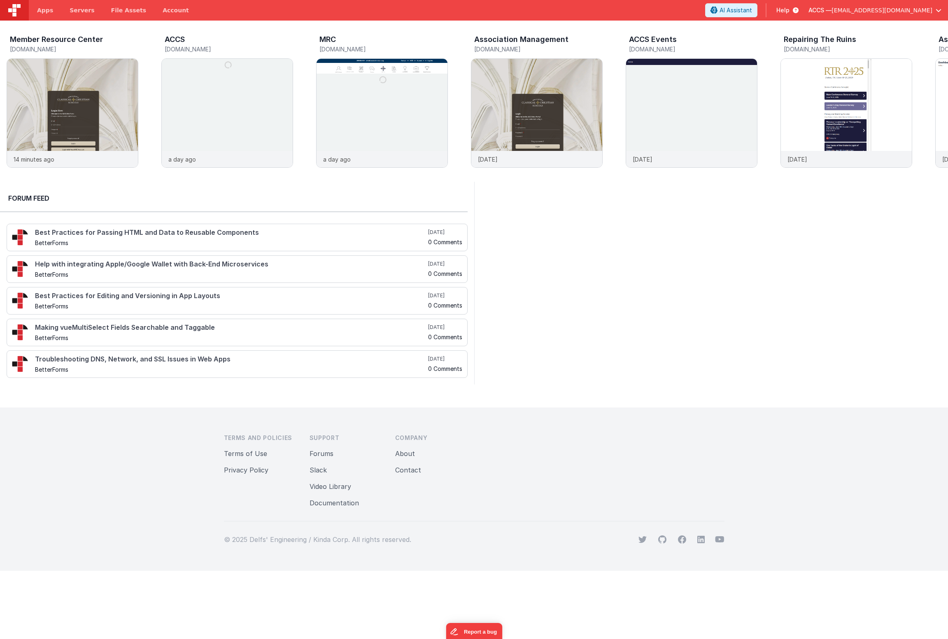
click at [798, 10] on icon at bounding box center [793, 10] width 9 height 8
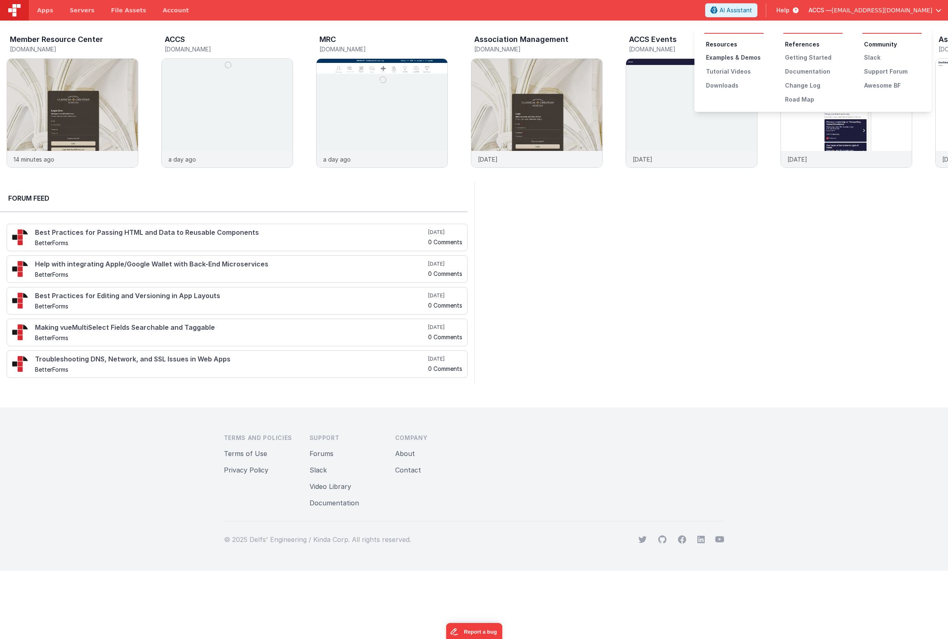
click at [739, 59] on div "Examples & Demos" at bounding box center [735, 57] width 58 height 8
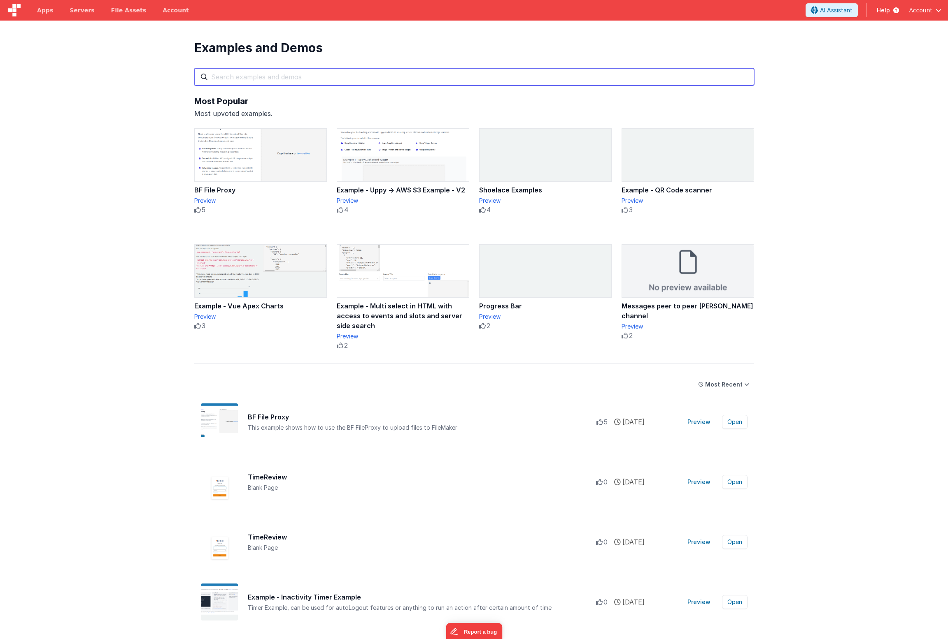
click at [363, 77] on input "text" at bounding box center [474, 76] width 560 height 17
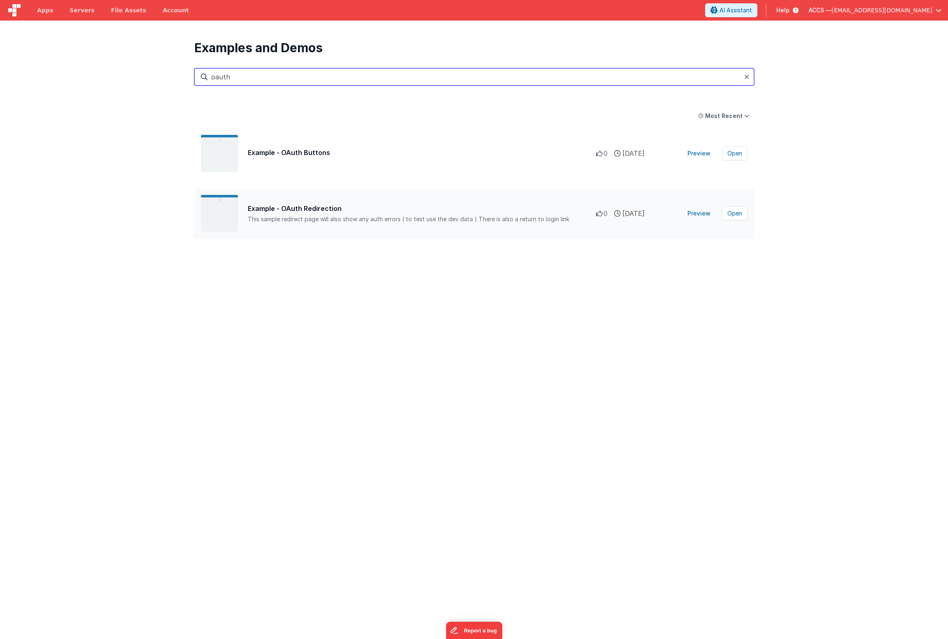
type input "oauth"
click at [335, 202] on div "Example - OAuth Redirection This sample redirect page will also show any auth e…" at bounding box center [474, 213] width 560 height 50
click at [693, 211] on button "Preview" at bounding box center [698, 213] width 33 height 13
click at [735, 208] on button "Open" at bounding box center [735, 214] width 26 height 14
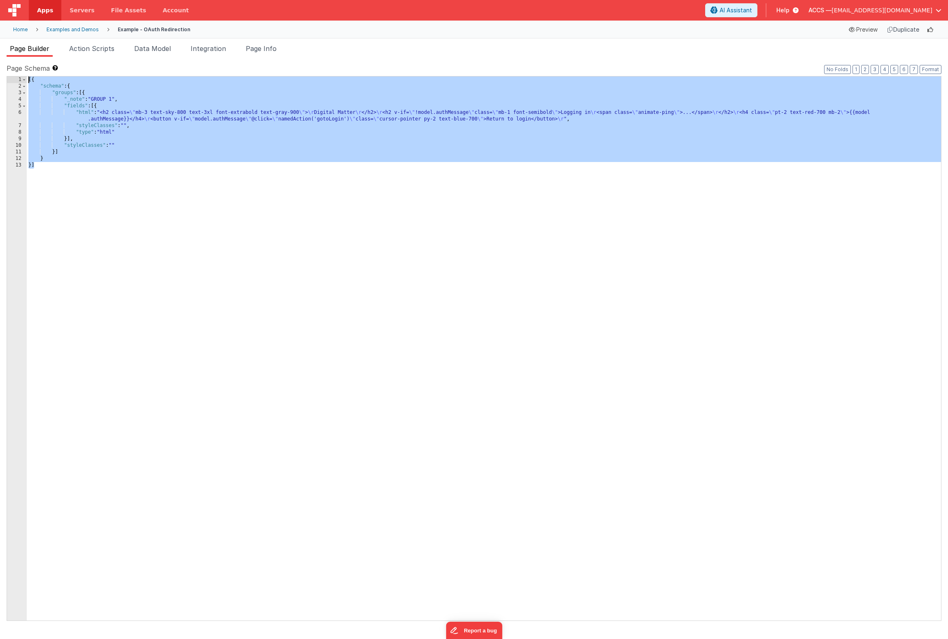
drag, startPoint x: 79, startPoint y: 170, endPoint x: 37, endPoint y: 73, distance: 106.1
click at [37, 73] on div "Page Schema Shortcuts: Find: command-f Fold: command-option-L Unfold: command-o…" at bounding box center [474, 341] width 934 height 557
click at [260, 50] on span "Page Info" at bounding box center [261, 48] width 31 height 8
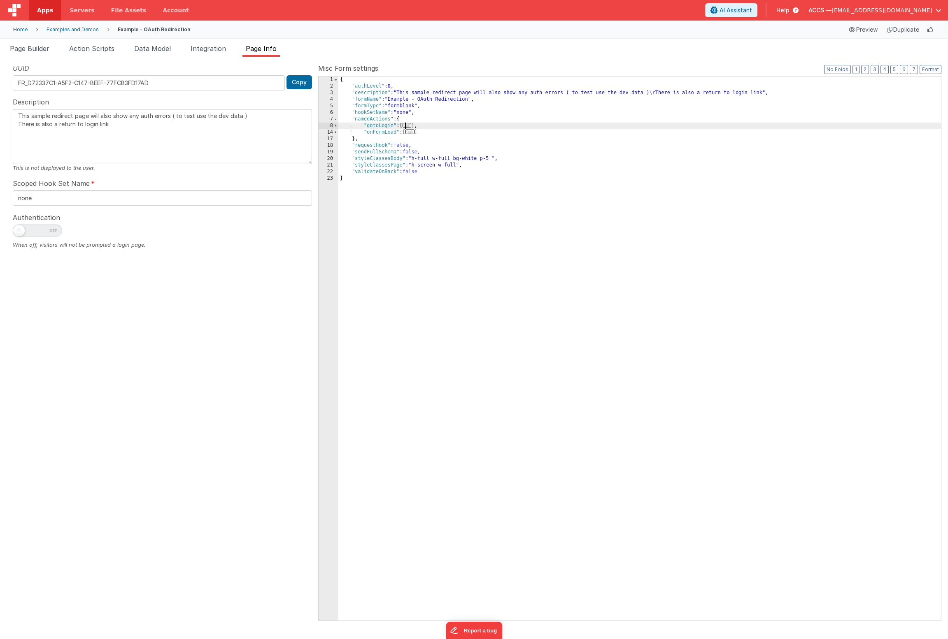
click at [411, 125] on span "..." at bounding box center [406, 125] width 9 height 5
click at [411, 167] on span "..." at bounding box center [409, 165] width 9 height 5
click at [38, 13] on span "Apps" at bounding box center [45, 10] width 16 height 8
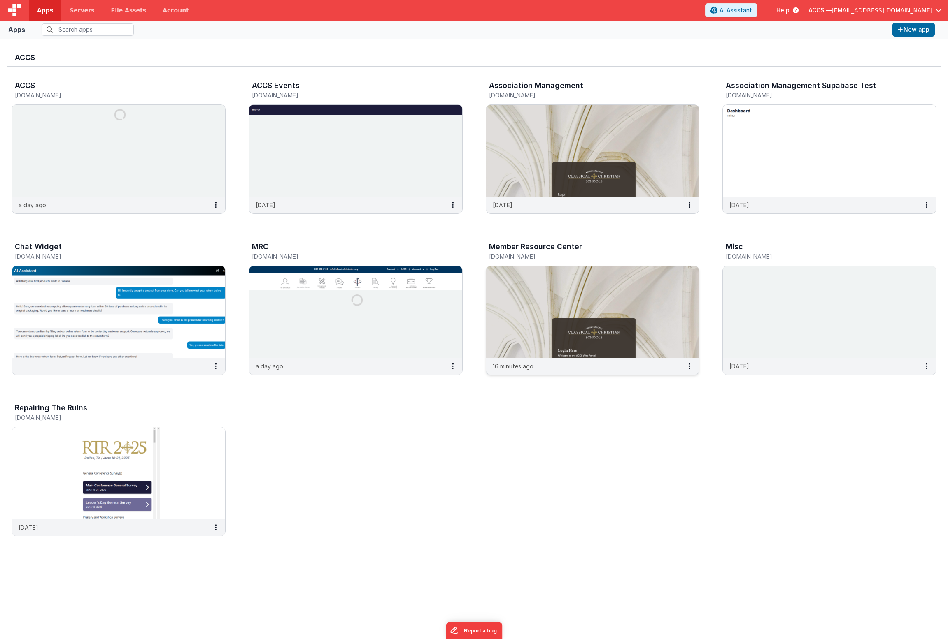
click at [562, 281] on img at bounding box center [592, 312] width 213 height 92
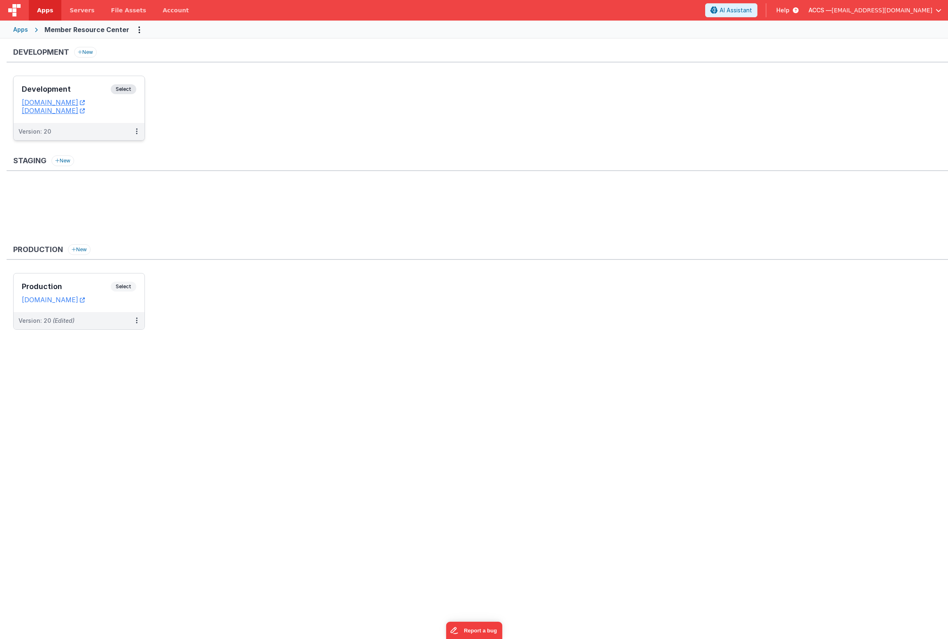
click at [102, 87] on h3 "Development" at bounding box center [66, 89] width 89 height 8
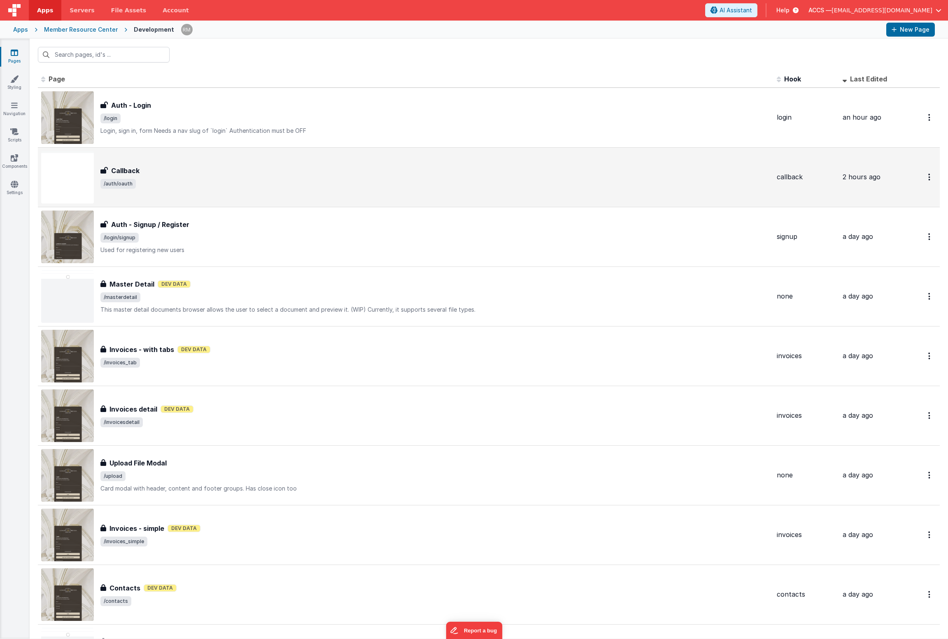
click at [216, 183] on span "/auth/oauth" at bounding box center [434, 184] width 669 height 10
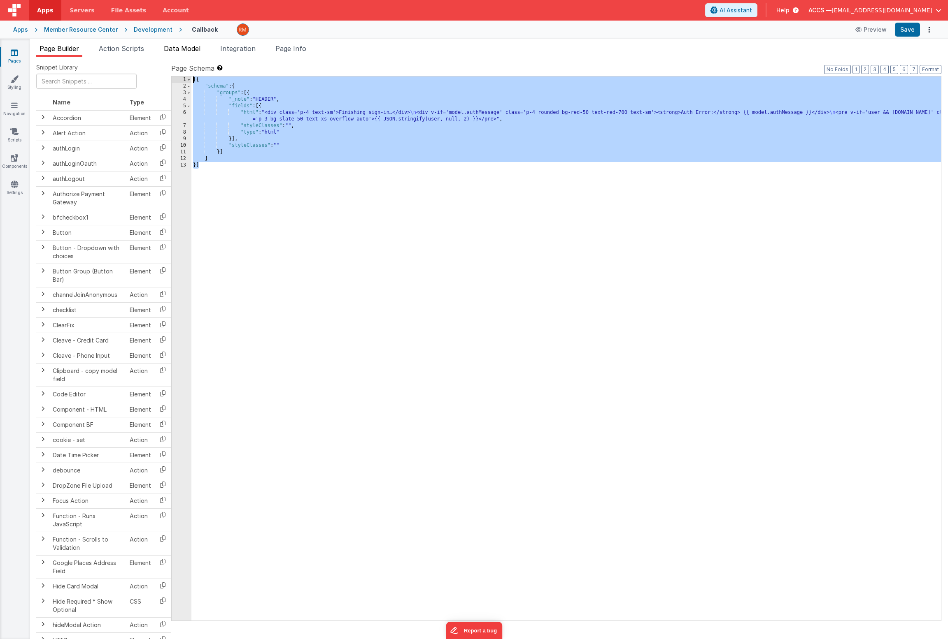
drag, startPoint x: 232, startPoint y: 194, endPoint x: 181, endPoint y: 53, distance: 150.1
click at [181, 53] on div "Page Builder Action Scripts Data Model Integration Page Info Snippet Library Na…" at bounding box center [489, 342] width 918 height 596
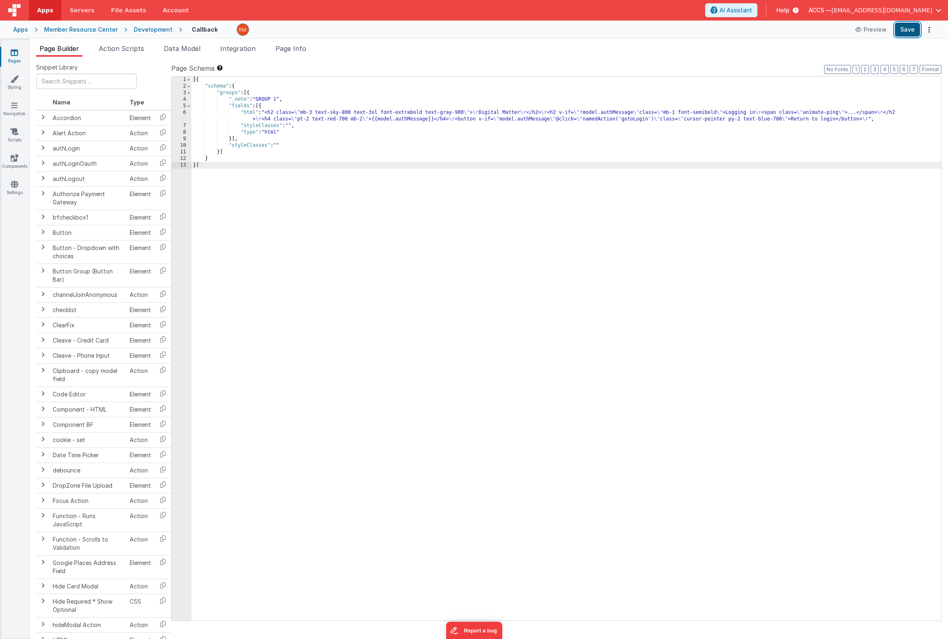
click at [906, 30] on button "Save" at bounding box center [907, 30] width 25 height 14
click at [180, 54] on li "Data Model" at bounding box center [181, 50] width 43 height 13
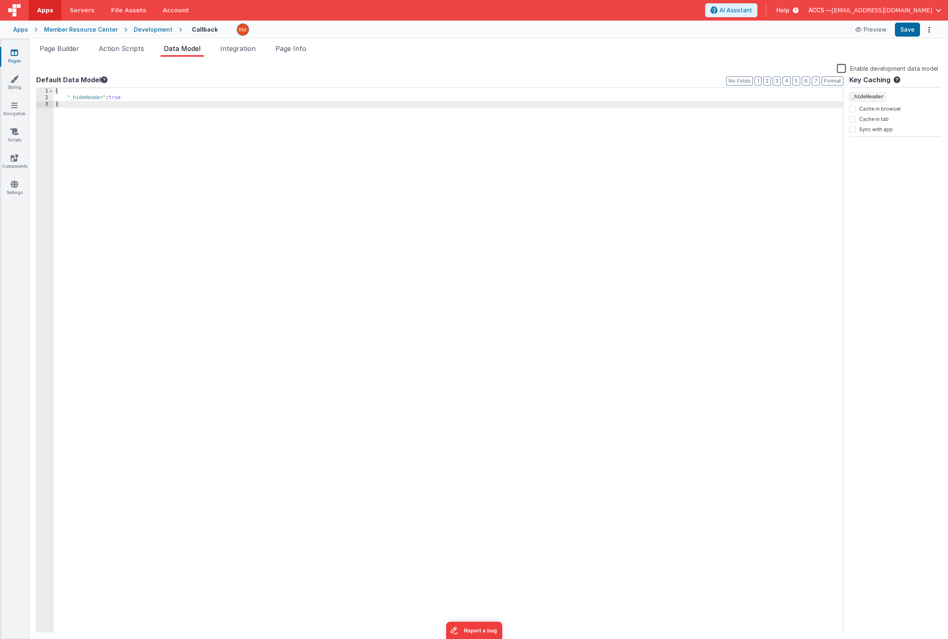
click at [132, 99] on div "{ "_hideHeader" : true }" at bounding box center [447, 367] width 789 height 558
click at [133, 100] on div "{ "_hideHeader" : true "authMessage" : "" }" at bounding box center [447, 367] width 789 height 558
click at [906, 30] on button "Save" at bounding box center [907, 30] width 25 height 14
click at [798, 8] on icon at bounding box center [793, 10] width 9 height 8
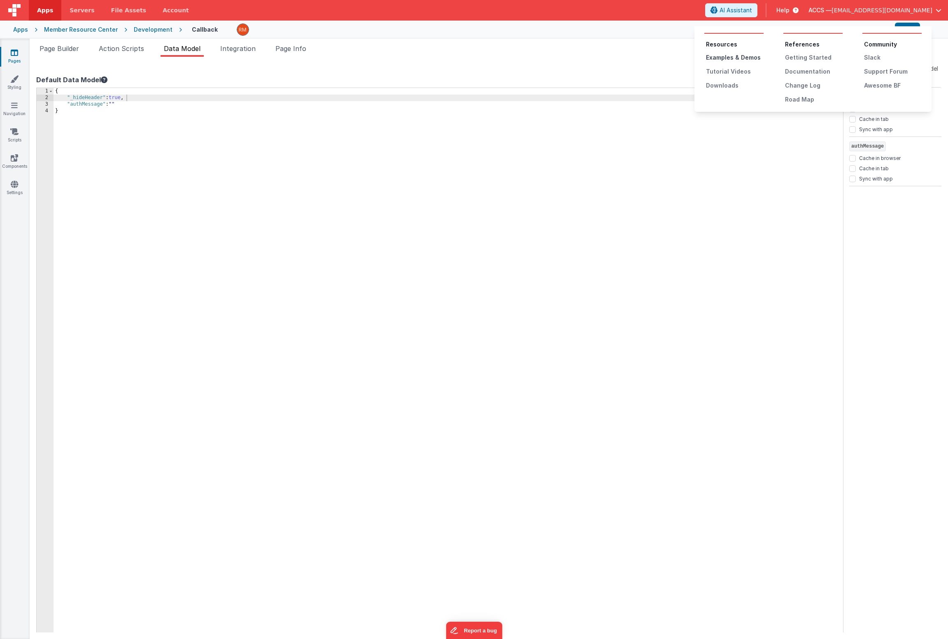
click at [732, 59] on div "Examples & Demos" at bounding box center [735, 57] width 58 height 8
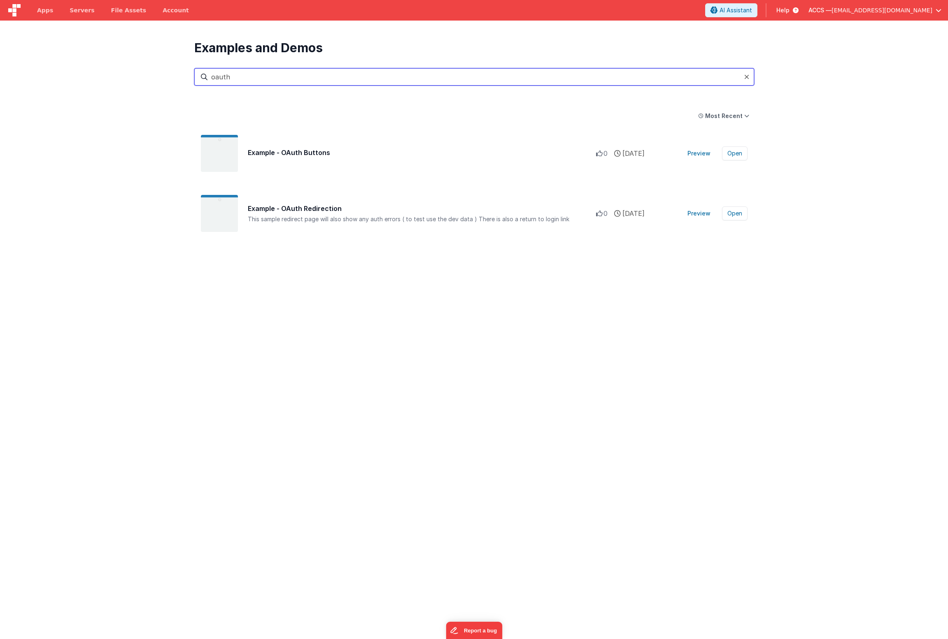
click at [381, 74] on input "oauth" at bounding box center [474, 76] width 560 height 17
click at [691, 154] on button "Preview" at bounding box center [698, 153] width 33 height 13
click at [732, 150] on button "Open" at bounding box center [735, 153] width 26 height 14
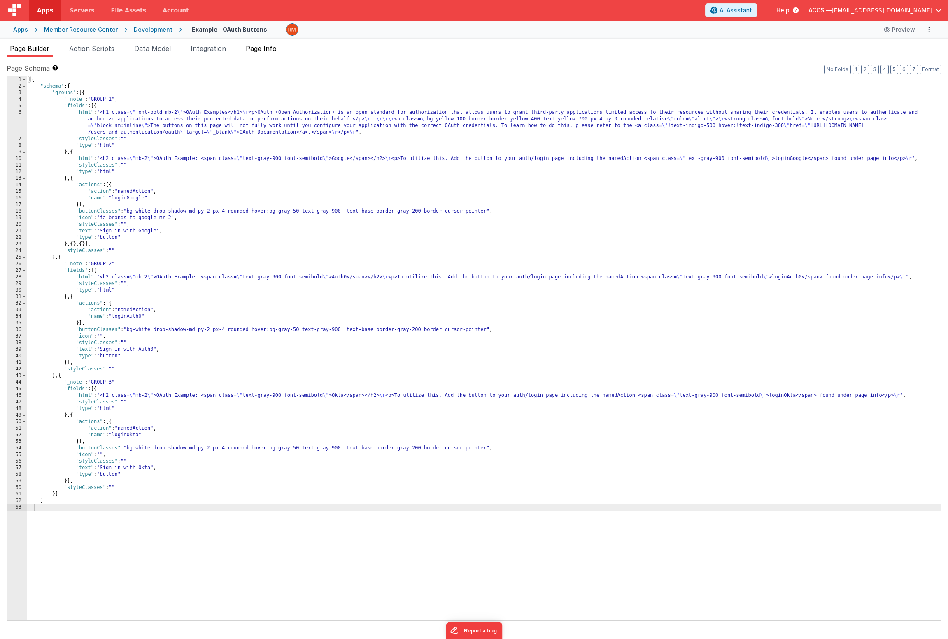
click at [272, 48] on span "Page Info" at bounding box center [261, 48] width 31 height 8
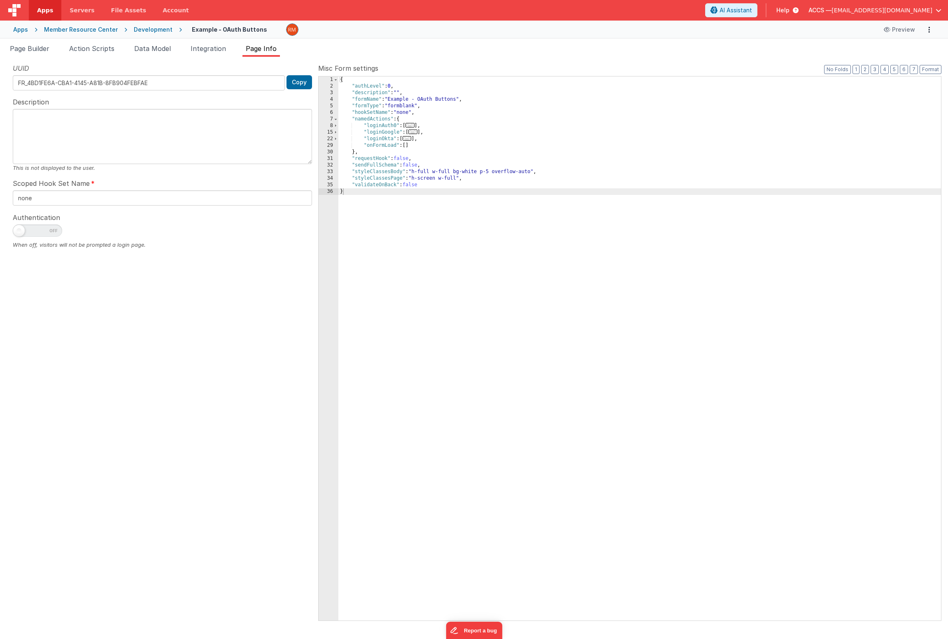
click at [413, 125] on span "..." at bounding box center [409, 125] width 9 height 5
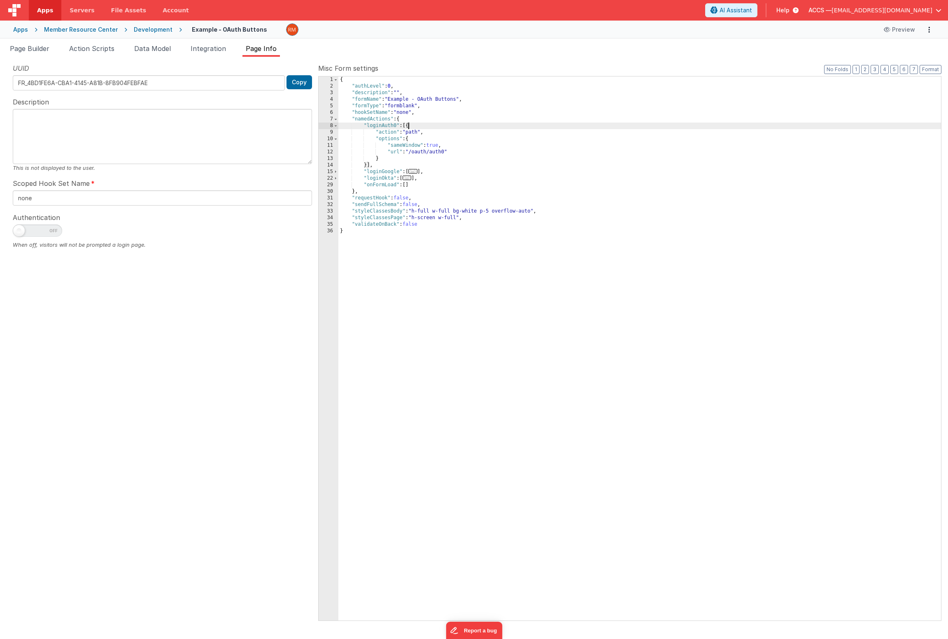
click at [414, 172] on span "..." at bounding box center [412, 171] width 9 height 5
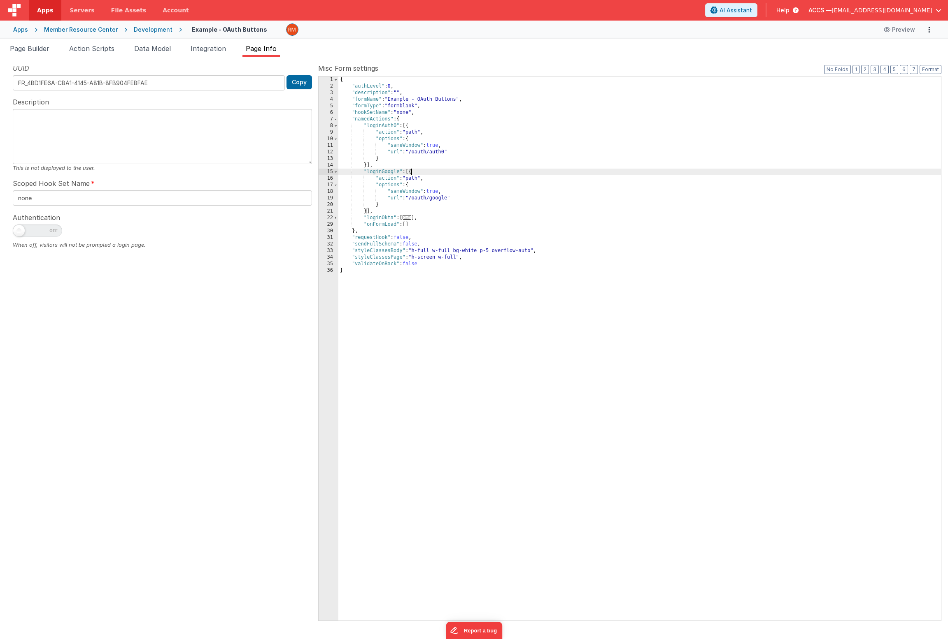
click at [411, 216] on span "..." at bounding box center [406, 217] width 9 height 5
click at [409, 218] on span "..." at bounding box center [406, 217] width 9 height 5
